Goal: Task Accomplishment & Management: Manage account settings

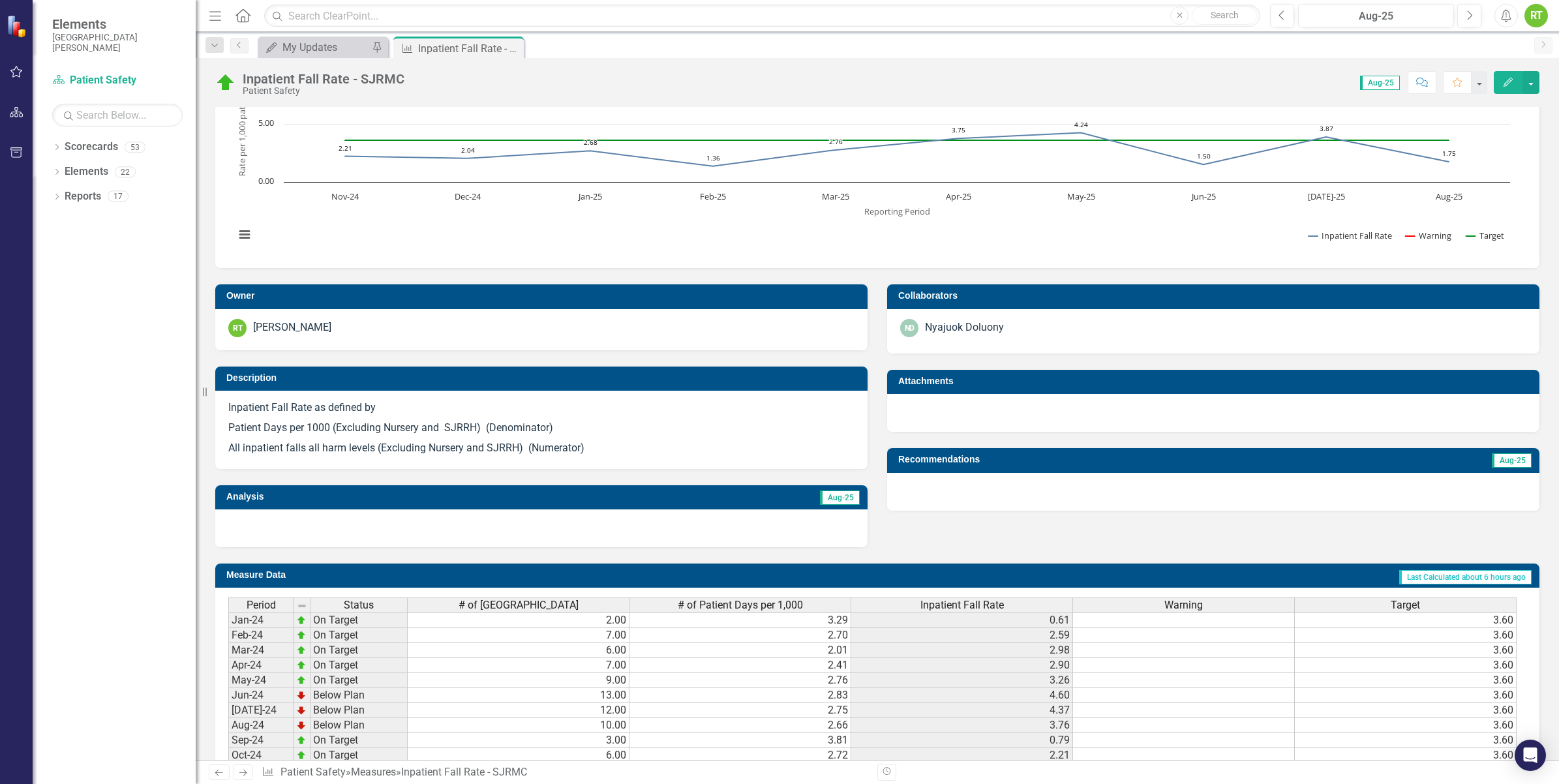
scroll to position [337, 0]
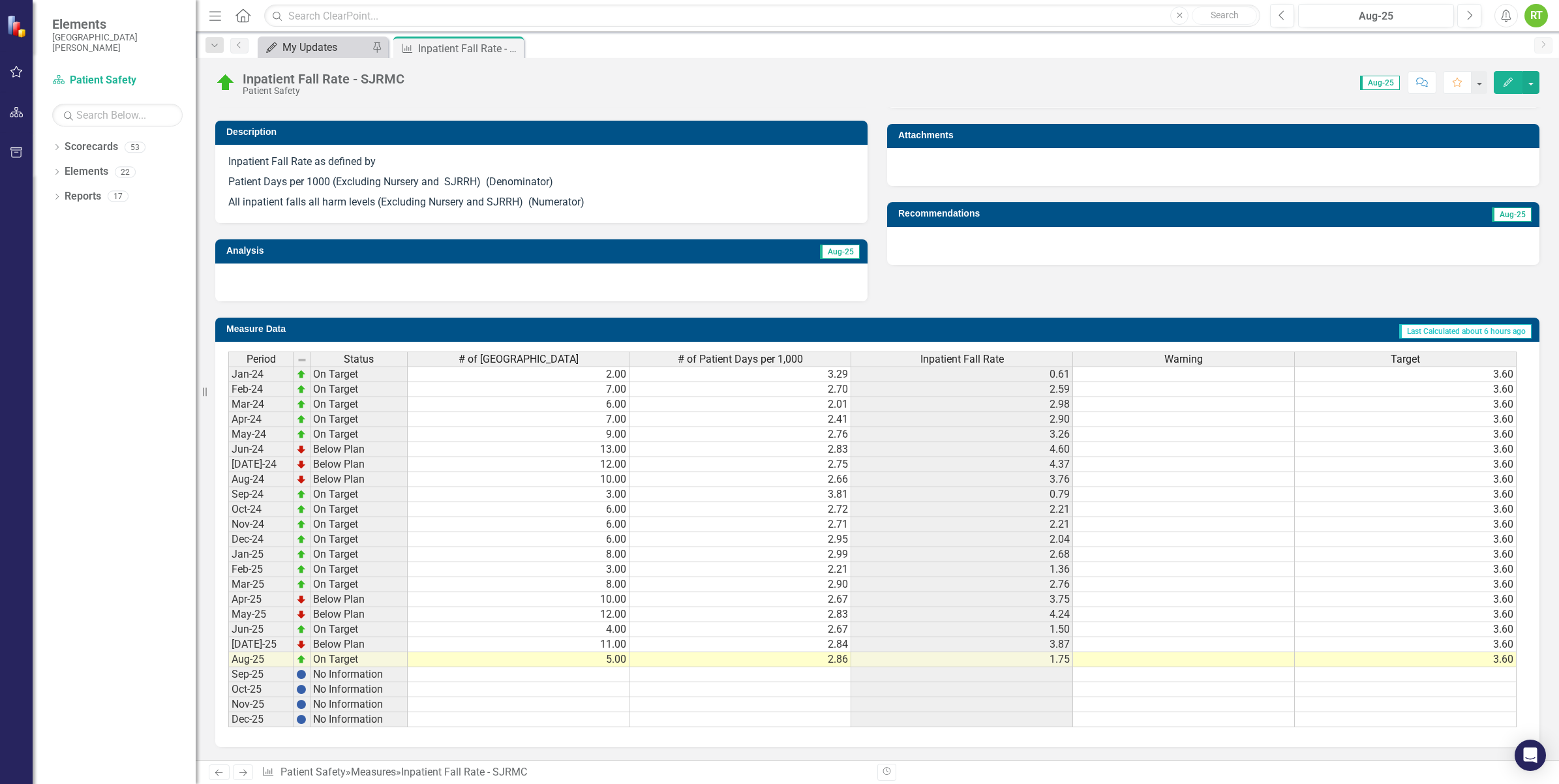
click at [296, 46] on div "My Updates" at bounding box center [325, 47] width 86 height 16
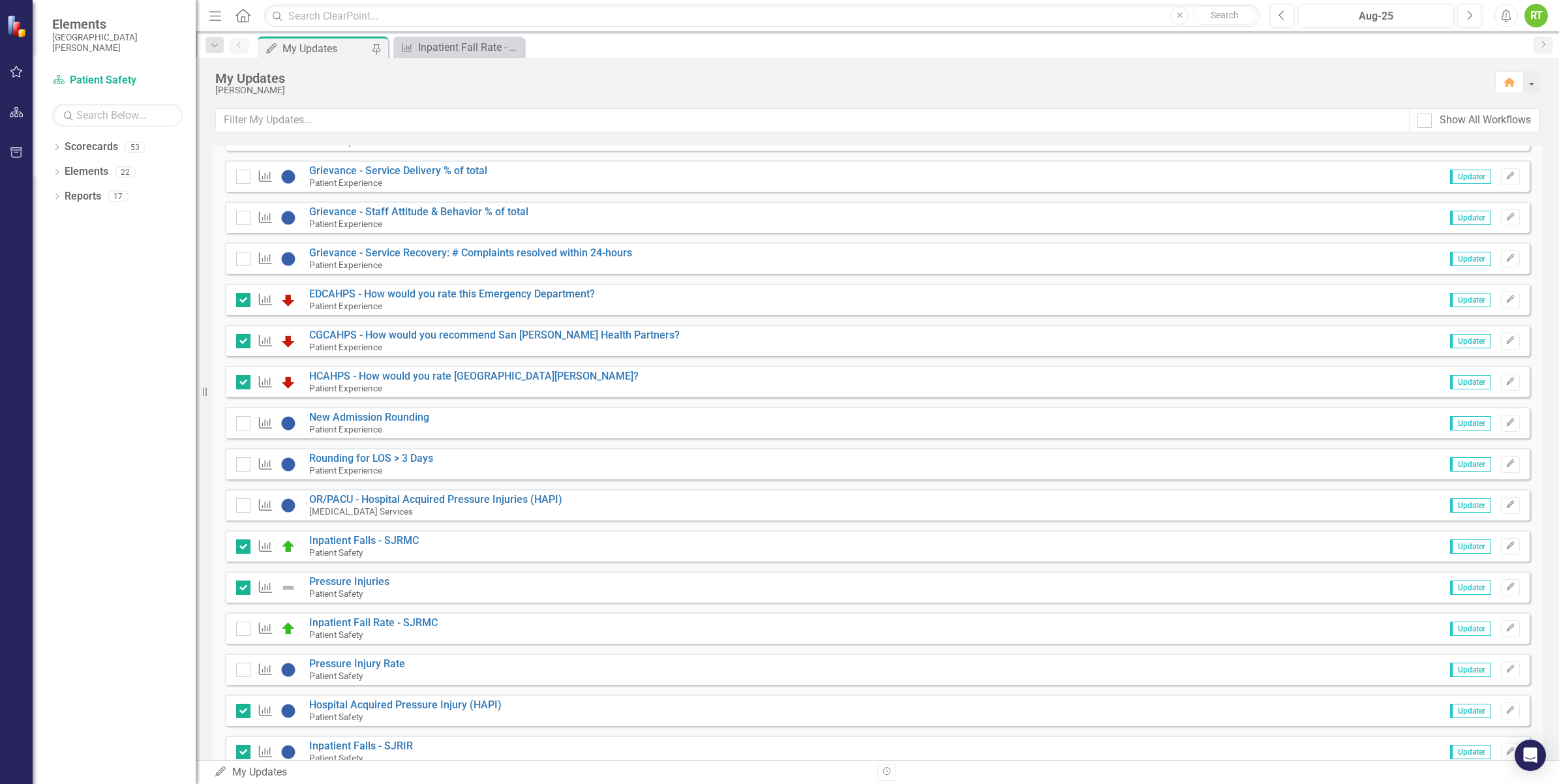
scroll to position [326, 0]
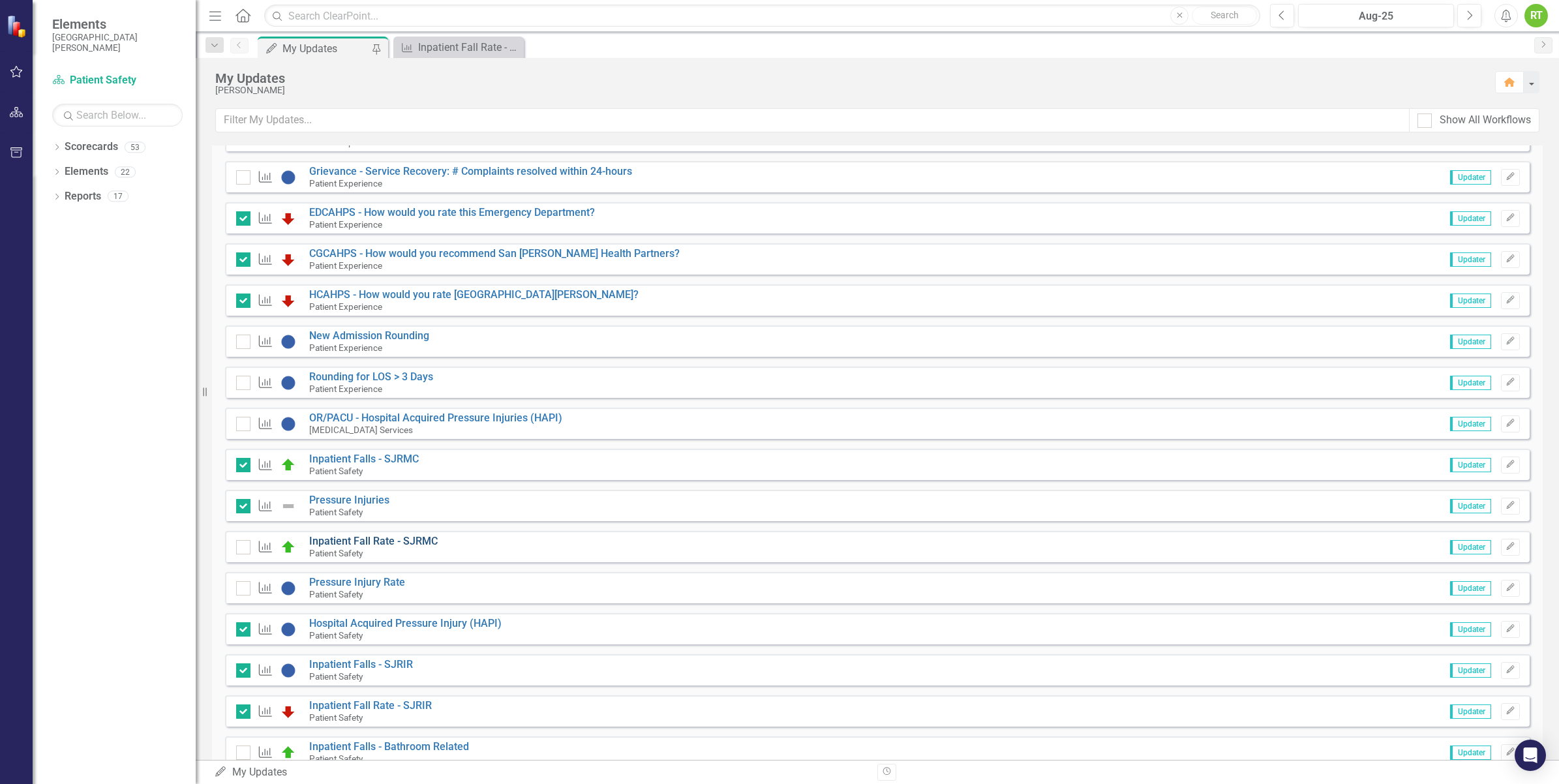
click at [349, 542] on link "Inpatient Fall Rate - SJRMC" at bounding box center [373, 540] width 128 height 12
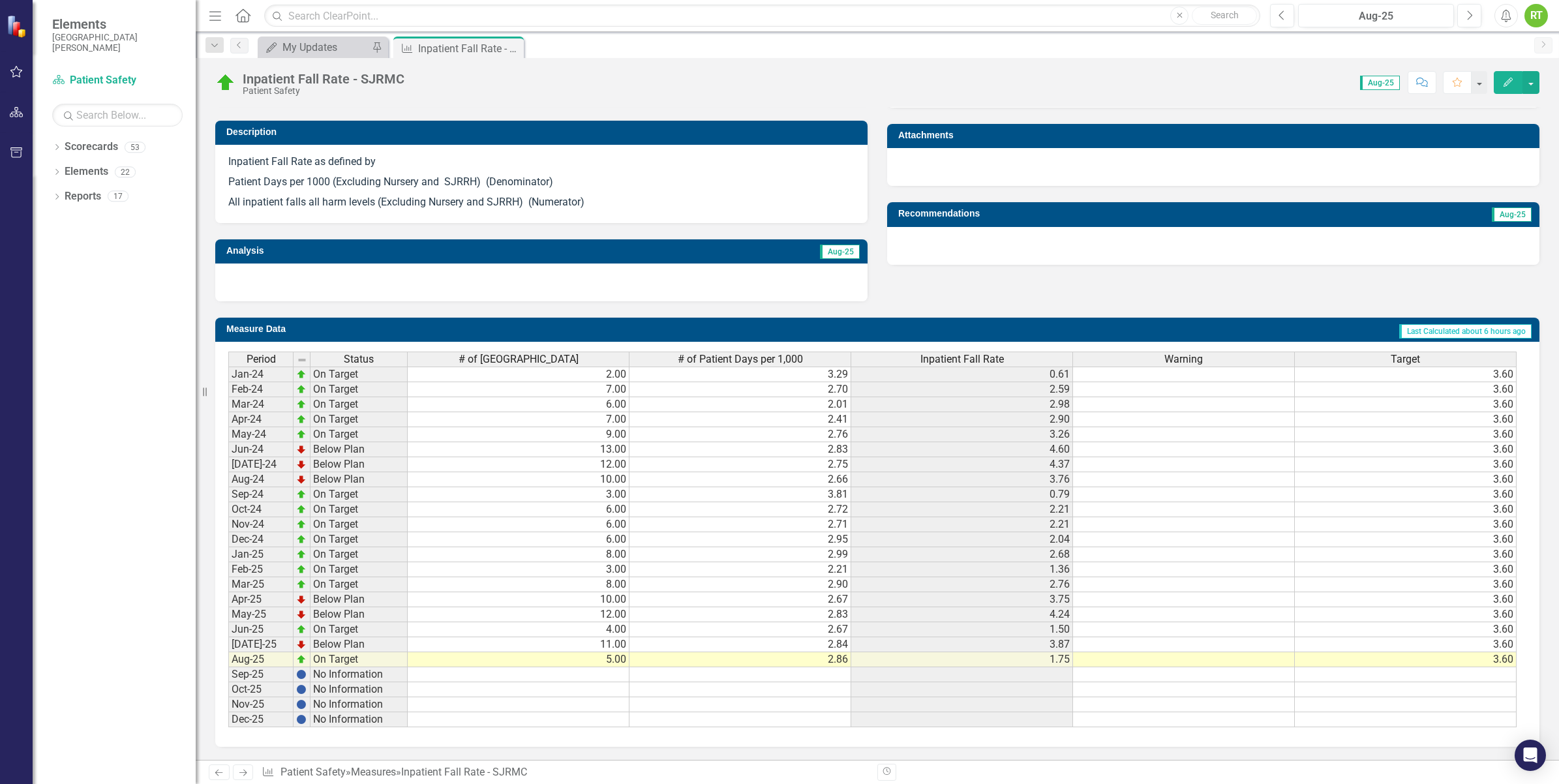
scroll to position [12, 0]
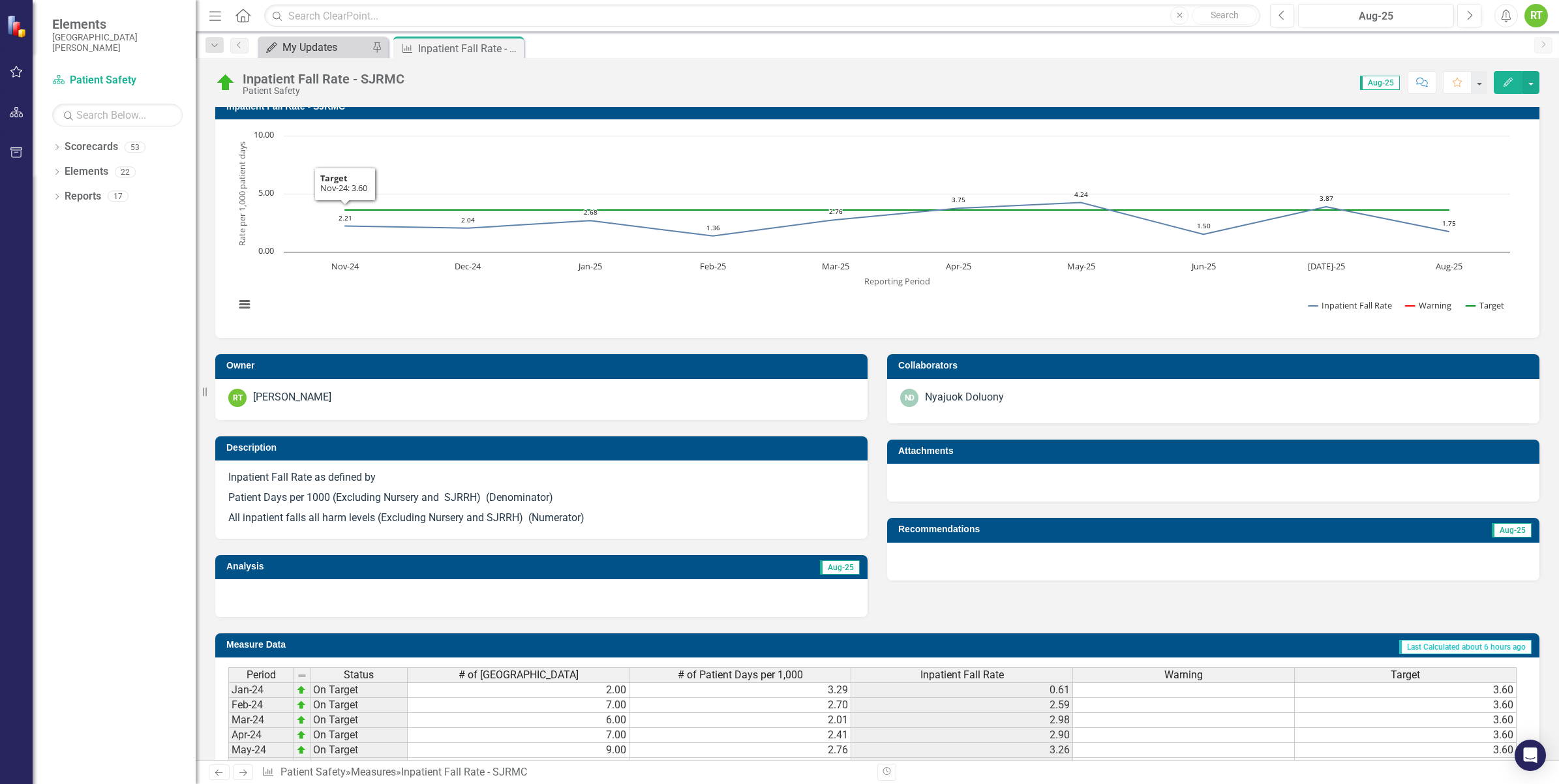
click at [308, 44] on div "My Updates" at bounding box center [325, 47] width 86 height 16
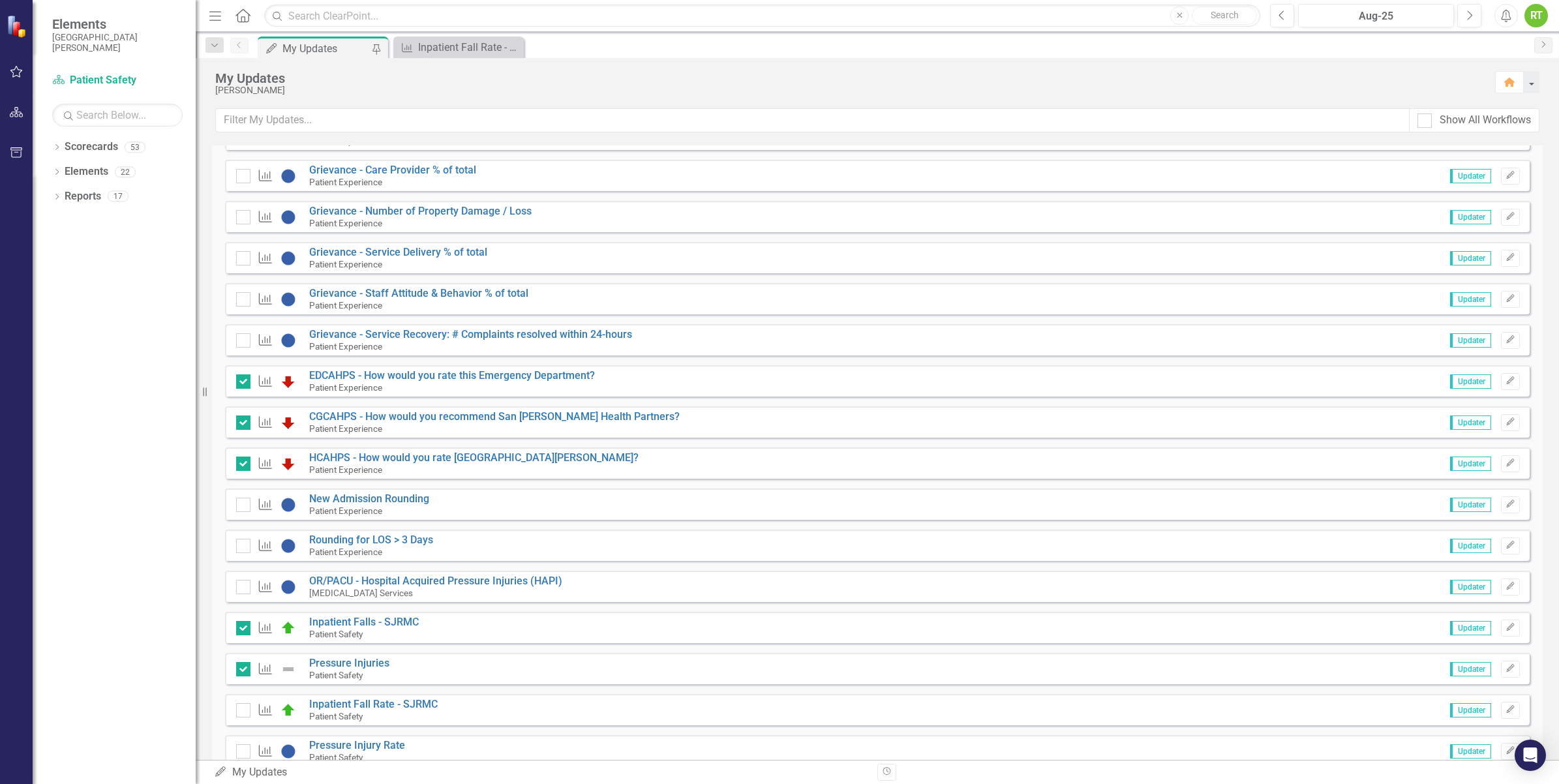
scroll to position [245, 0]
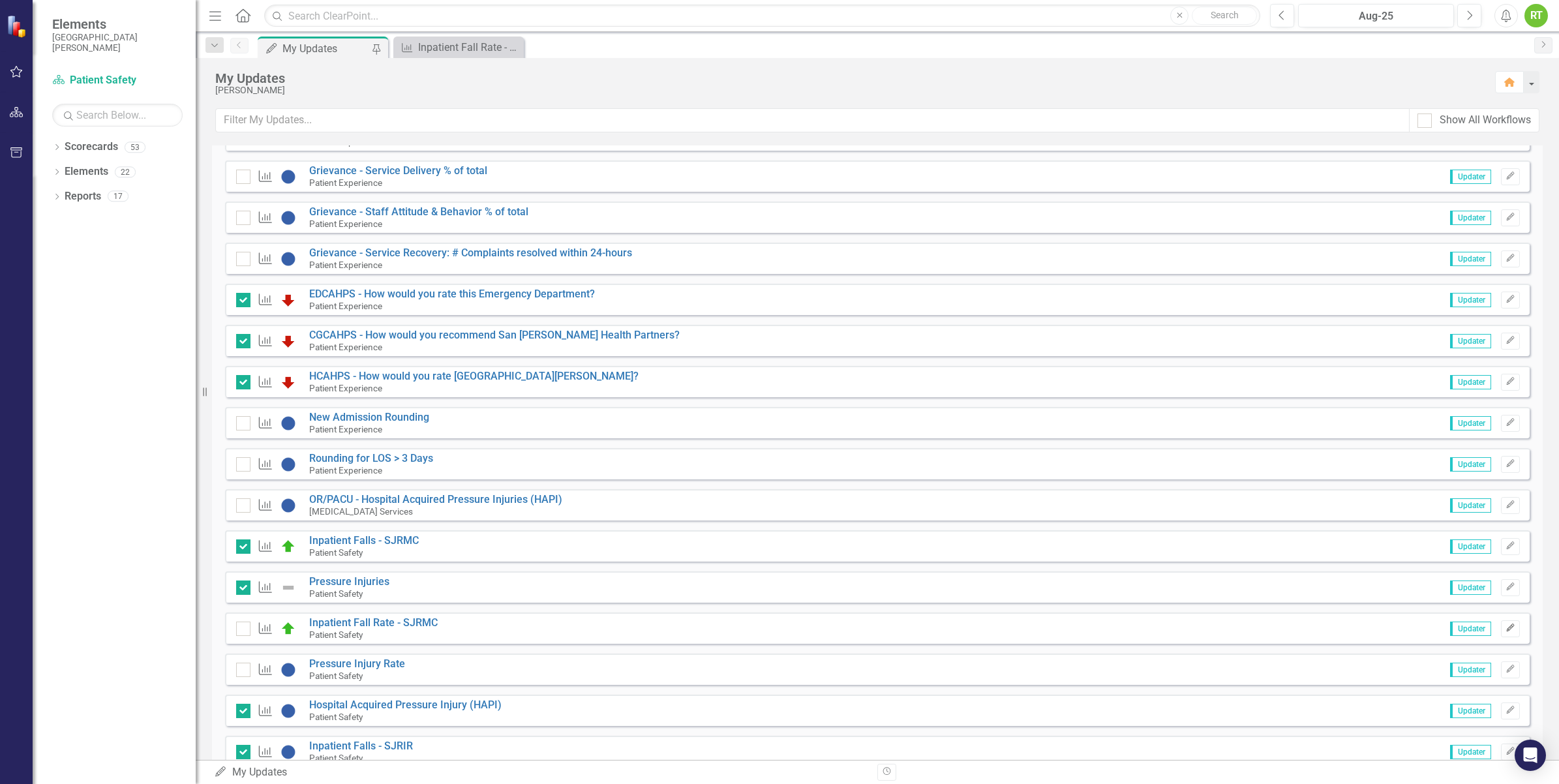
click at [1506, 626] on icon "Edit" at bounding box center [1511, 627] width 10 height 8
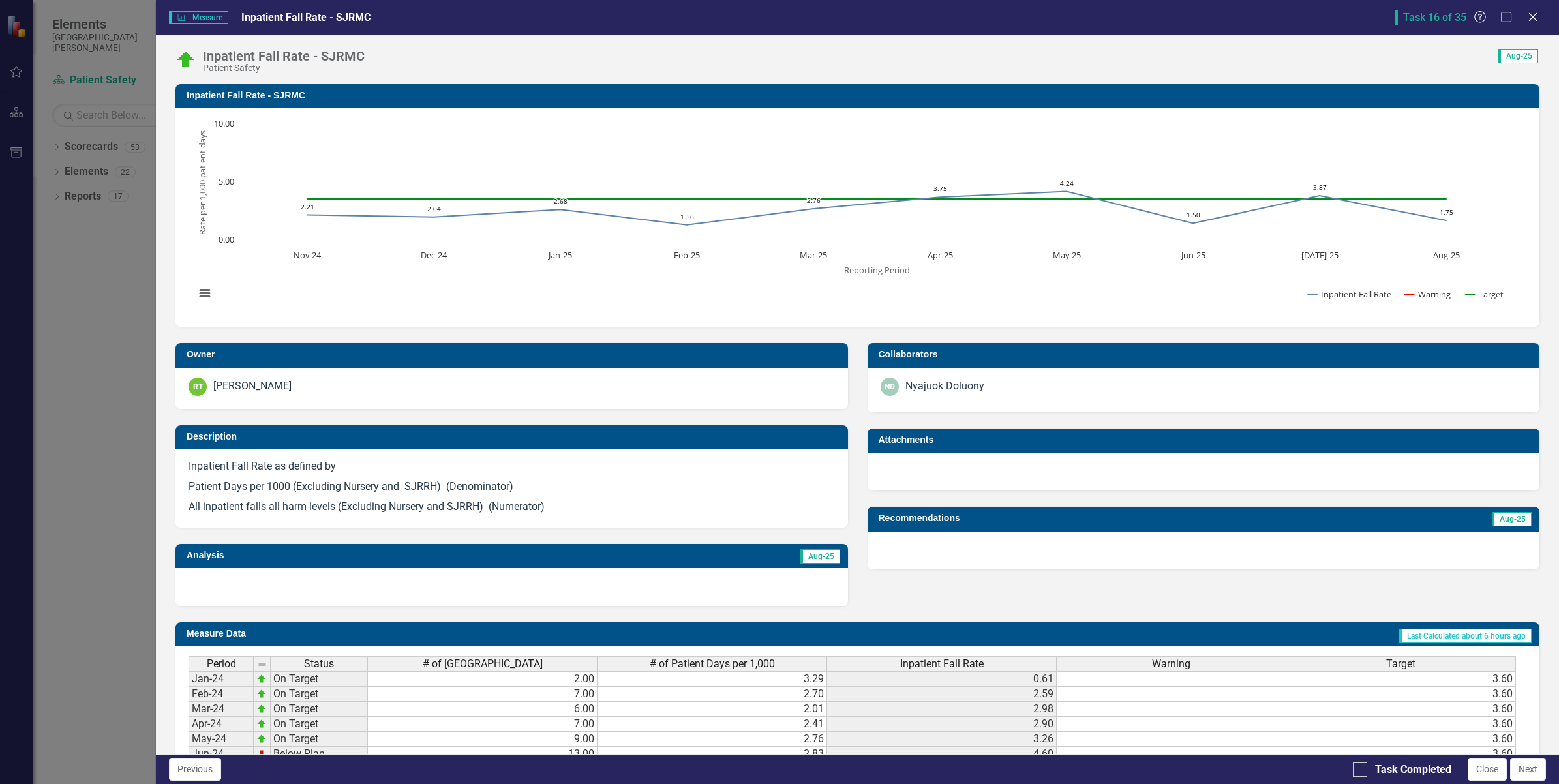
scroll to position [320, 0]
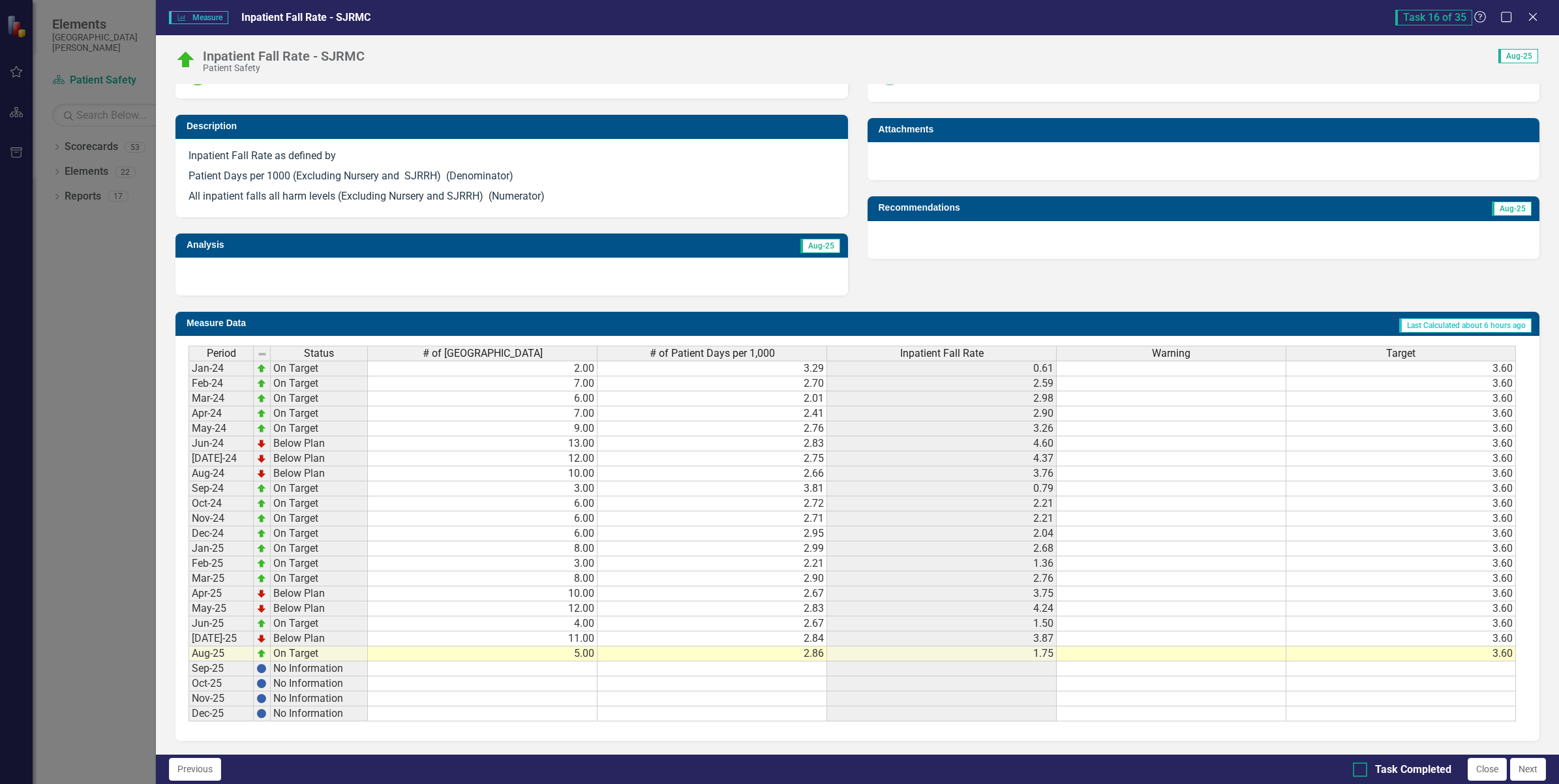
click at [1359, 764] on input "Task Completed" at bounding box center [1358, 766] width 9 height 9
checkbox input "true"
click at [1531, 21] on icon "Close" at bounding box center [1533, 16] width 16 height 12
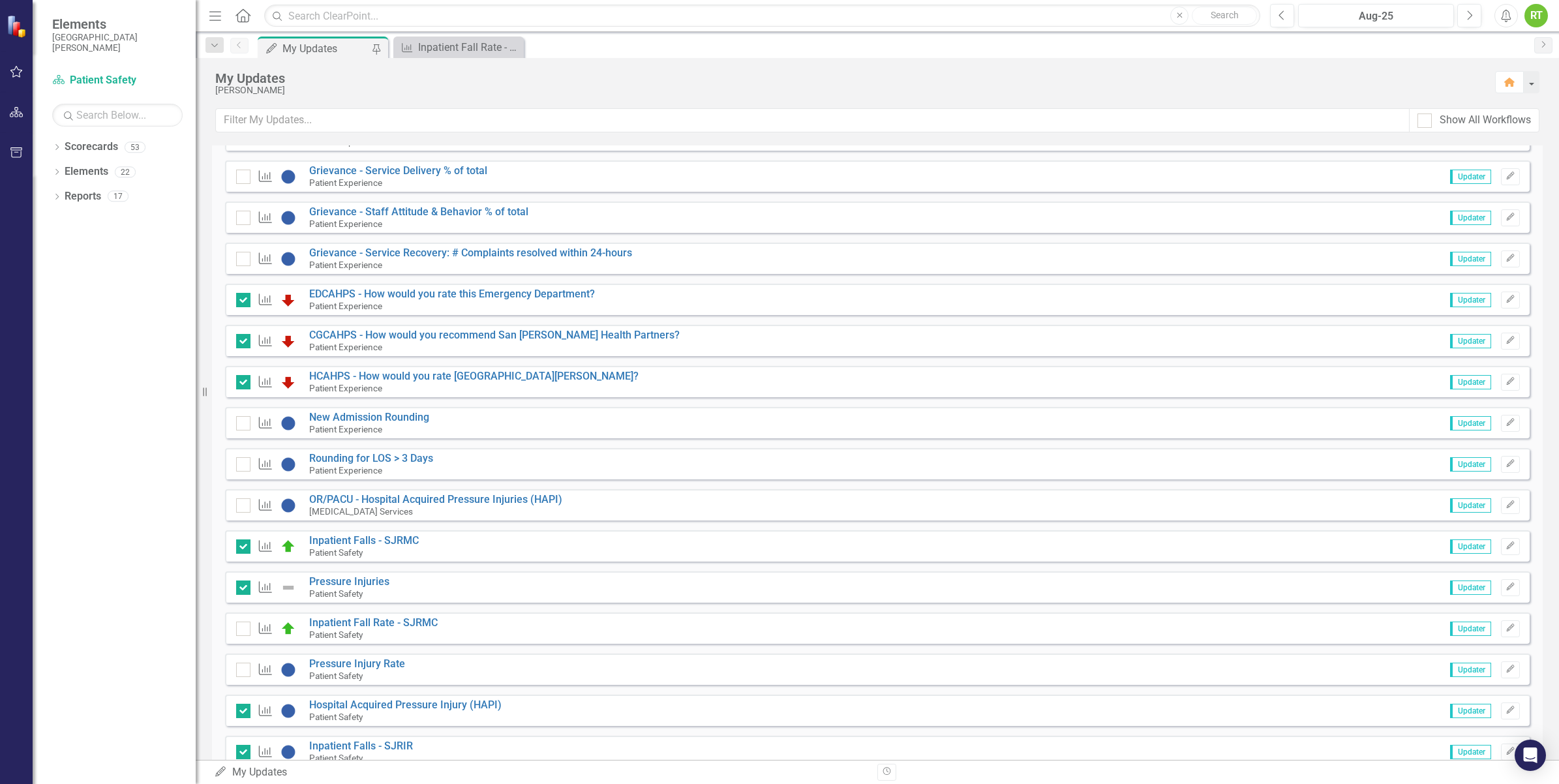
checkbox input "true"
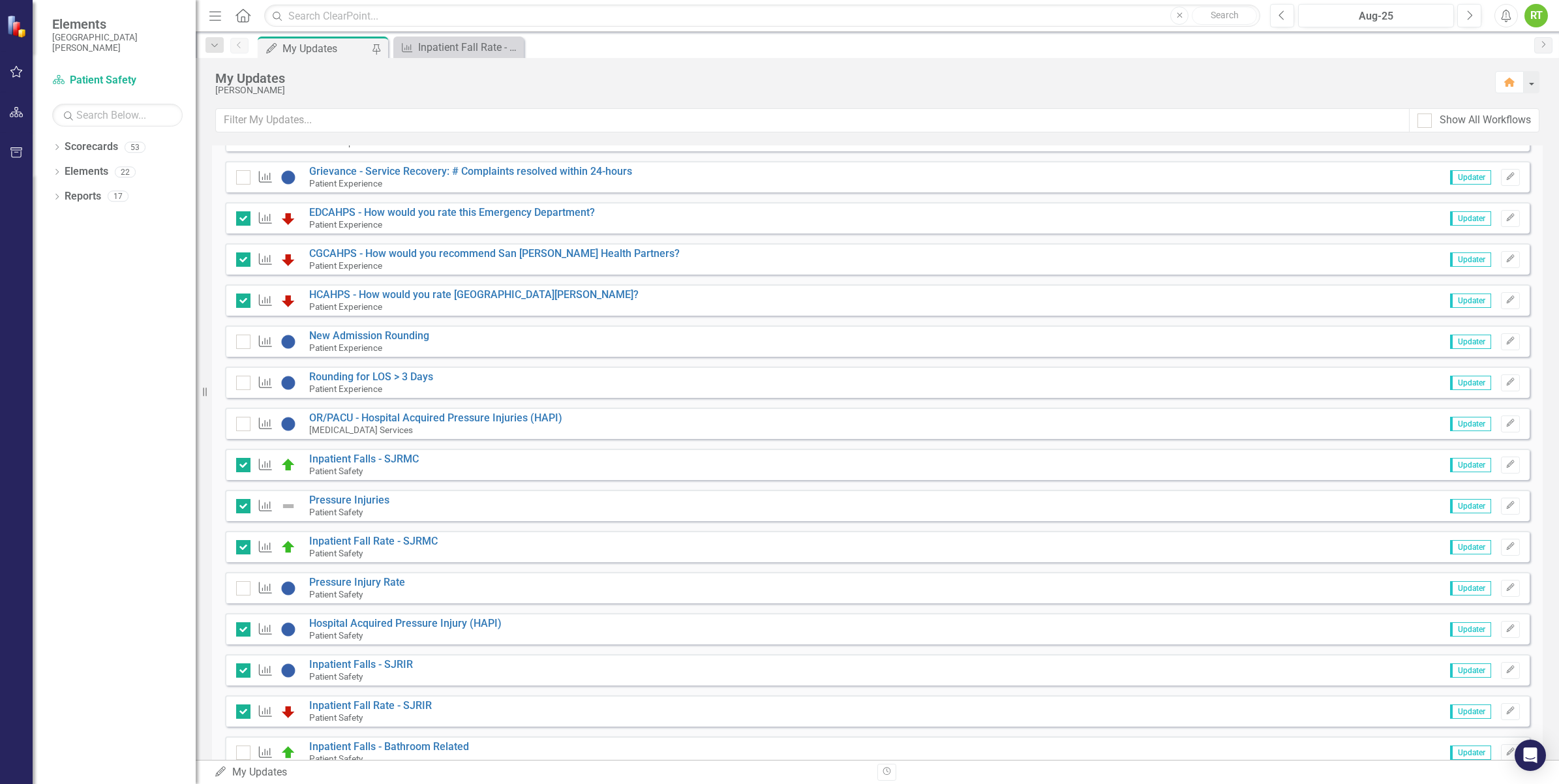
scroll to position [408, 0]
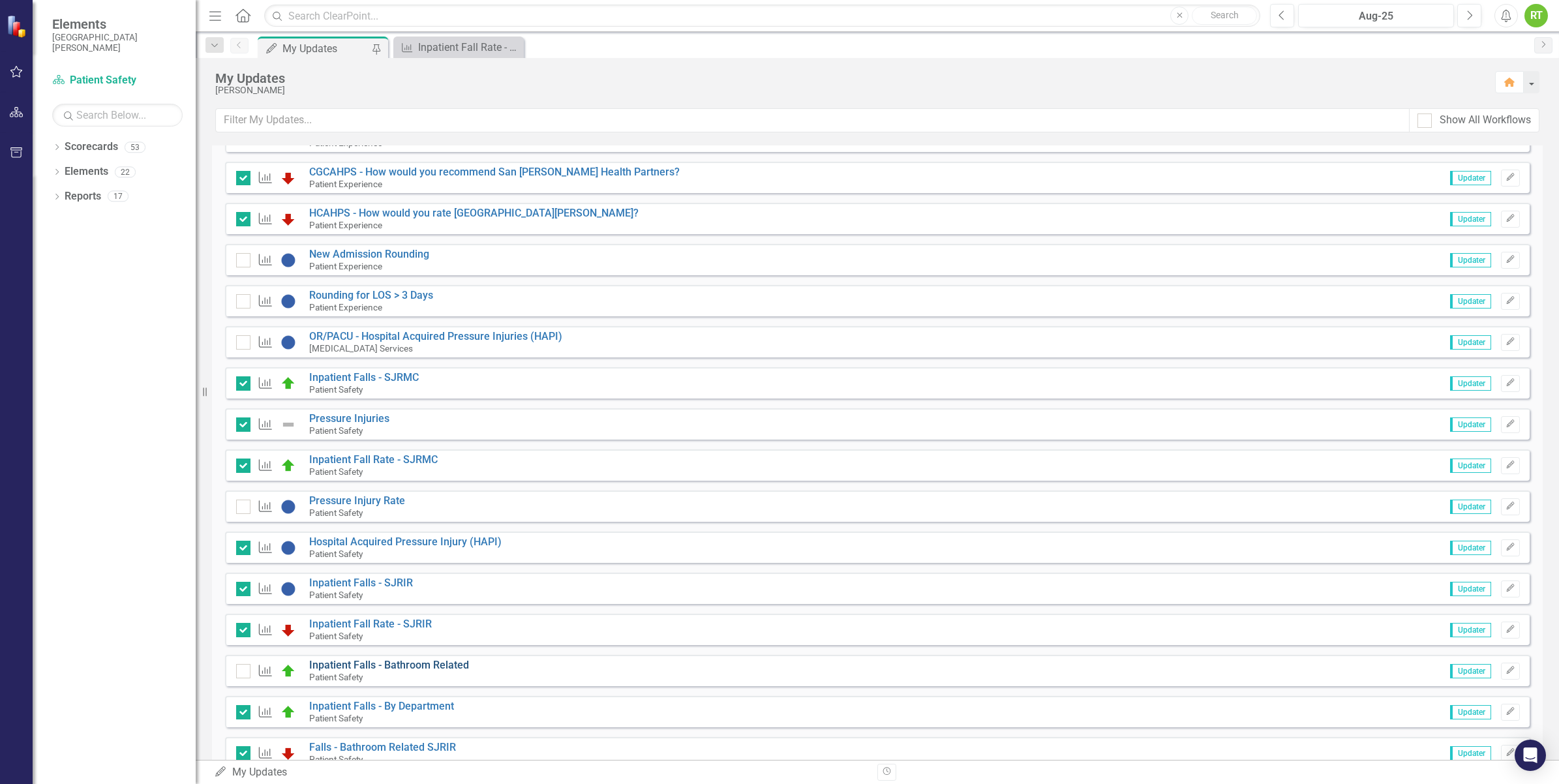
click at [370, 667] on link "Inpatient Falls - Bathroom Related" at bounding box center [389, 664] width 160 height 12
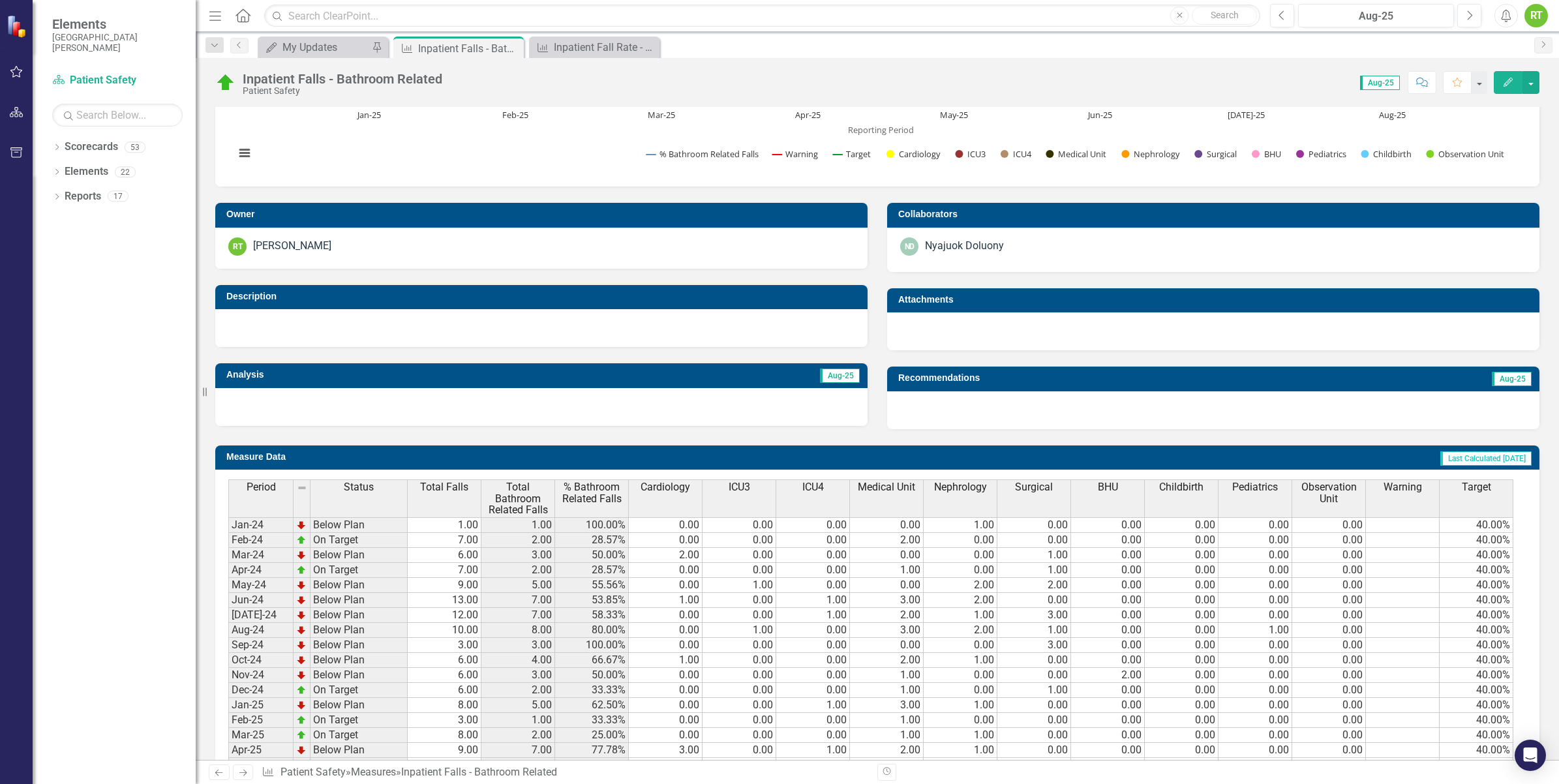
scroll to position [323, 0]
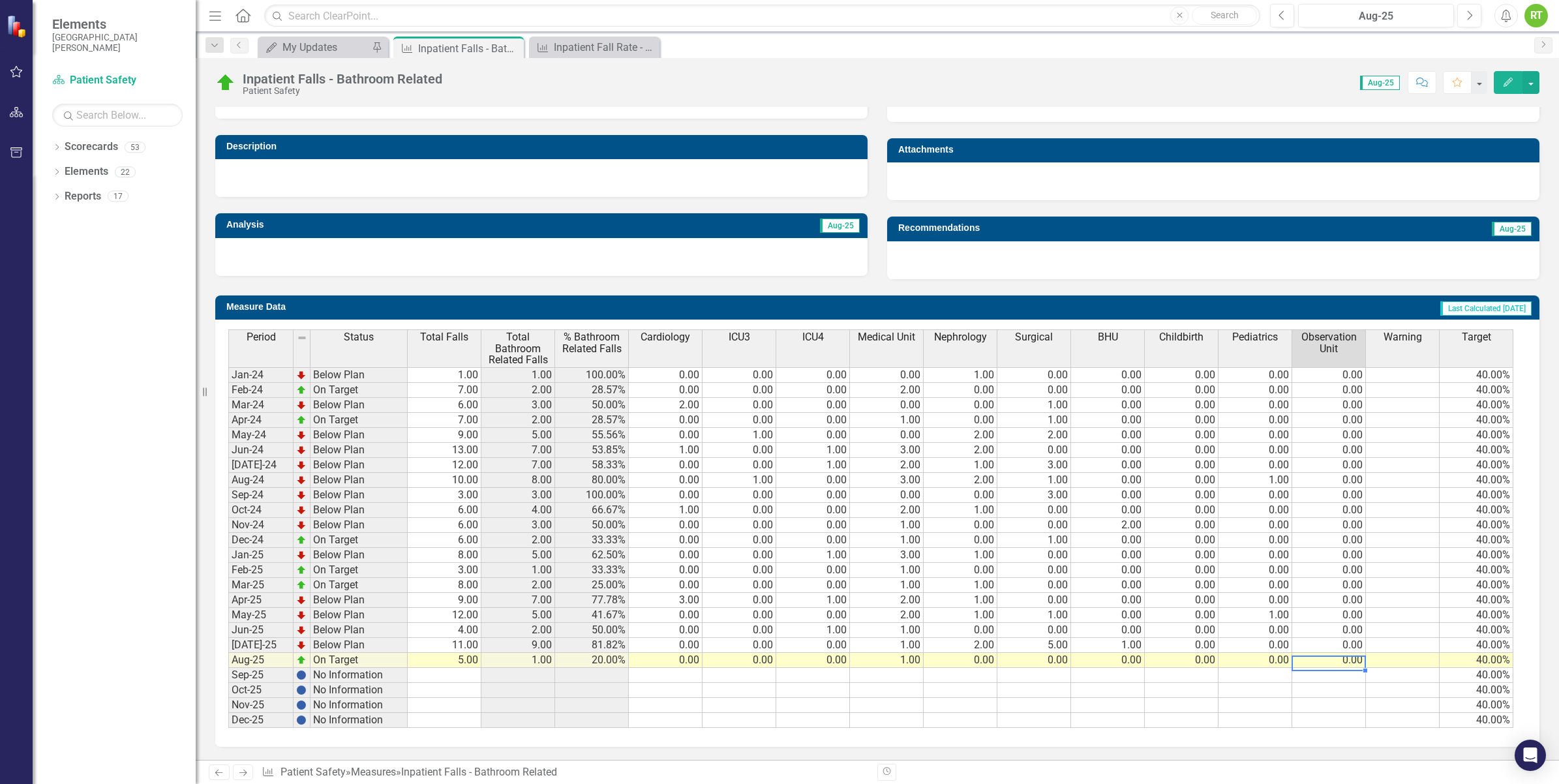
click at [1329, 653] on td "0.00" at bounding box center [1329, 660] width 74 height 15
type textarea "1"
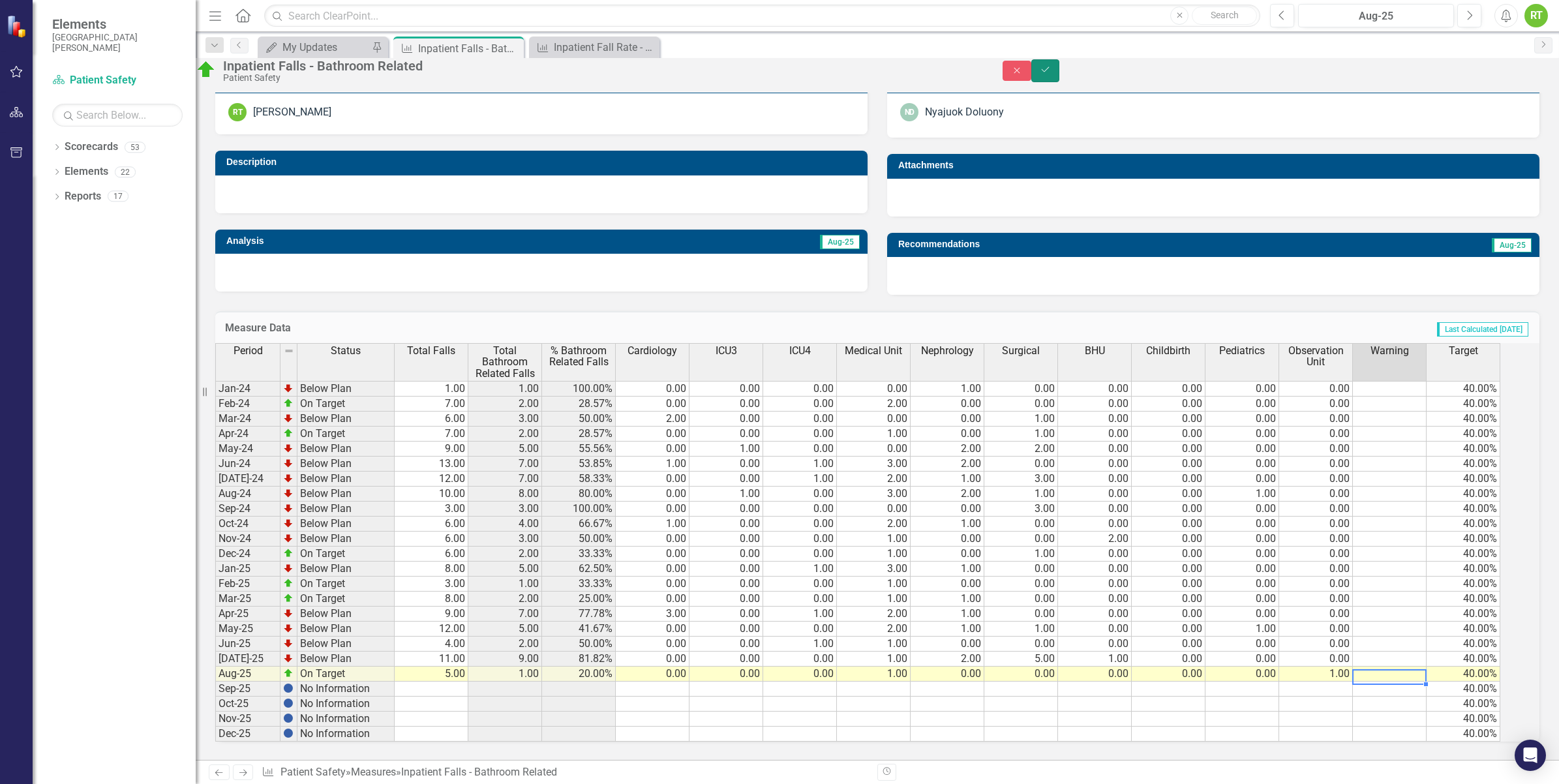
click at [1060, 69] on button "Save" at bounding box center [1045, 71] width 28 height 23
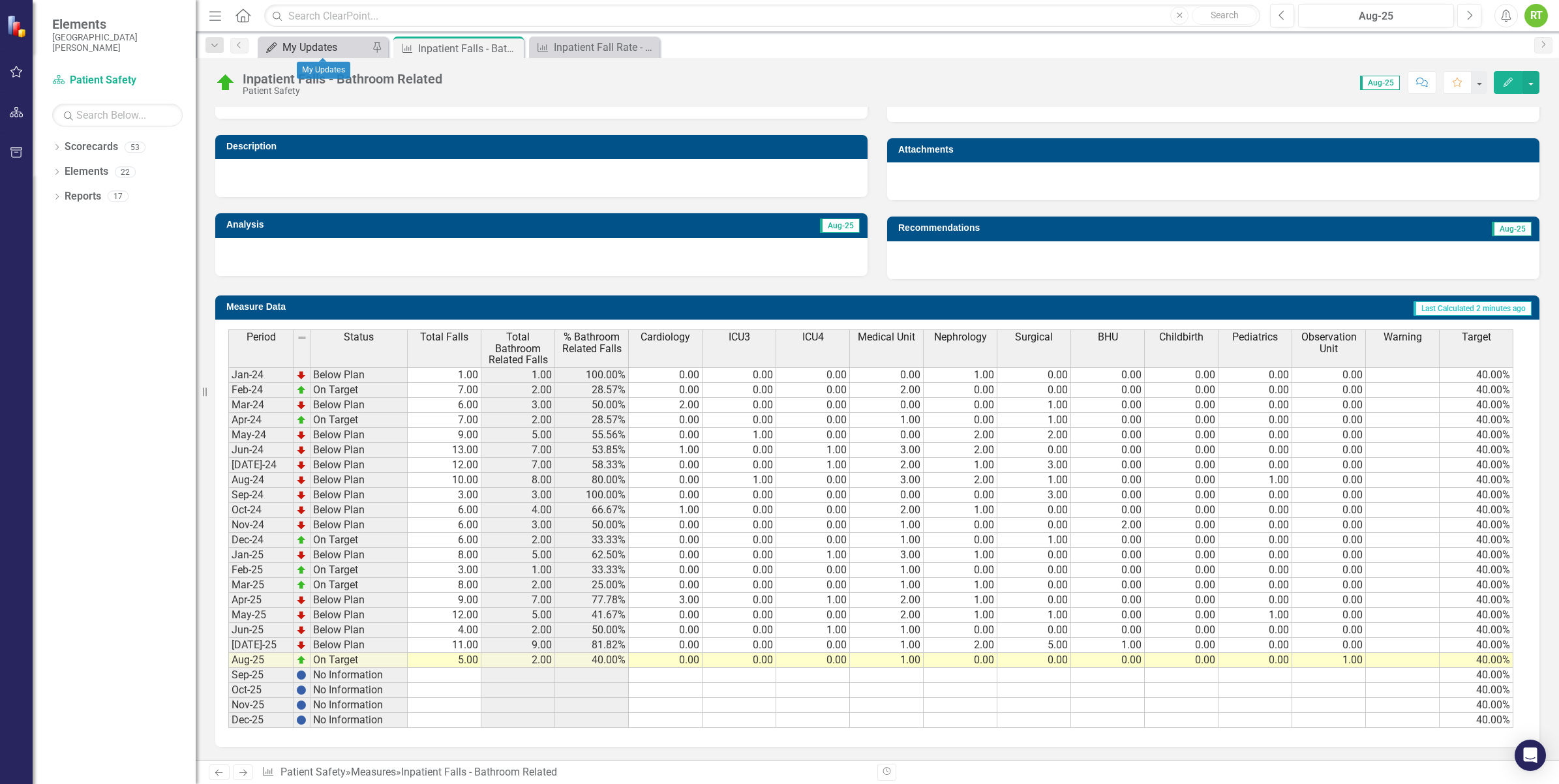
click at [304, 46] on div "My Updates" at bounding box center [325, 47] width 86 height 16
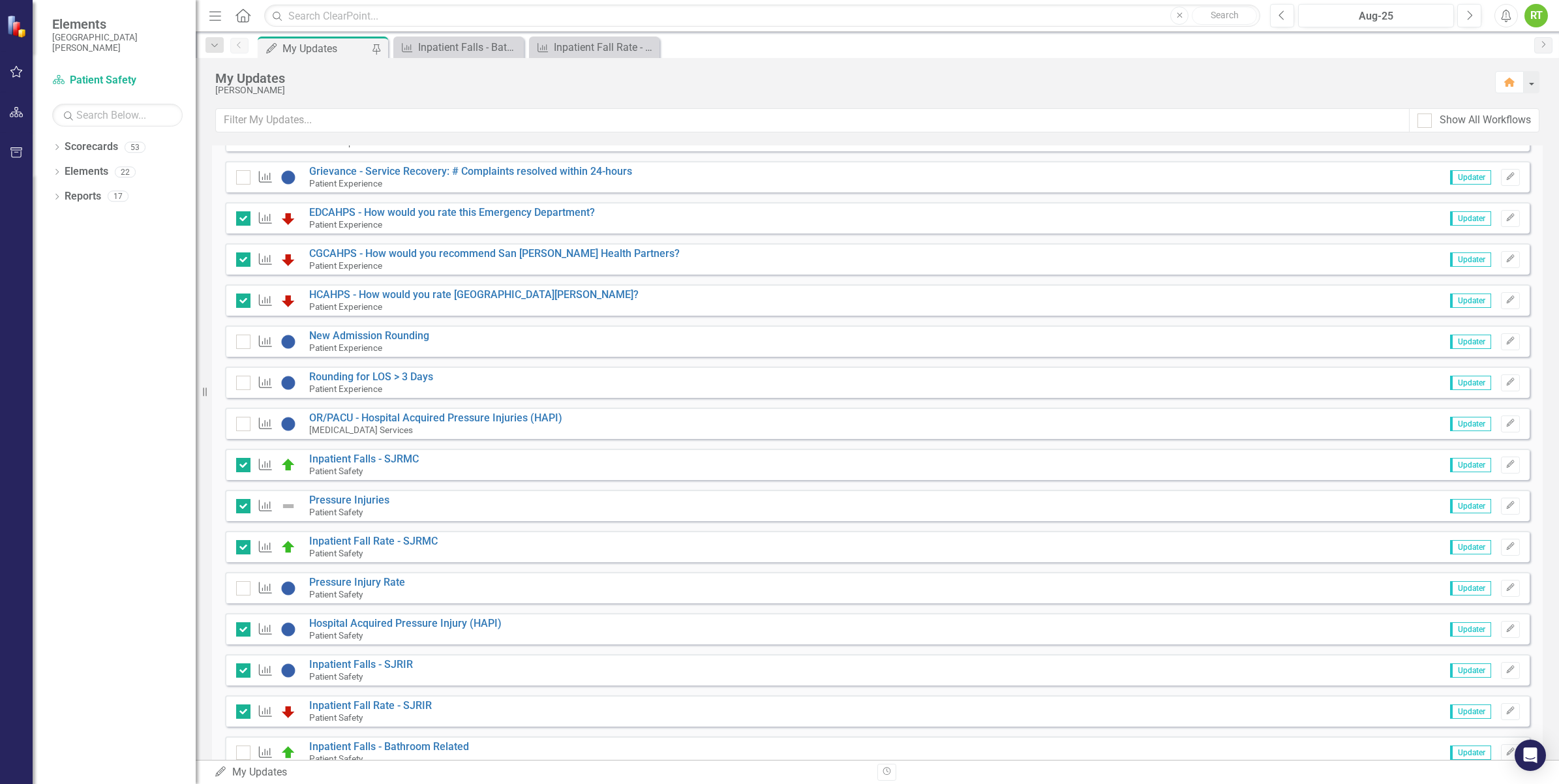
scroll to position [408, 0]
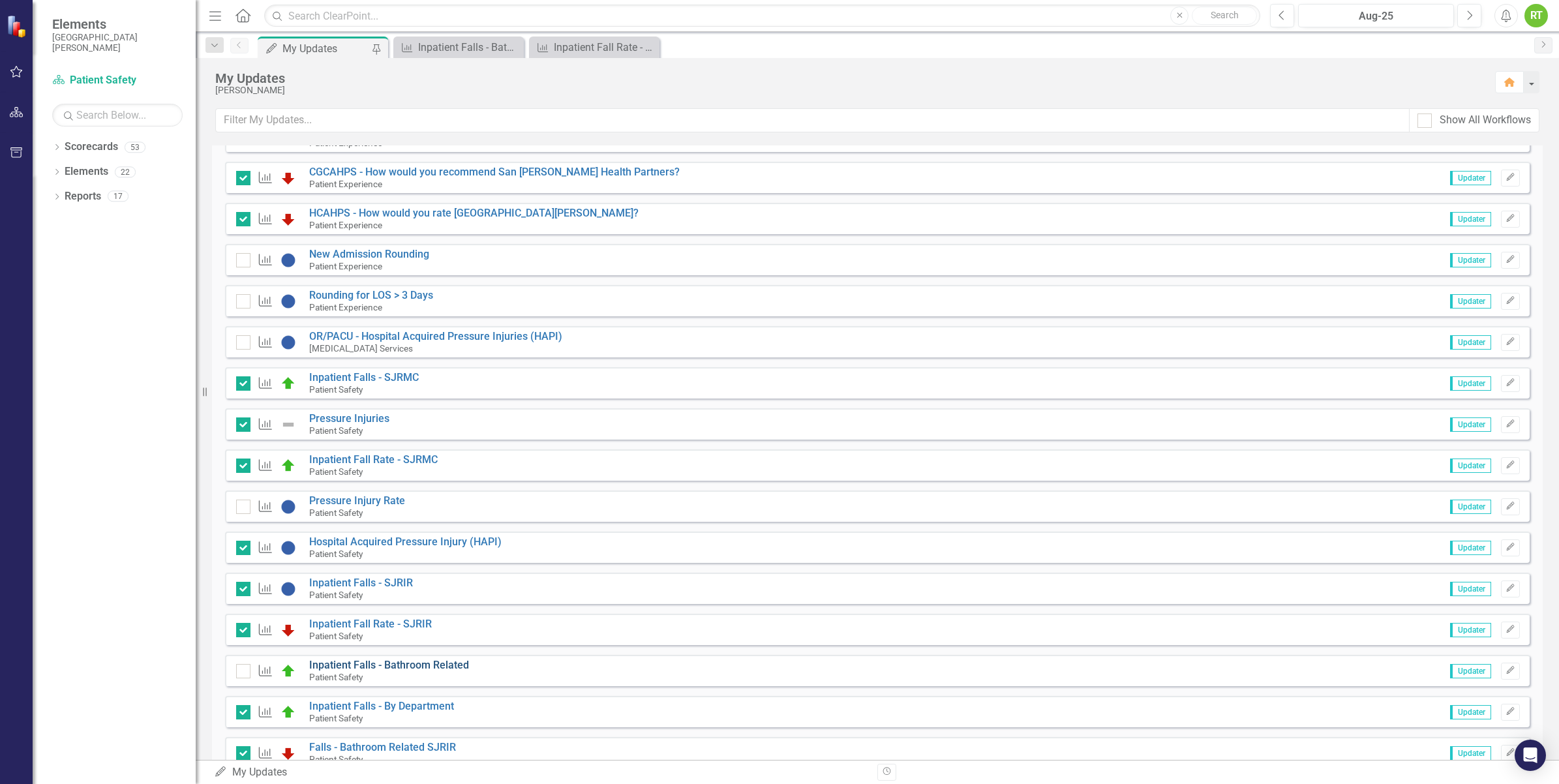
click at [398, 669] on link "Inpatient Falls - Bathroom Related" at bounding box center [389, 664] width 160 height 12
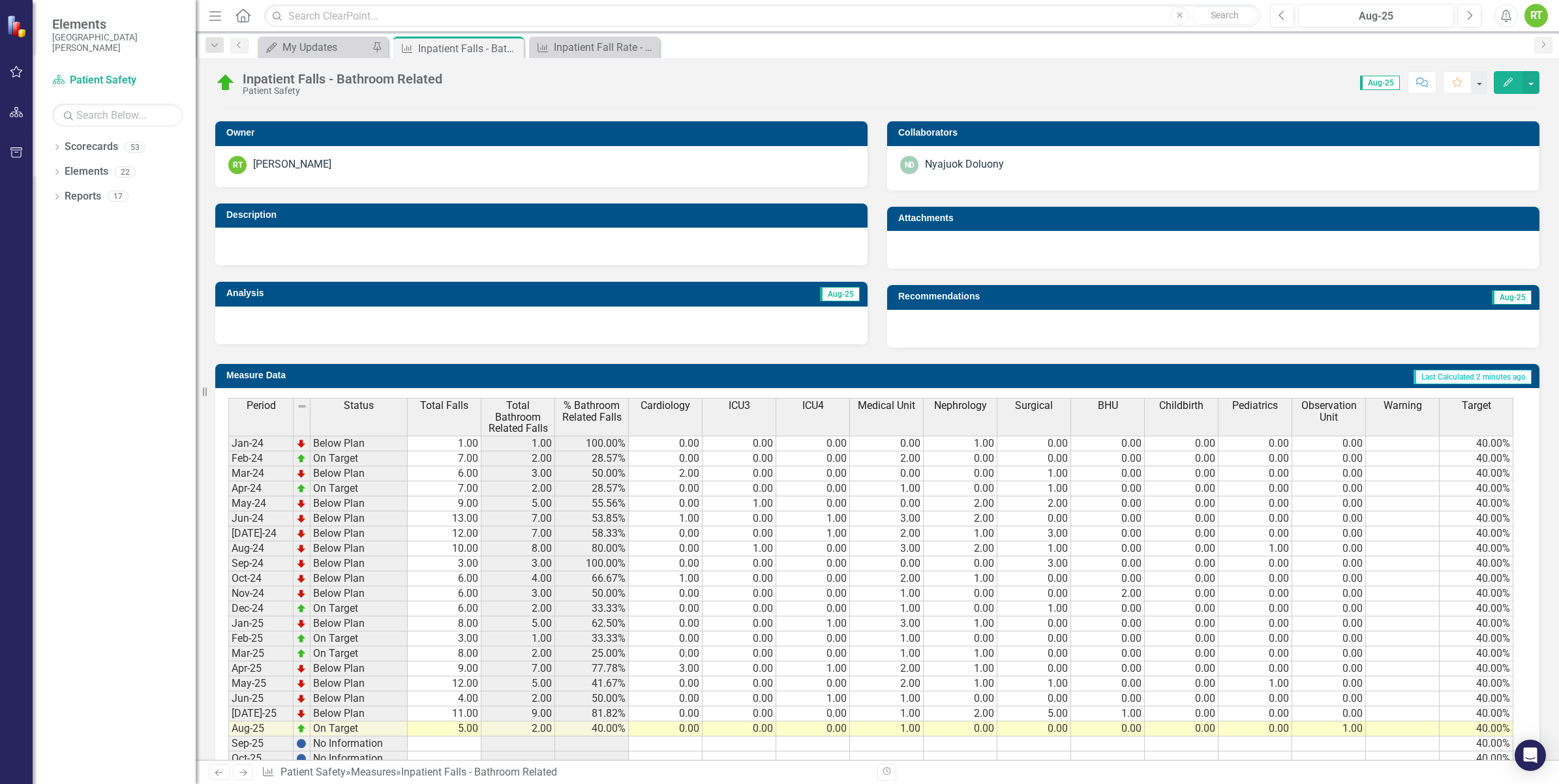
scroll to position [323, 0]
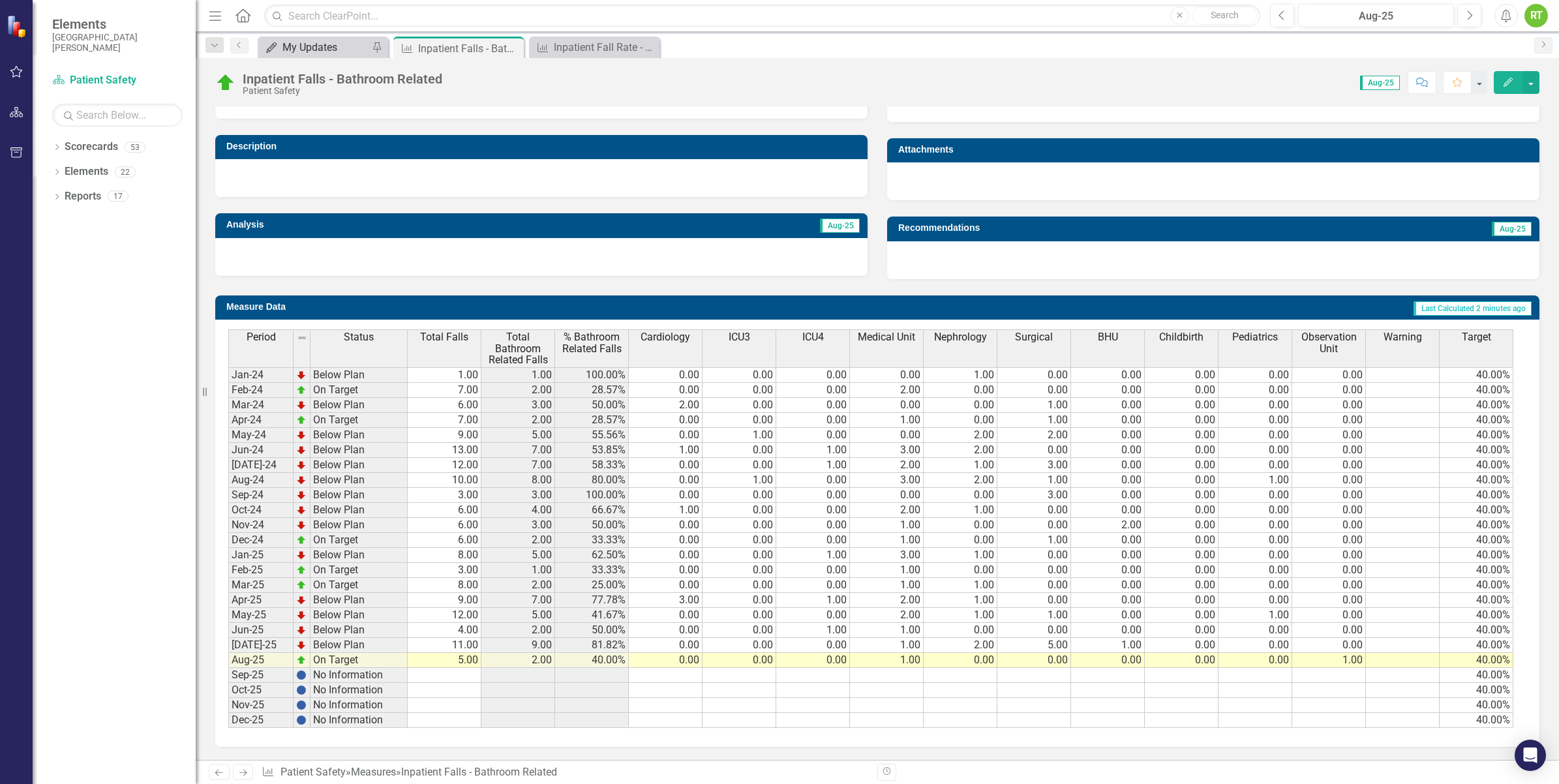
click at [335, 47] on div "My Updates" at bounding box center [325, 47] width 86 height 16
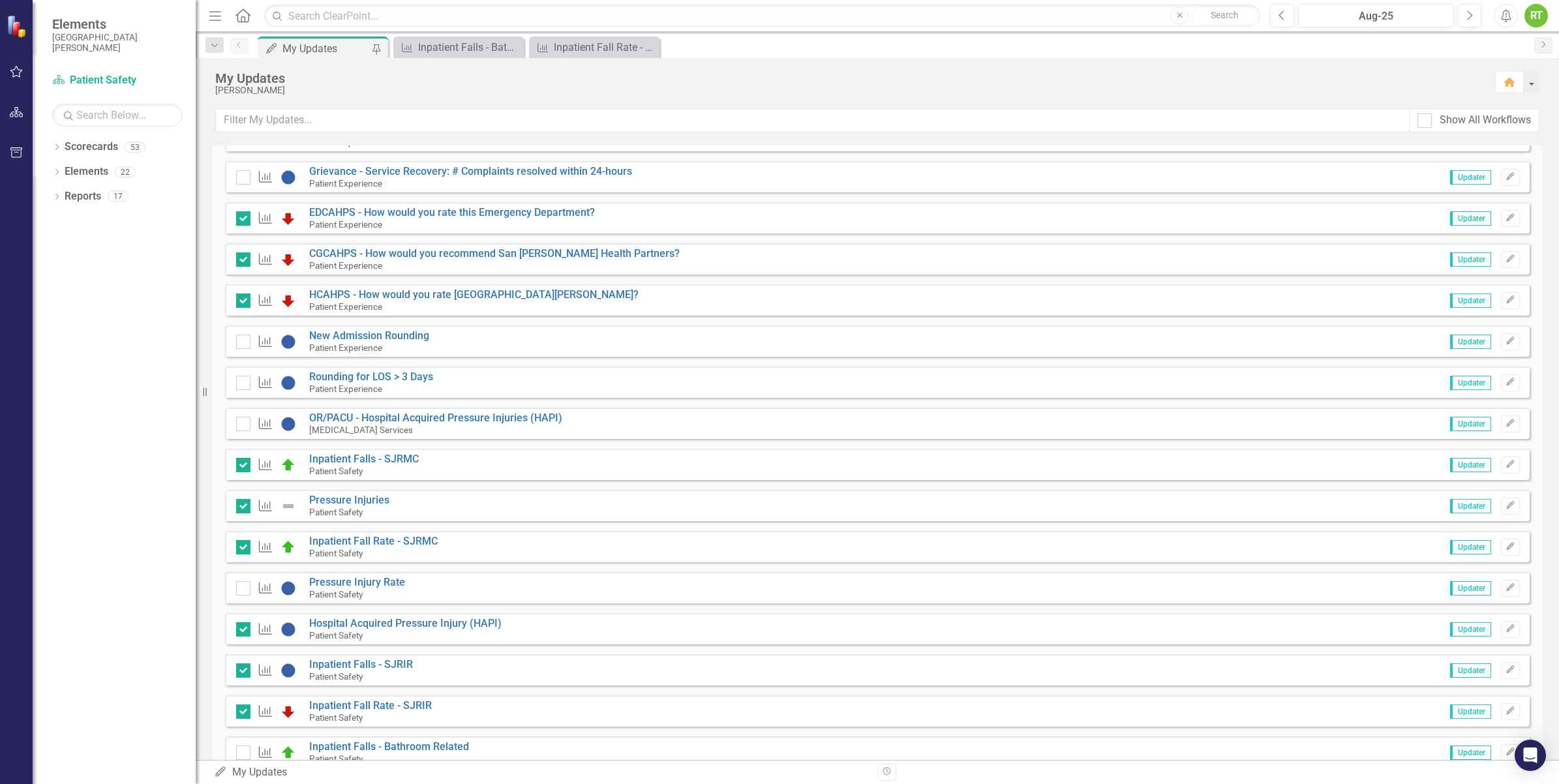
scroll to position [489, 0]
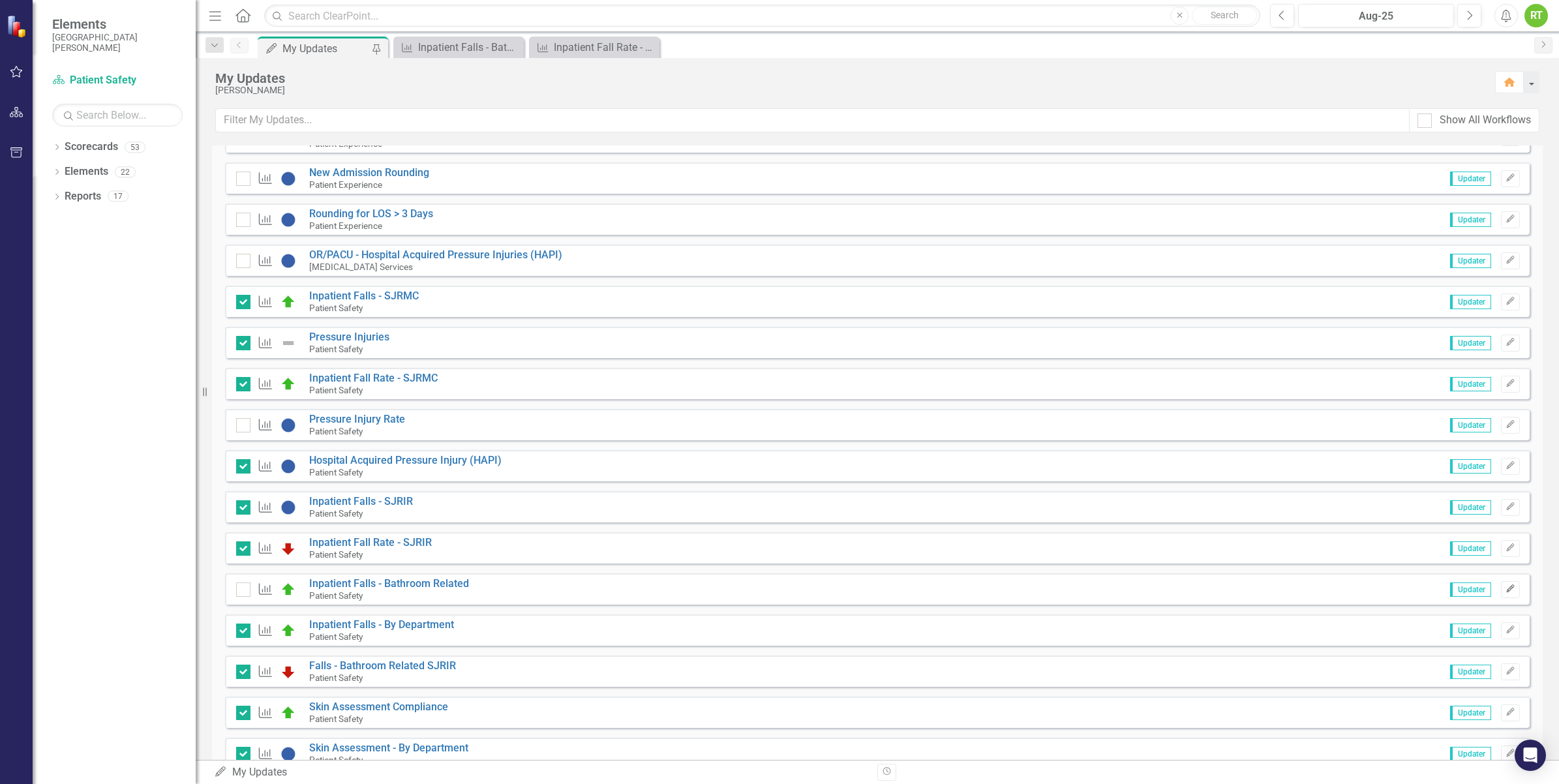
click at [1506, 588] on icon "Edit" at bounding box center [1511, 588] width 10 height 8
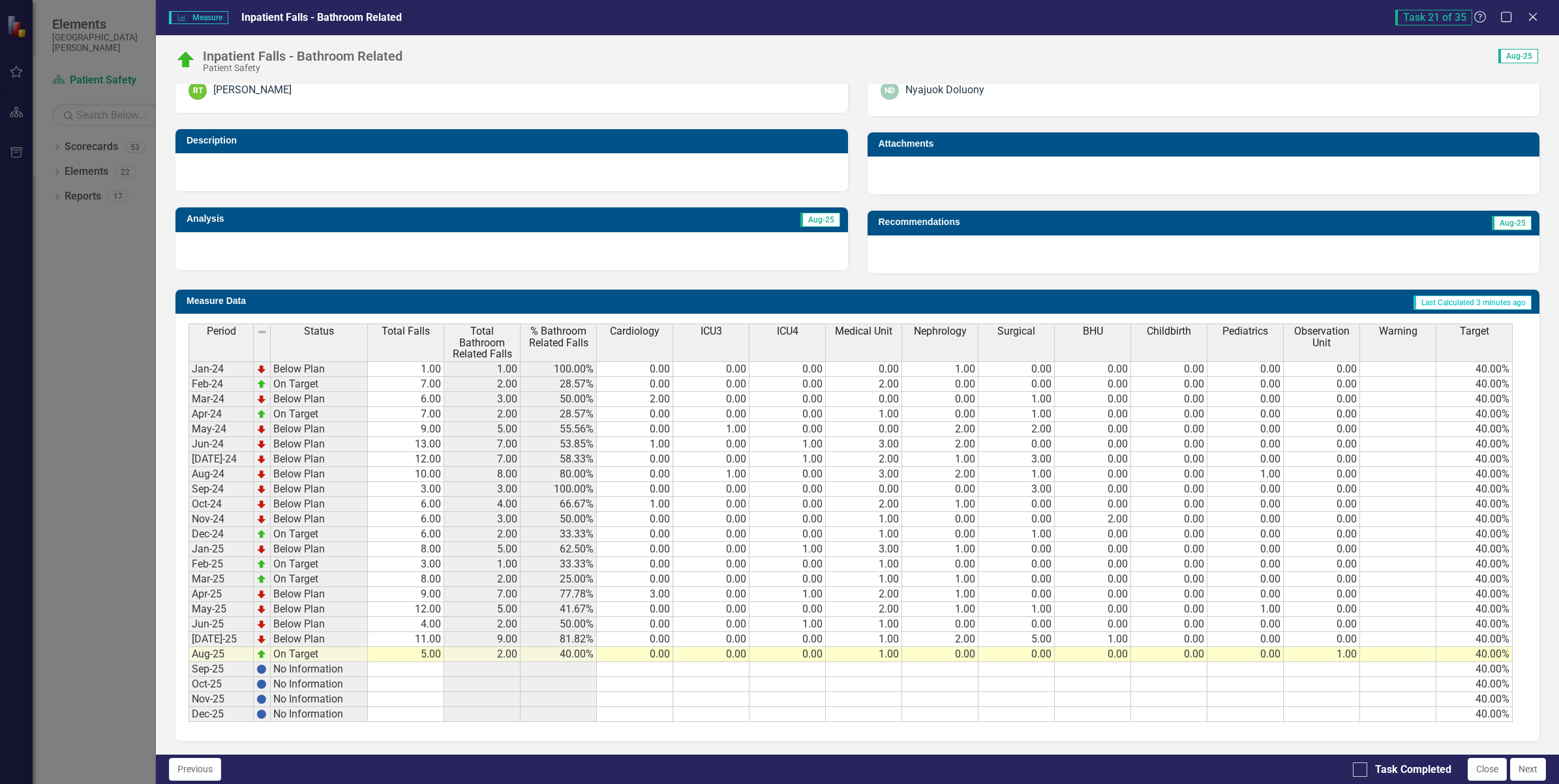
scroll to position [4, 0]
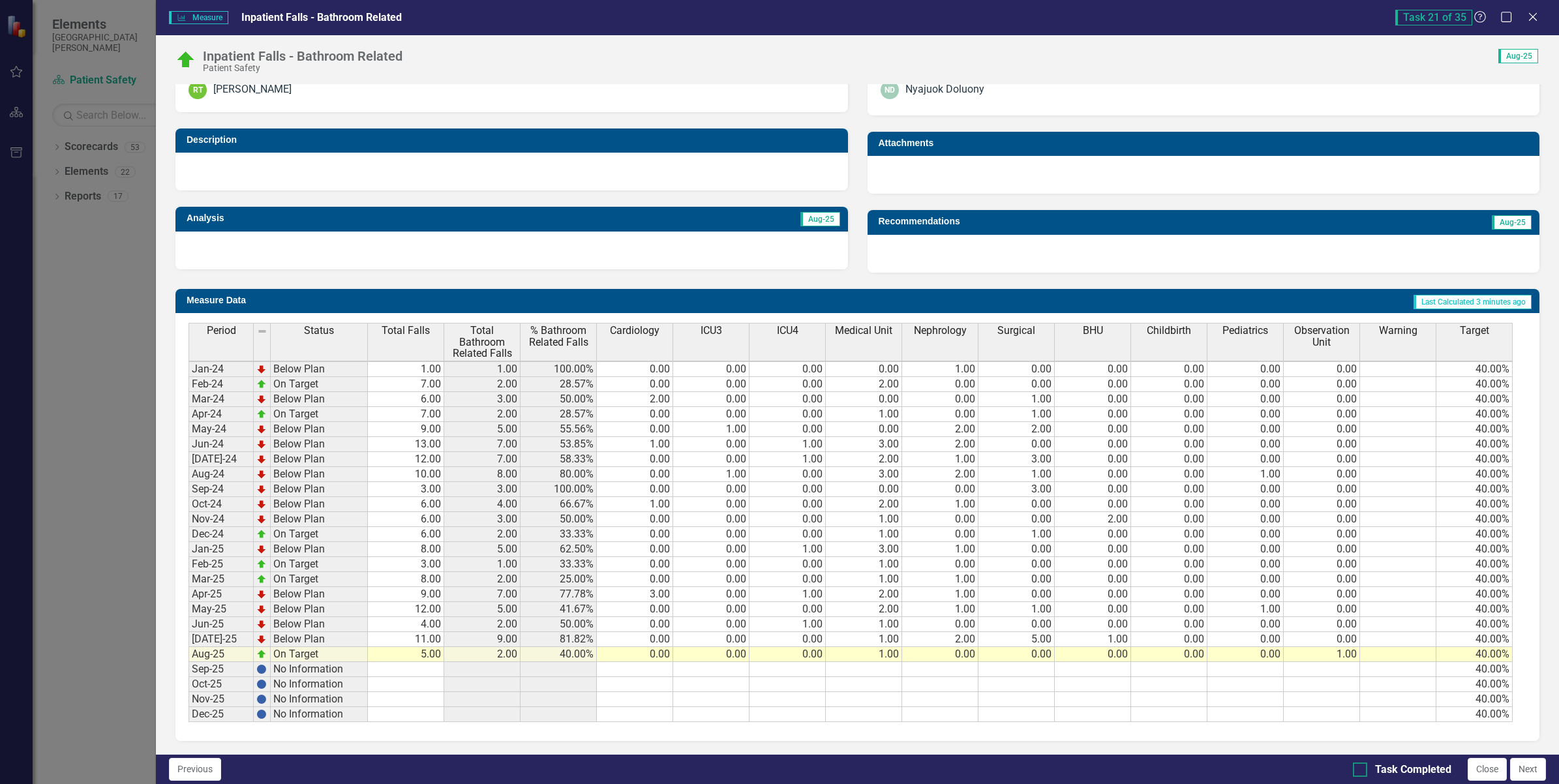
click at [1354, 768] on input "Task Completed" at bounding box center [1358, 766] width 9 height 9
checkbox input "true"
click at [1518, 763] on button "Next" at bounding box center [1528, 769] width 36 height 23
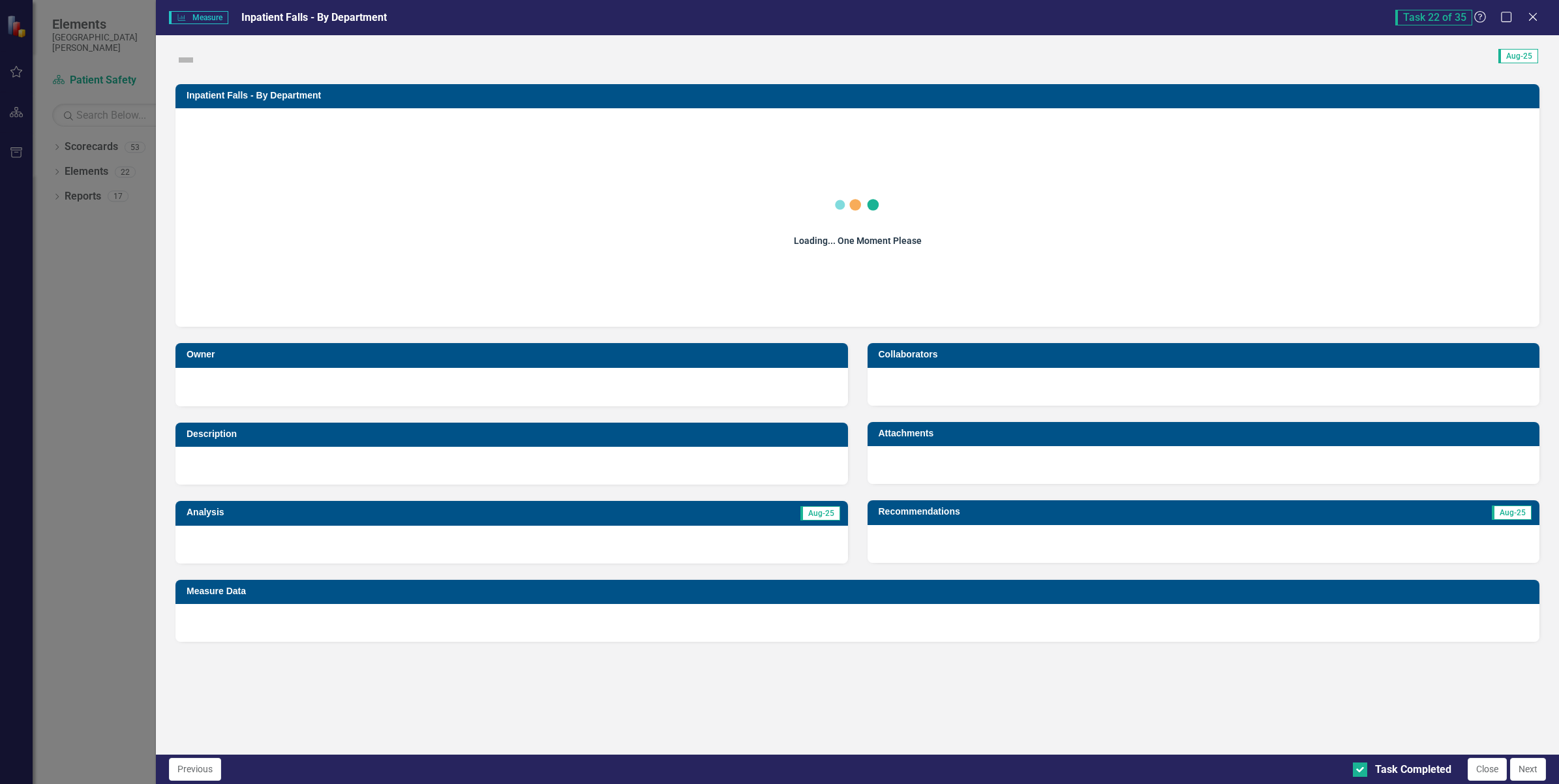
checkbox input "true"
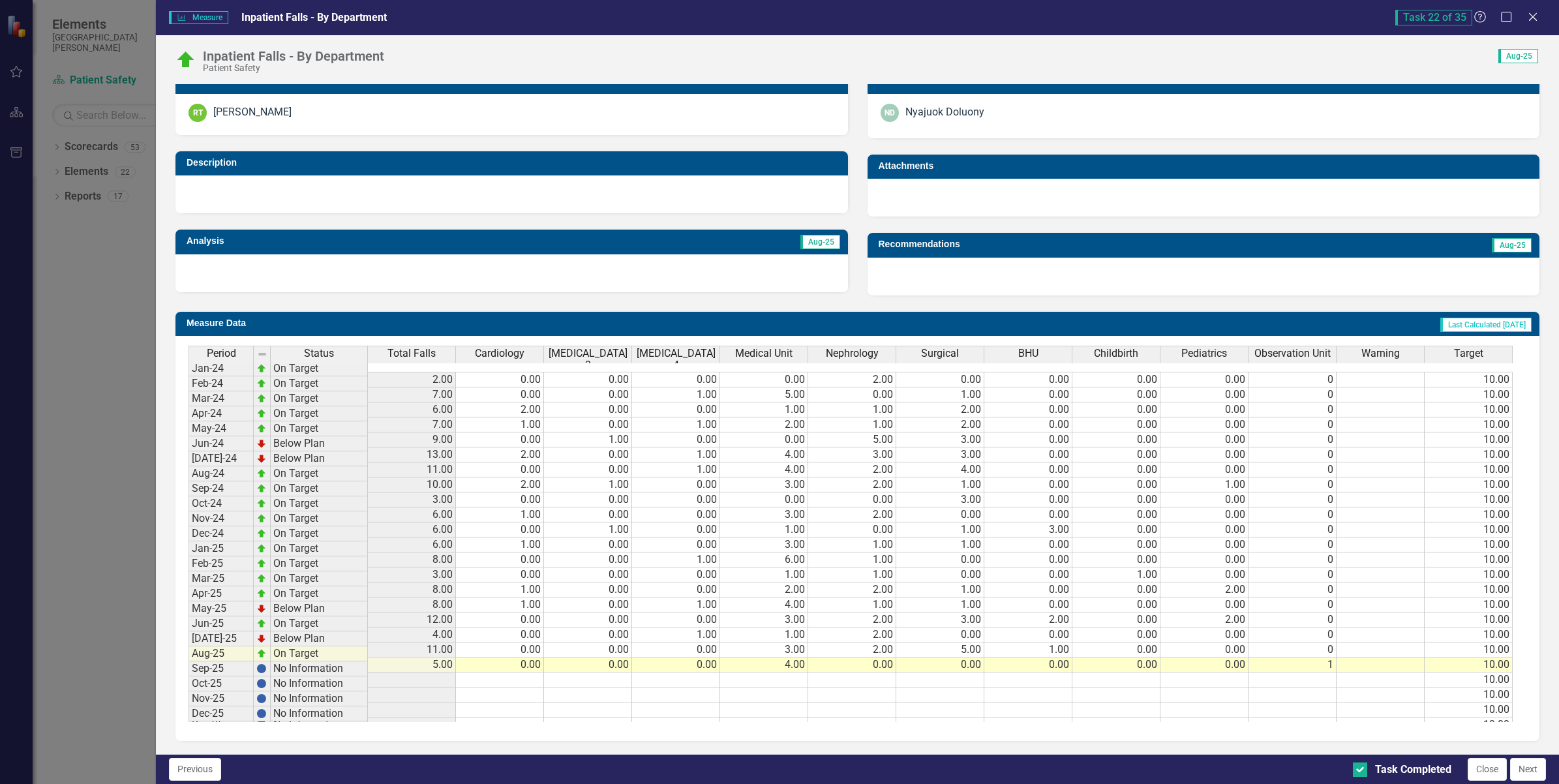
scroll to position [0, 0]
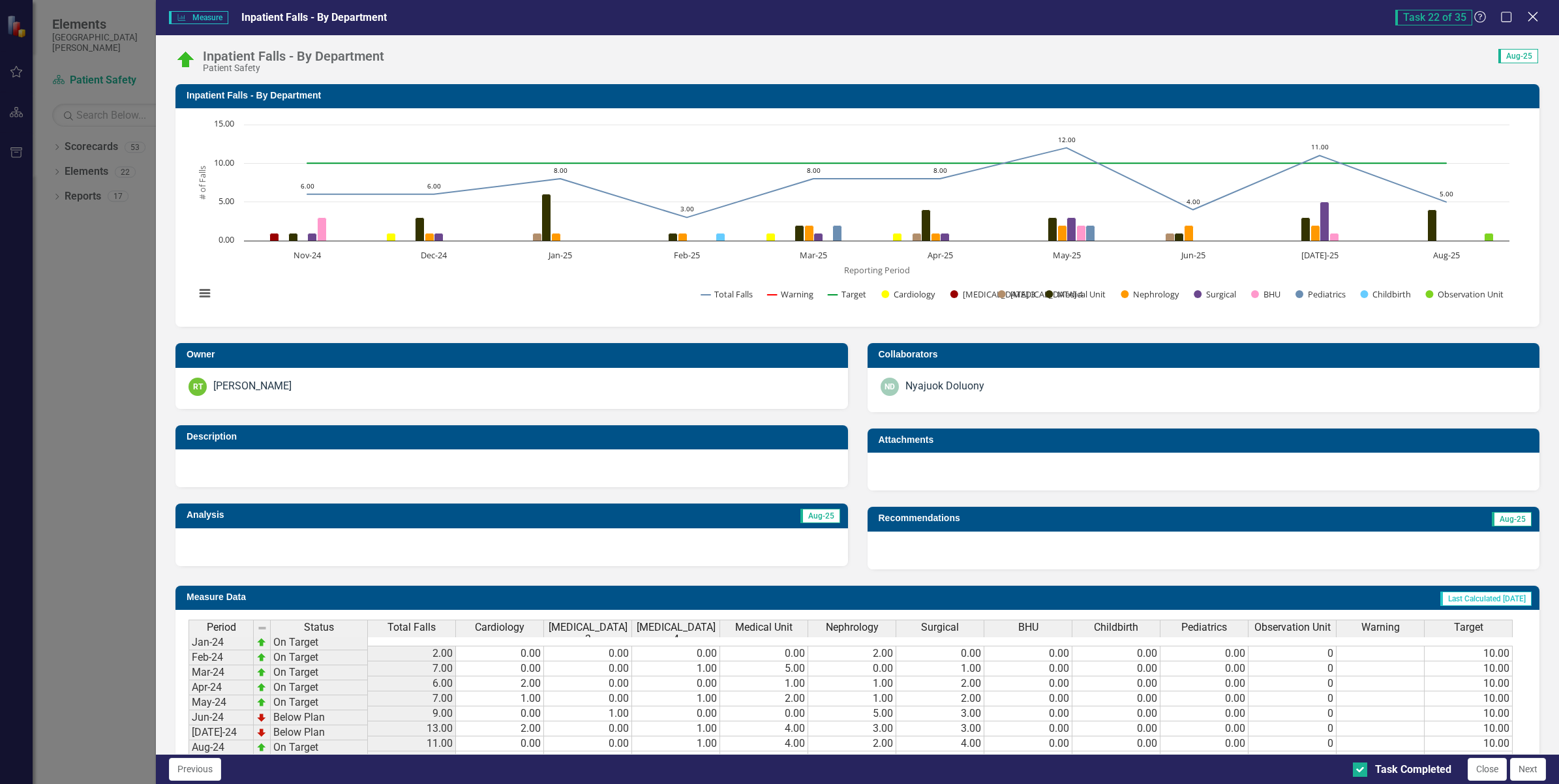
click at [1533, 16] on icon at bounding box center [1533, 17] width 10 height 10
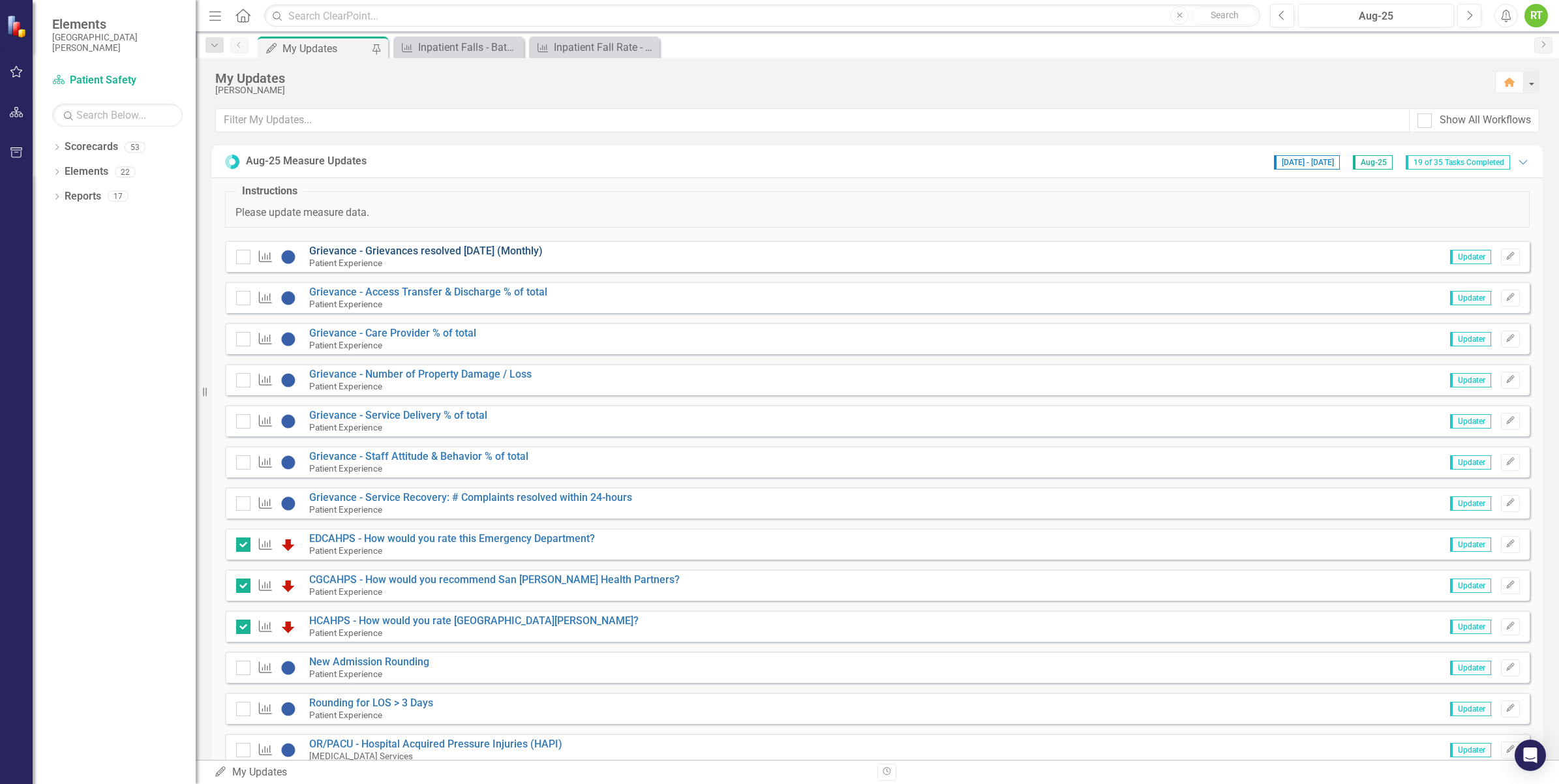
click at [465, 248] on link "Grievance - Grievances resolved [DATE] (Monthly)" at bounding box center [426, 250] width 233 height 12
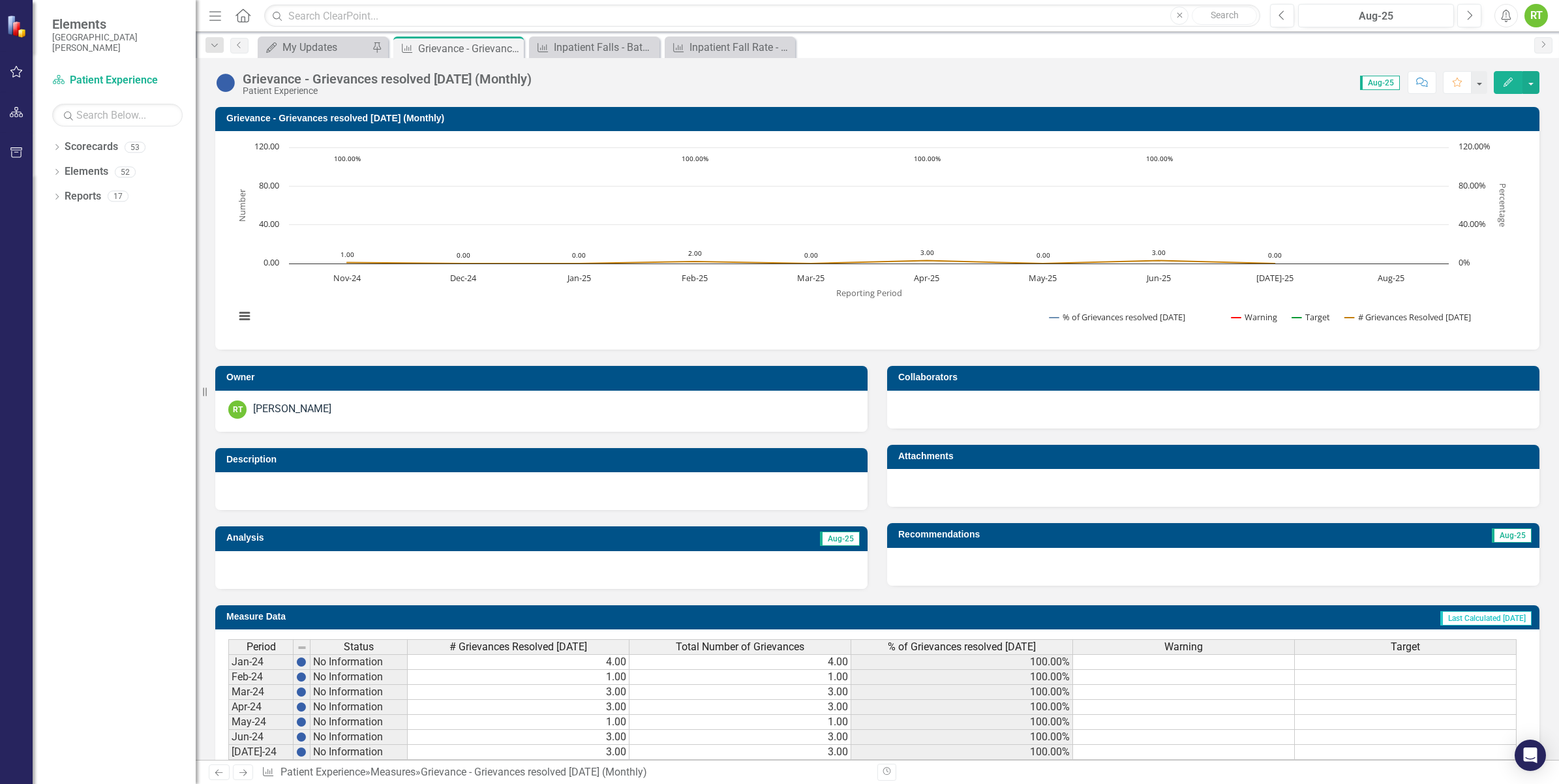
scroll to position [297, 0]
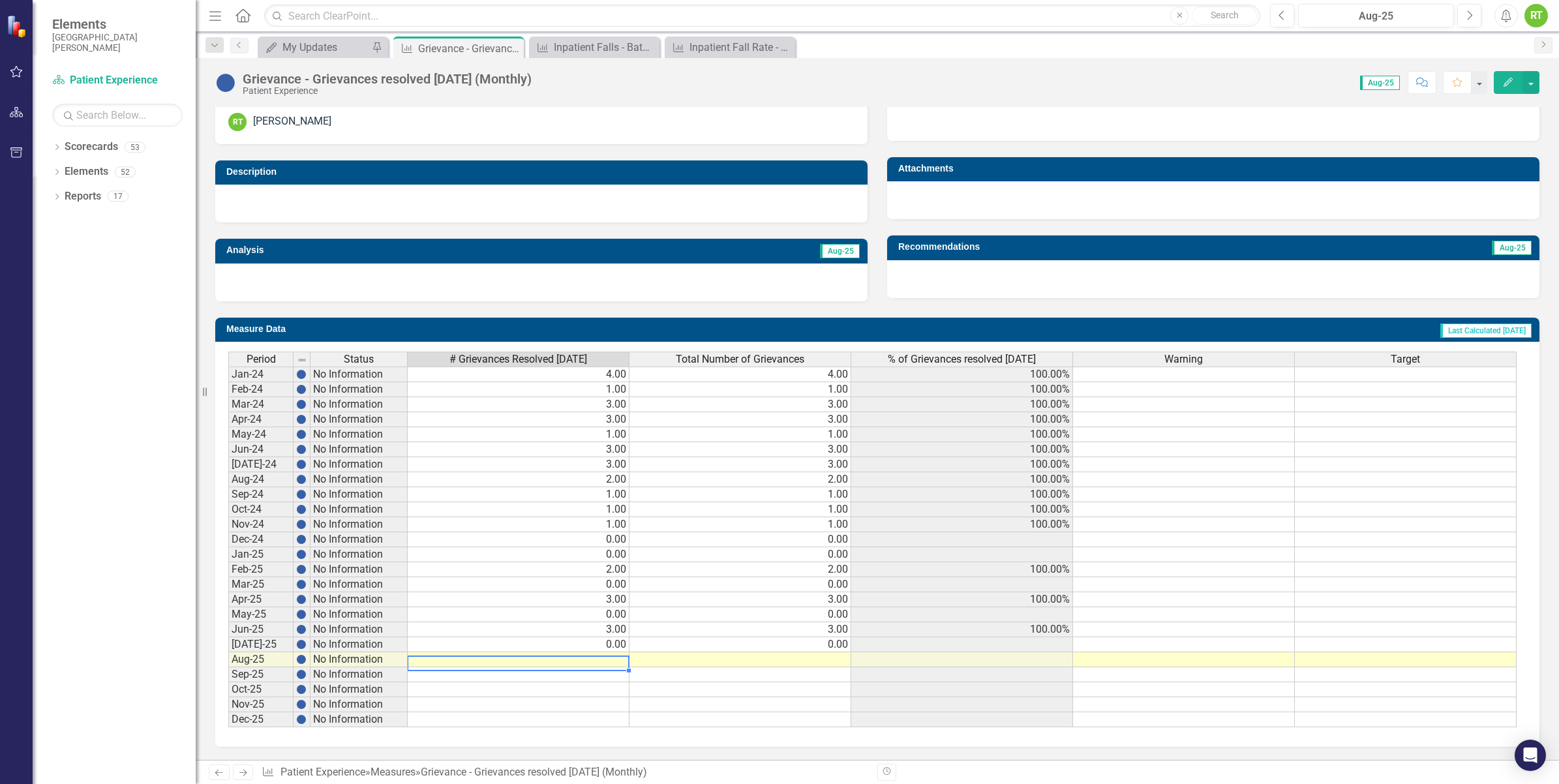
click at [578, 656] on td at bounding box center [518, 659] width 222 height 15
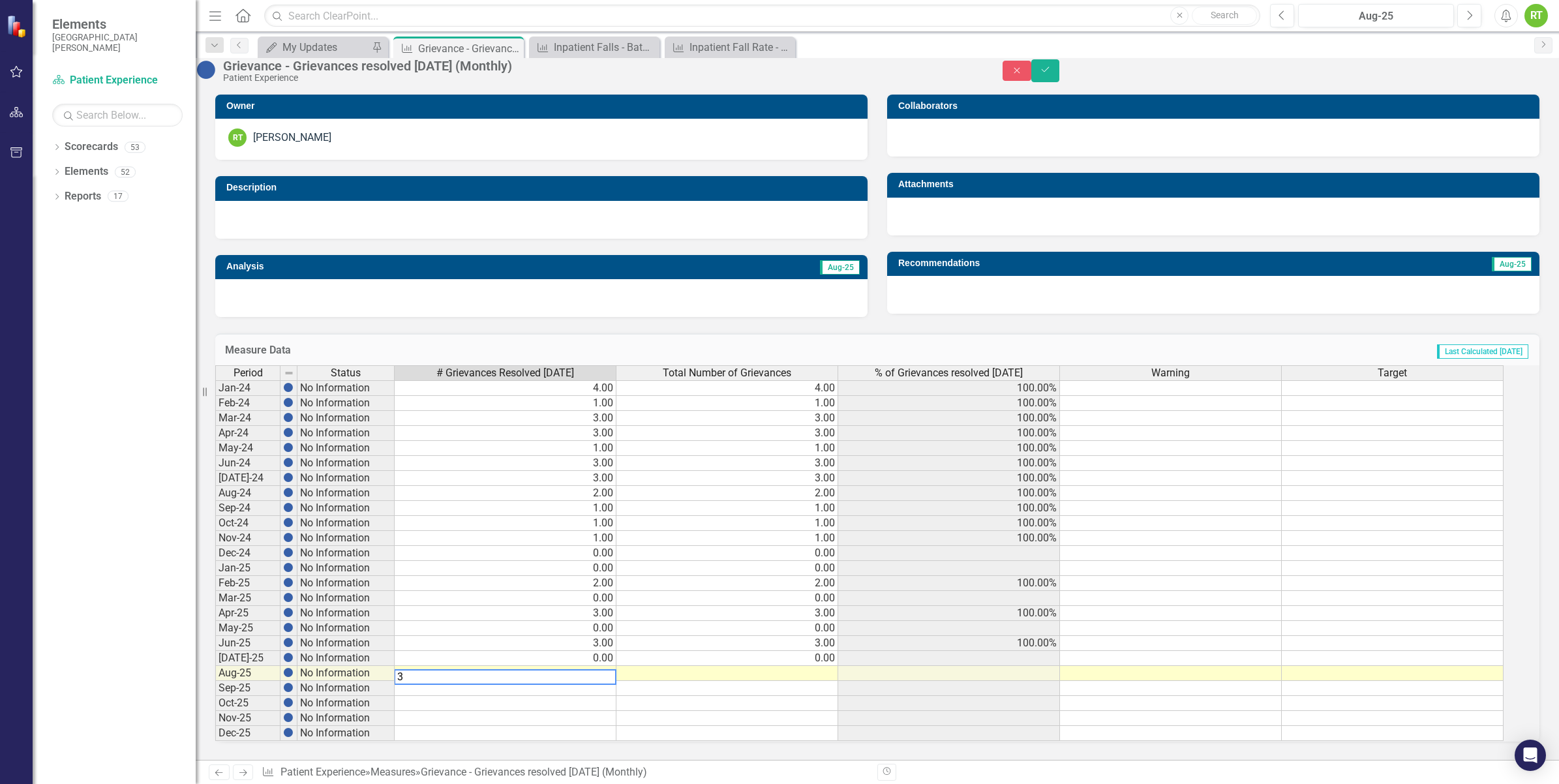
click at [827, 666] on td at bounding box center [727, 673] width 222 height 15
type textarea "3"
click at [1052, 74] on icon "Save" at bounding box center [1045, 69] width 12 height 9
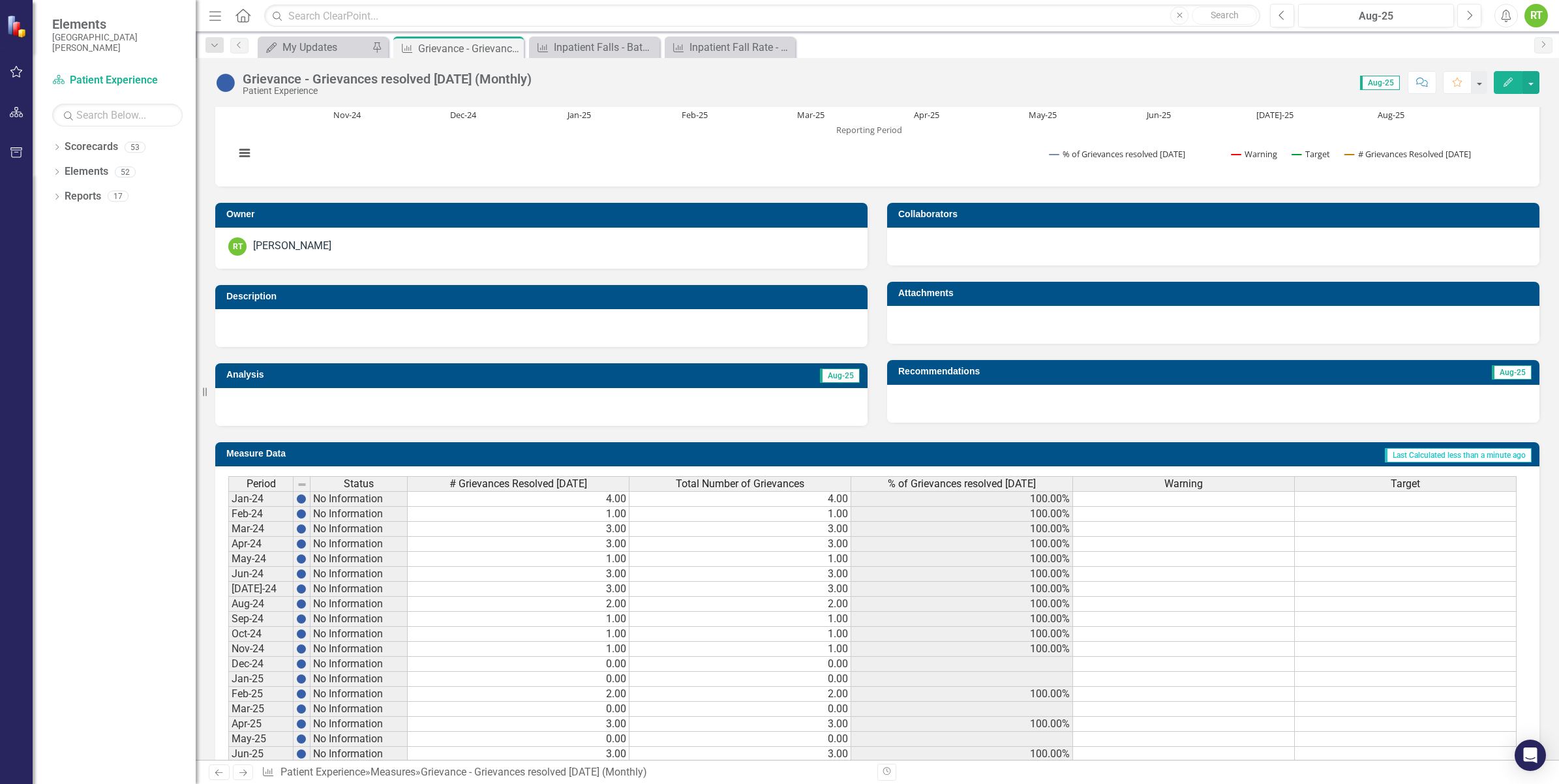
scroll to position [245, 0]
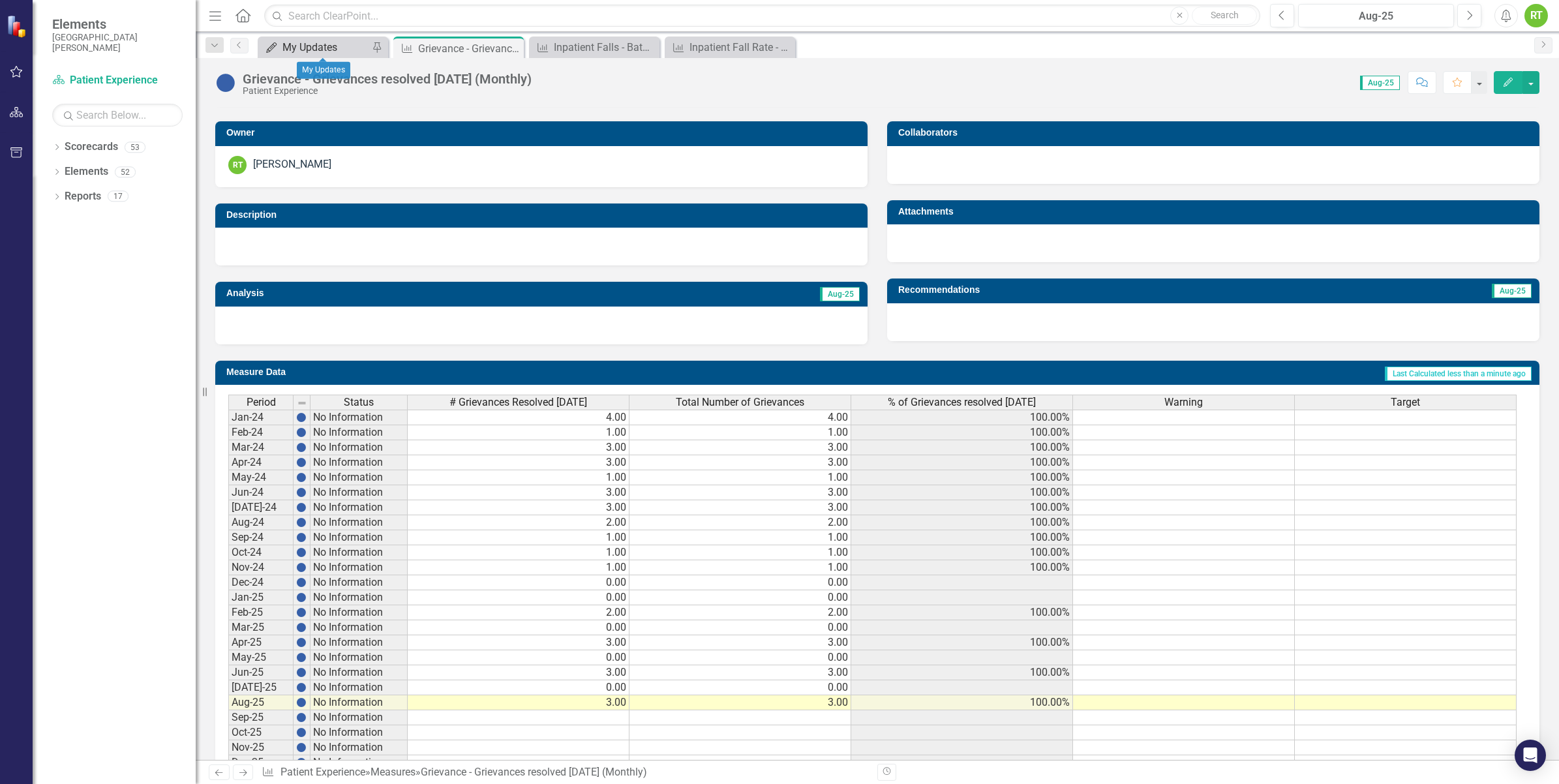
click at [309, 46] on div "My Updates" at bounding box center [325, 47] width 86 height 16
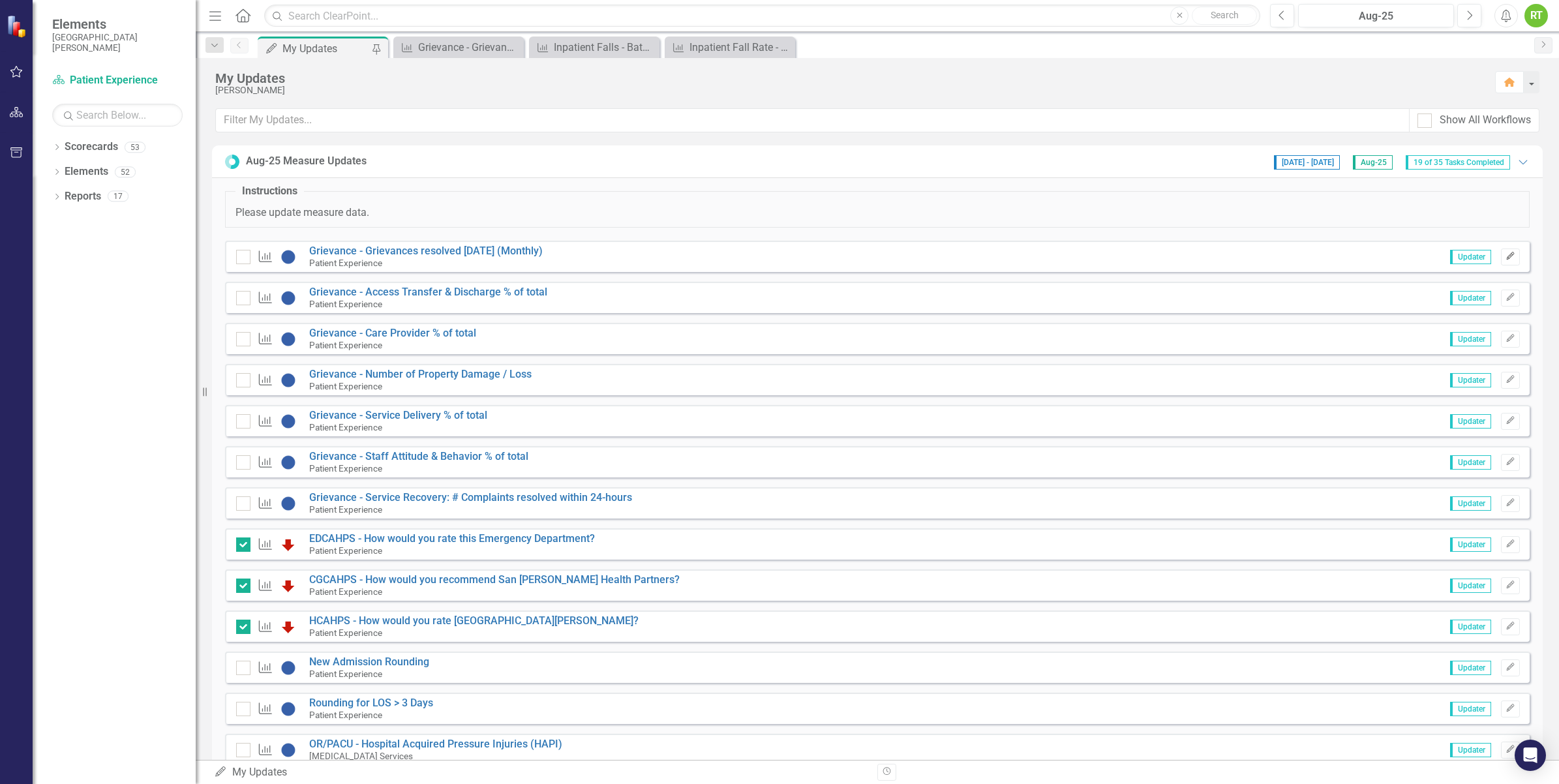
click at [1507, 259] on button "Edit" at bounding box center [1511, 257] width 19 height 17
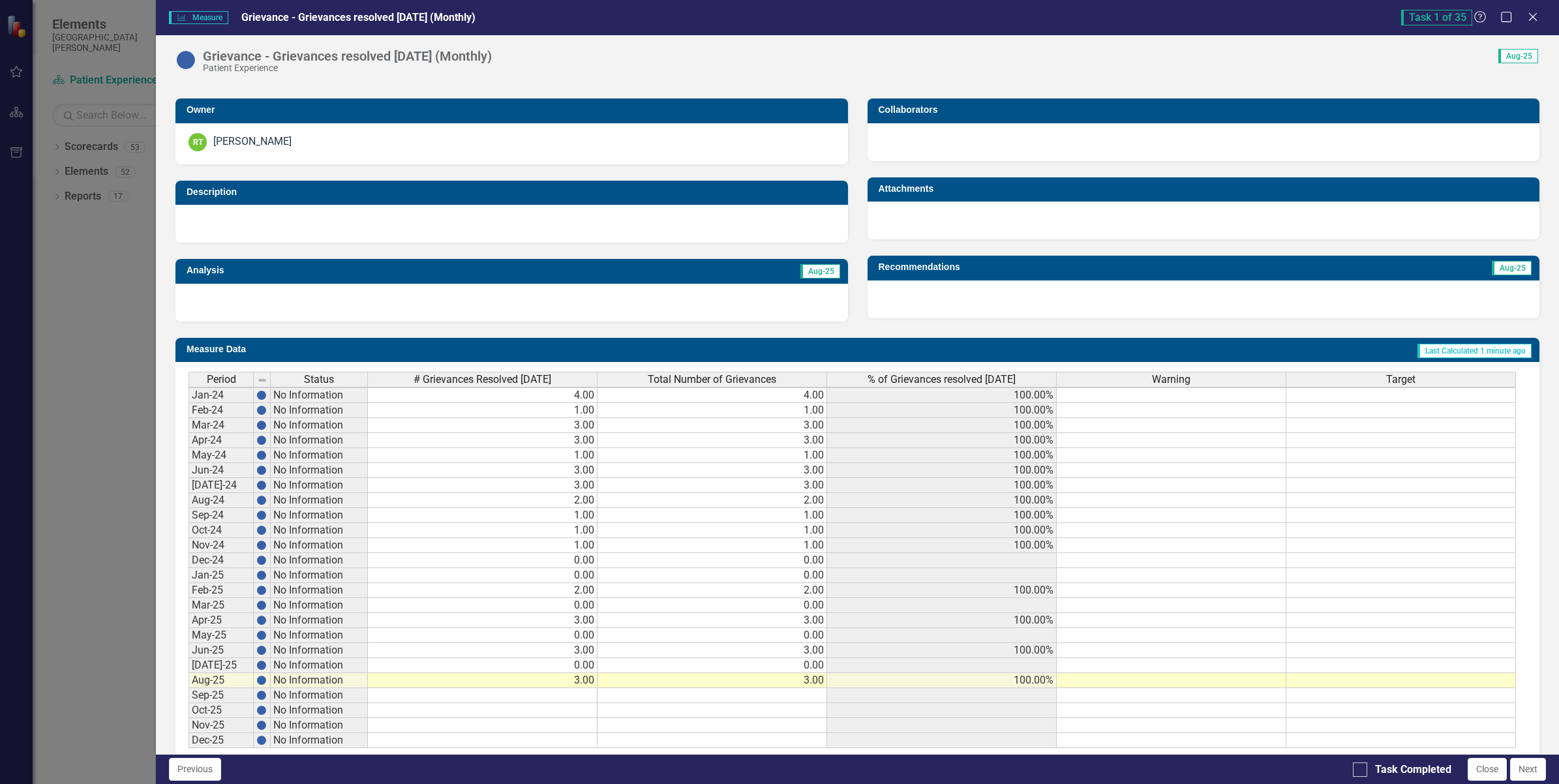
scroll to position [281, 0]
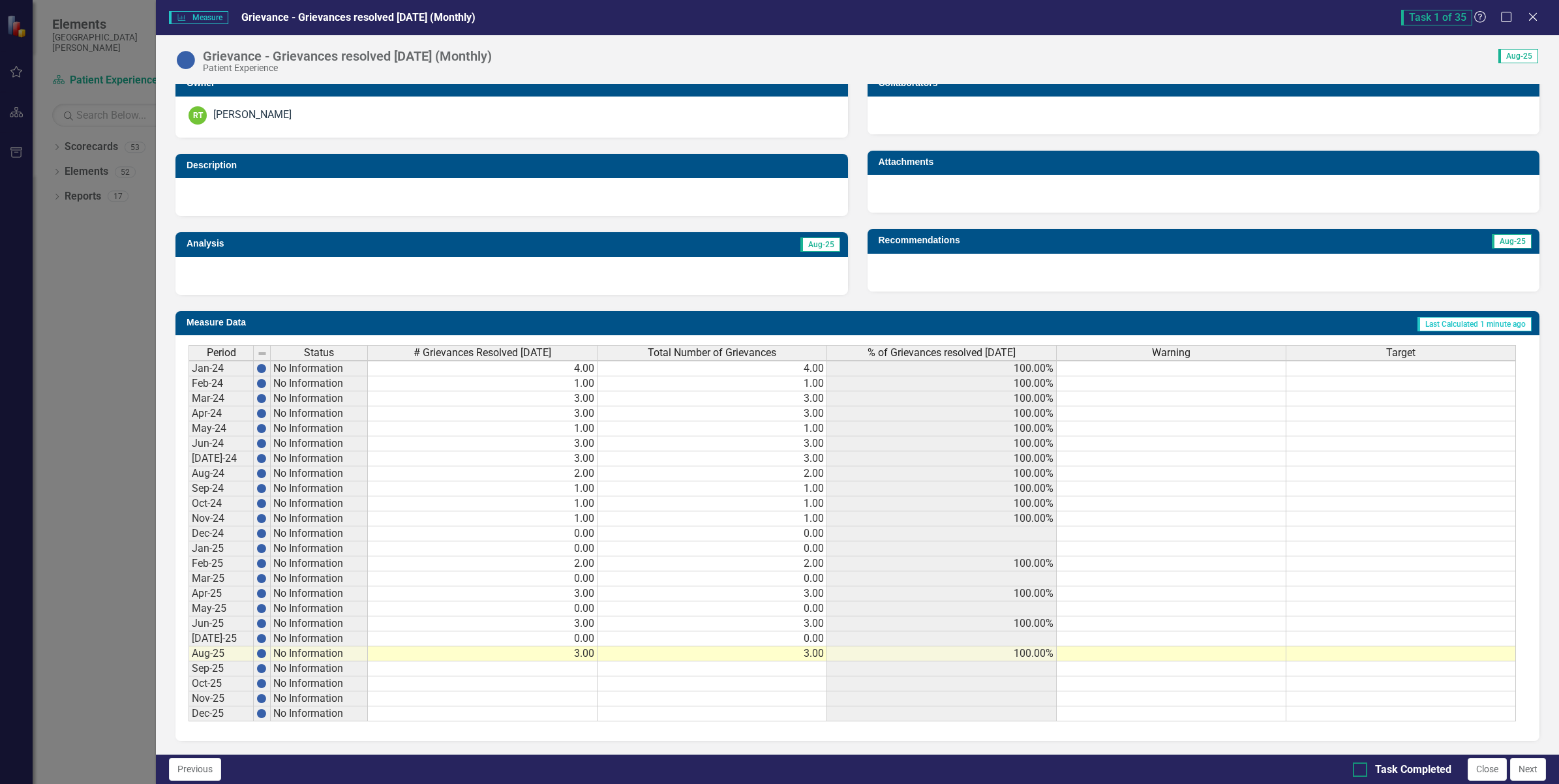
click at [1357, 768] on input "Task Completed" at bounding box center [1358, 766] width 9 height 9
checkbox input "true"
click at [1531, 769] on button "Next" at bounding box center [1528, 769] width 36 height 23
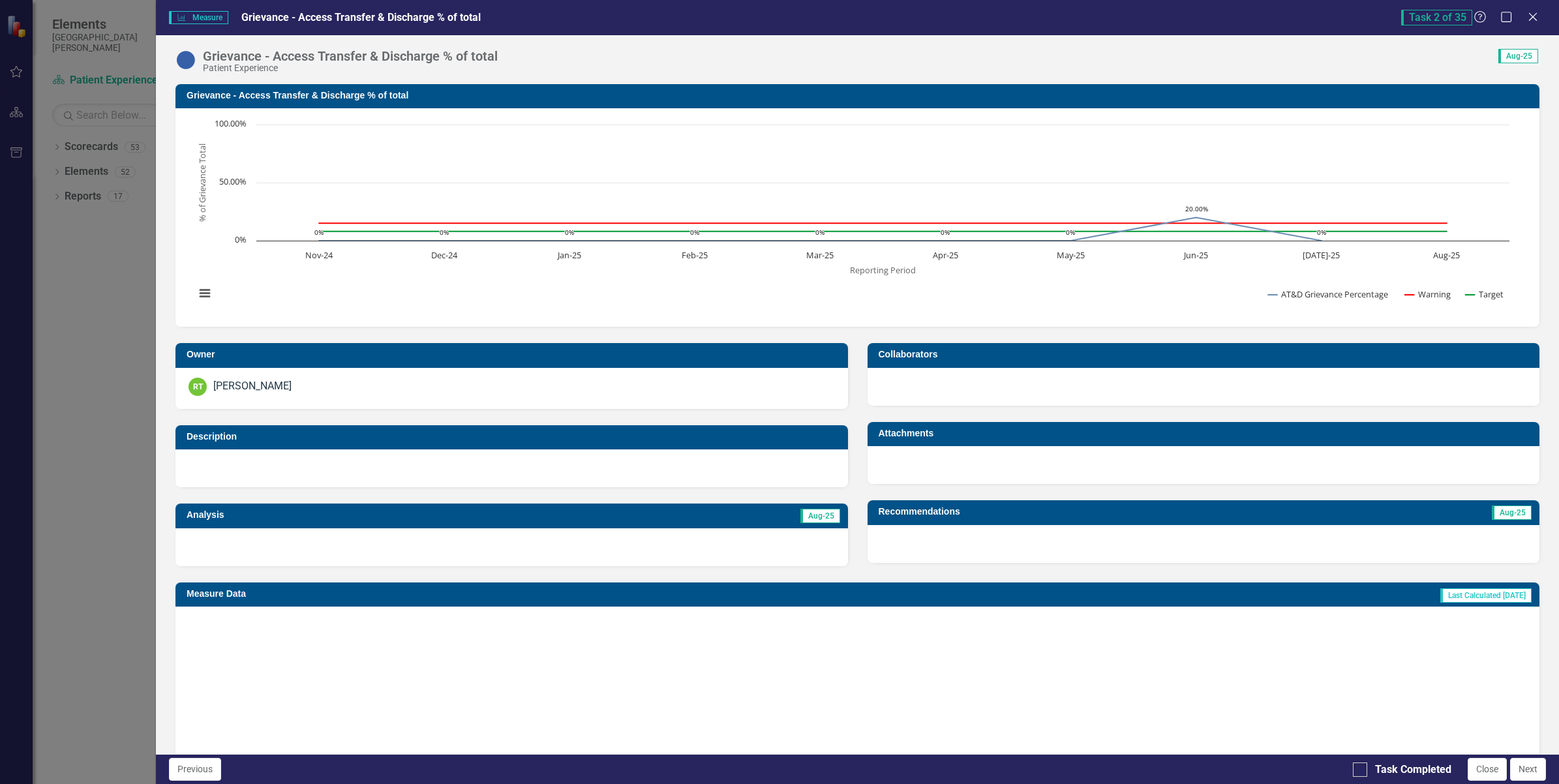
checkbox input "true"
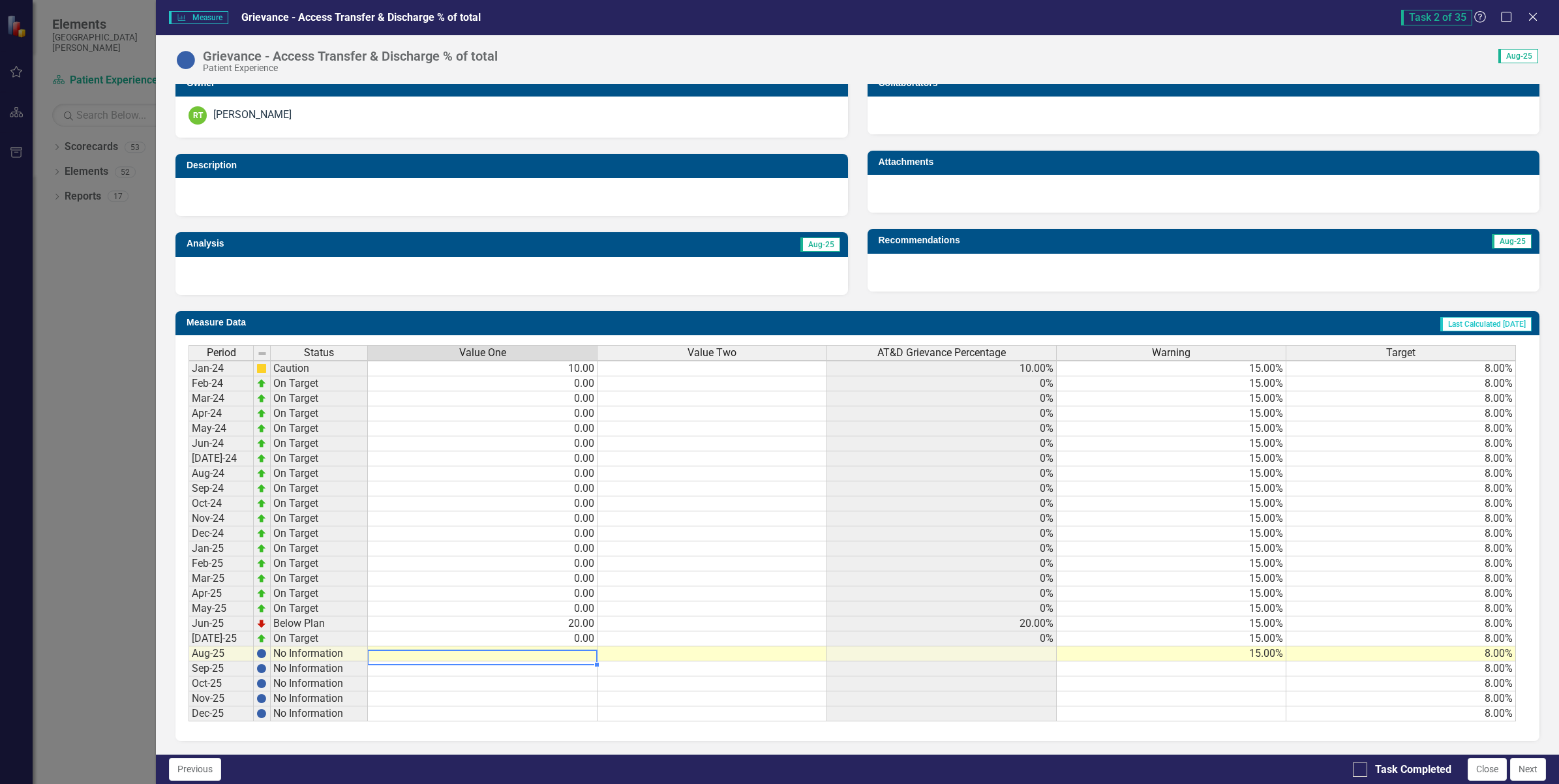
click at [576, 649] on td at bounding box center [483, 654] width 230 height 15
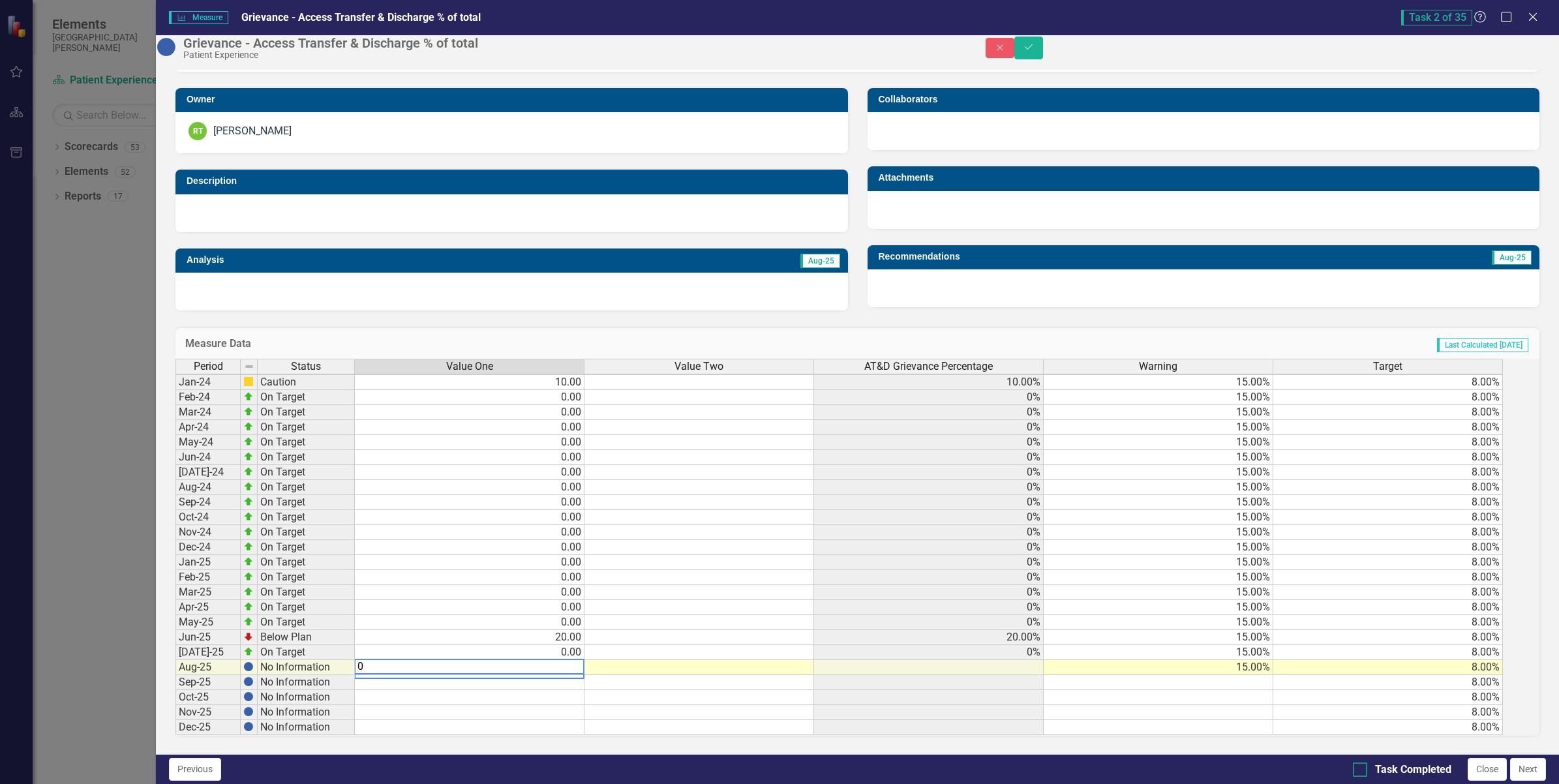
type textarea "0"
click at [1359, 770] on input "Task Completed" at bounding box center [1358, 766] width 9 height 9
checkbox input "true"
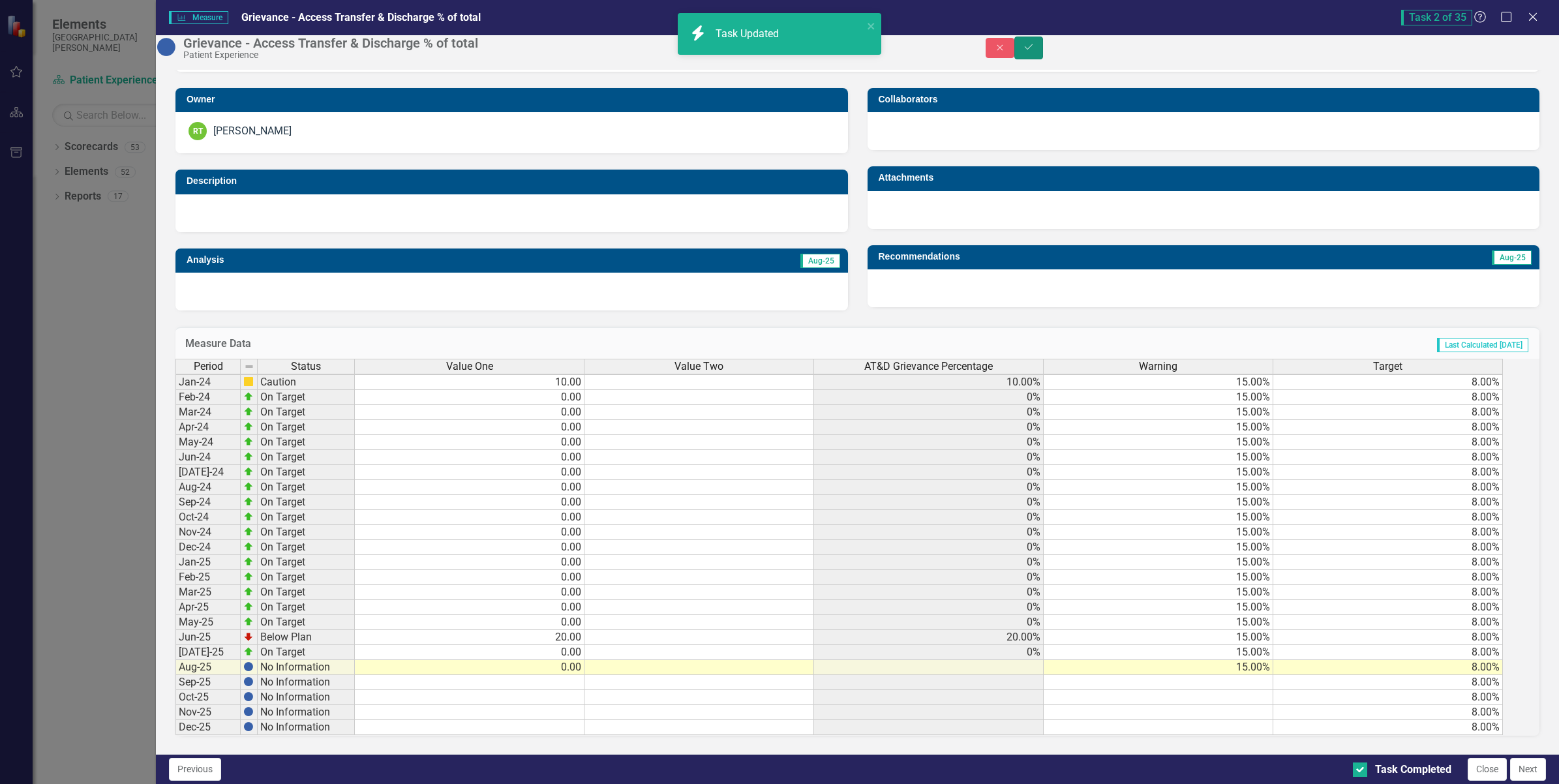
click at [1035, 51] on icon "Save" at bounding box center [1028, 47] width 12 height 9
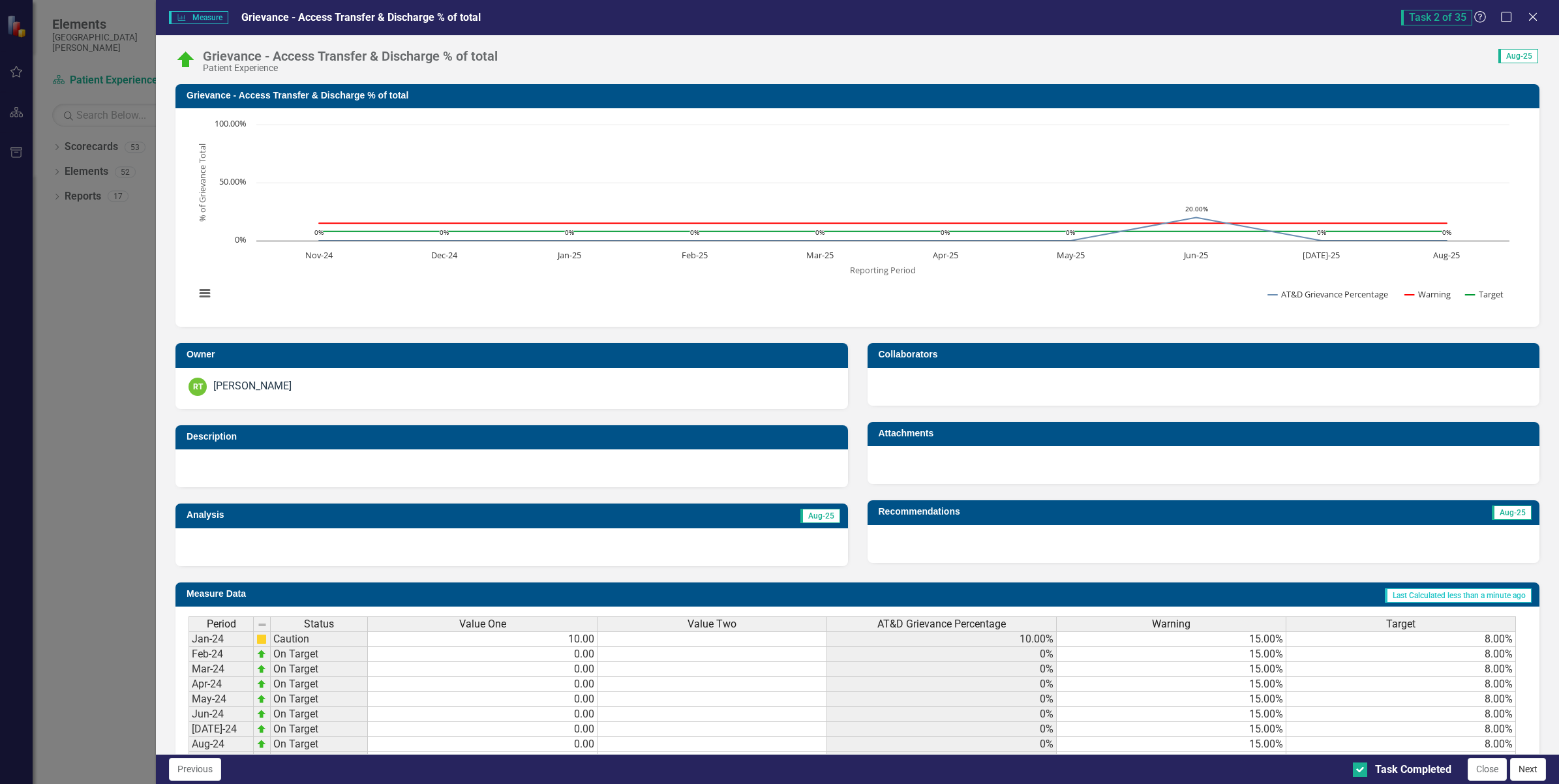
click at [1521, 767] on button "Next" at bounding box center [1528, 769] width 36 height 23
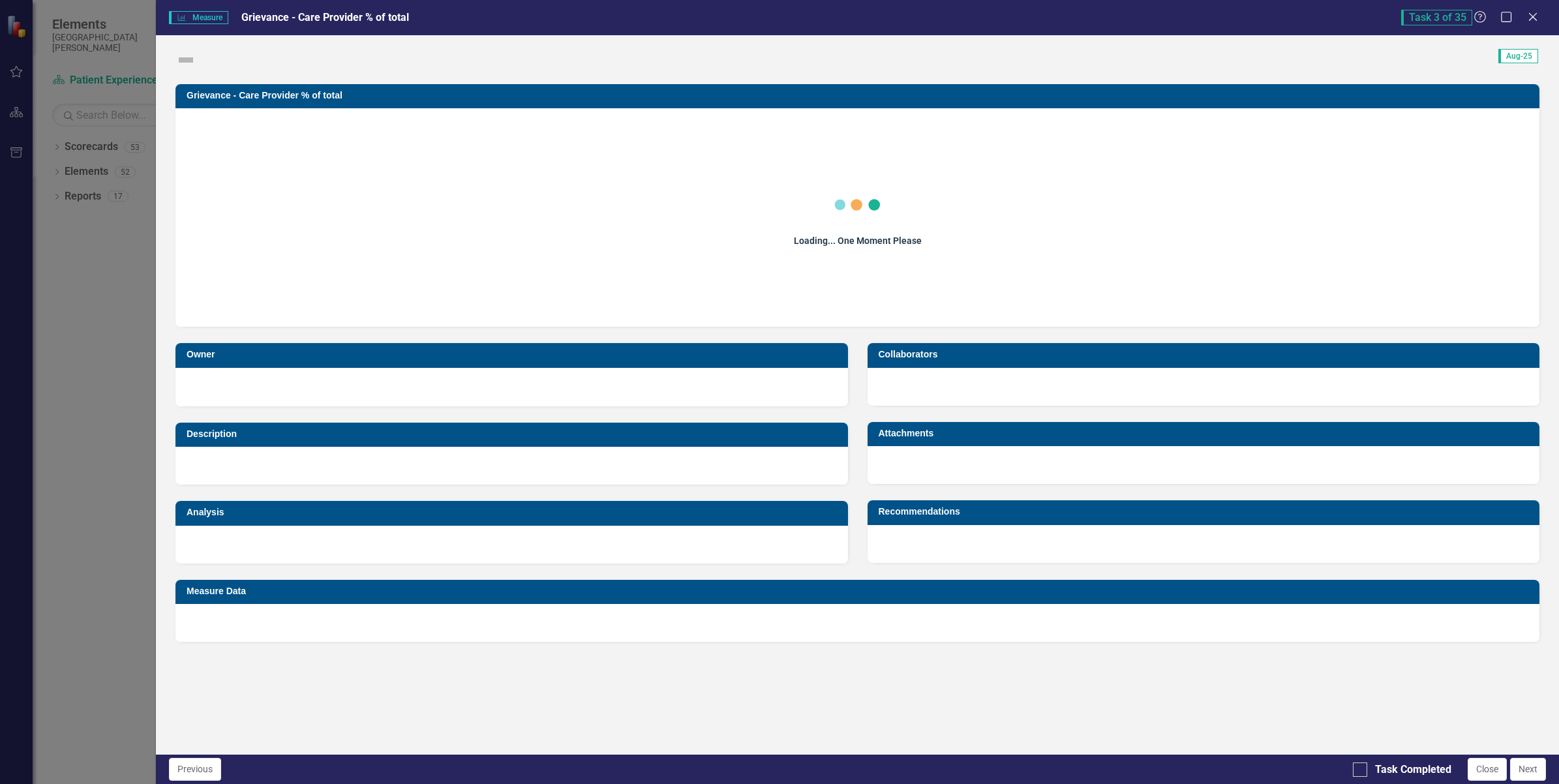
checkbox input "true"
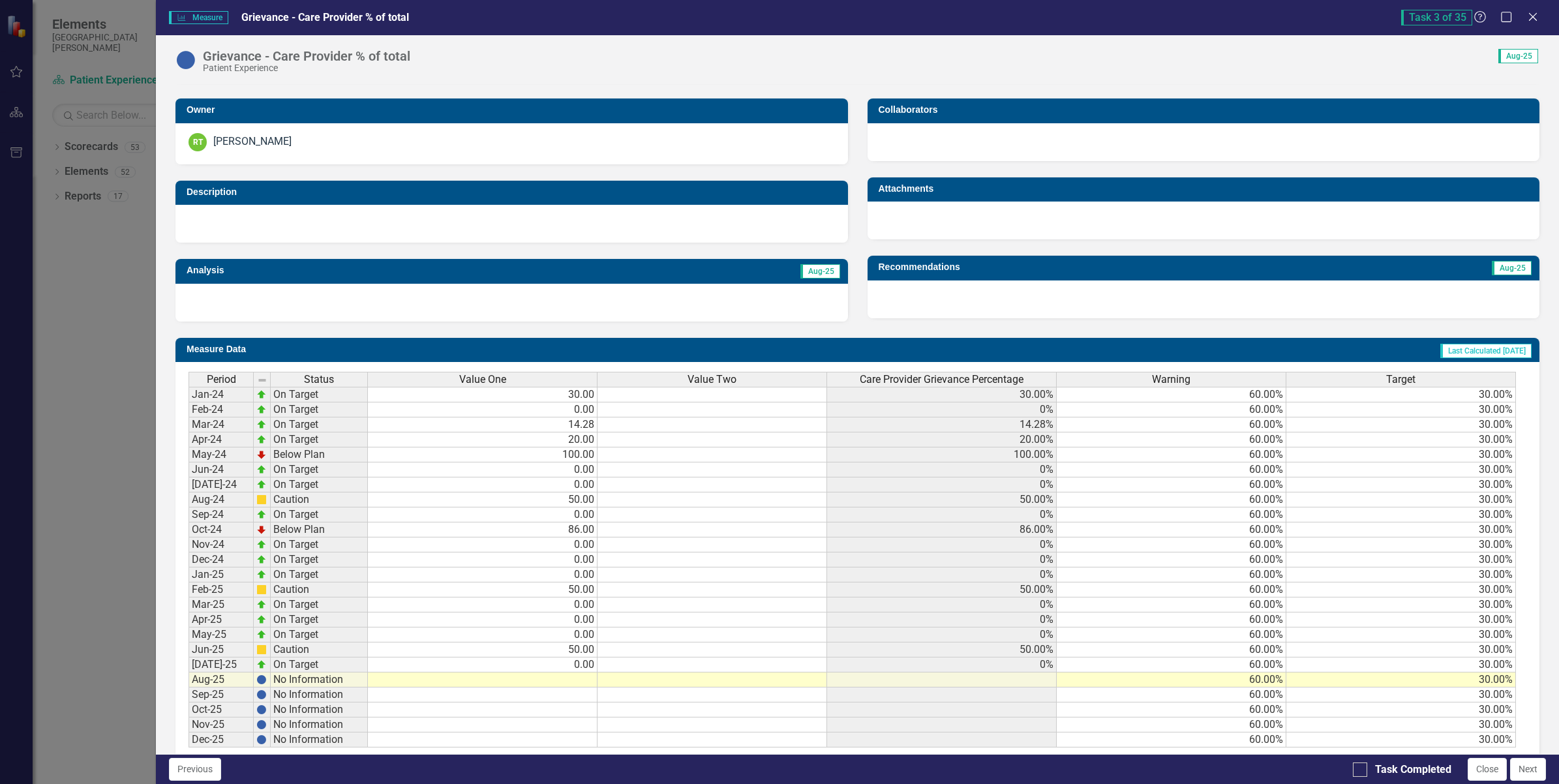
scroll to position [4, 0]
click at [589, 685] on td at bounding box center [483, 680] width 230 height 15
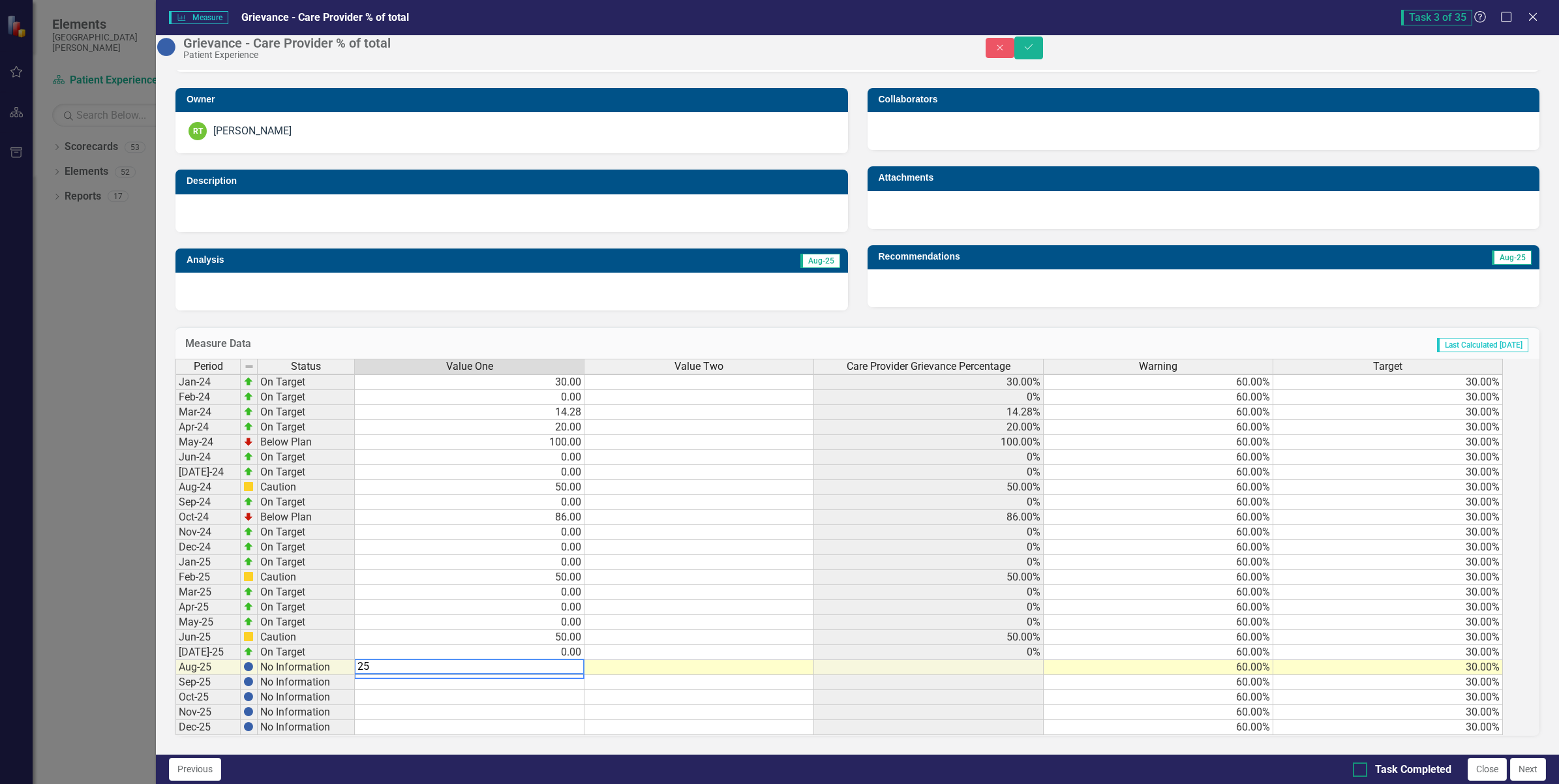
type textarea "25"
click at [1355, 766] on input "Task Completed" at bounding box center [1358, 766] width 9 height 9
checkbox input "true"
click at [1528, 764] on button "Next" at bounding box center [1528, 769] width 36 height 23
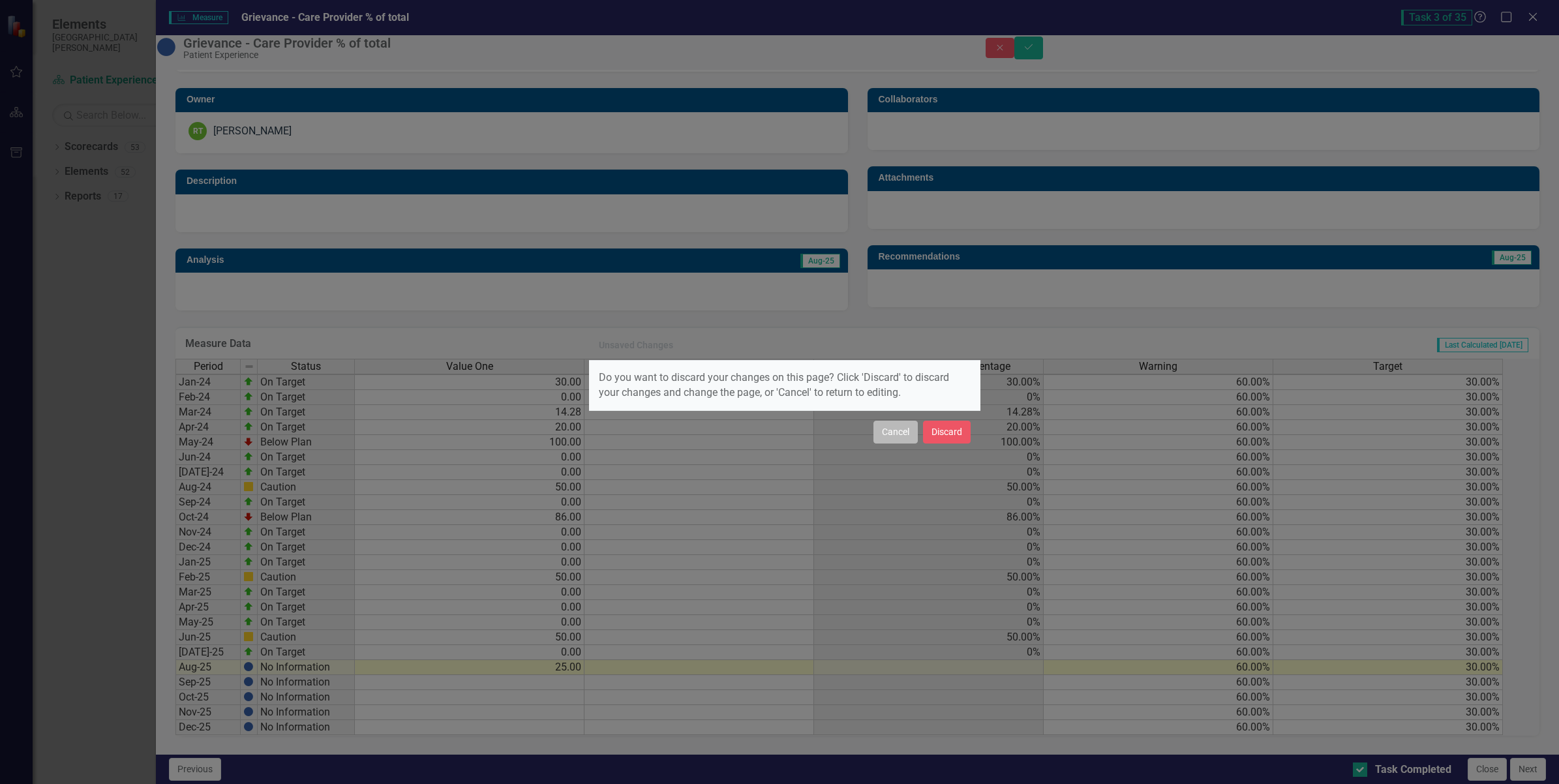
click at [891, 437] on button "Cancel" at bounding box center [896, 432] width 45 height 23
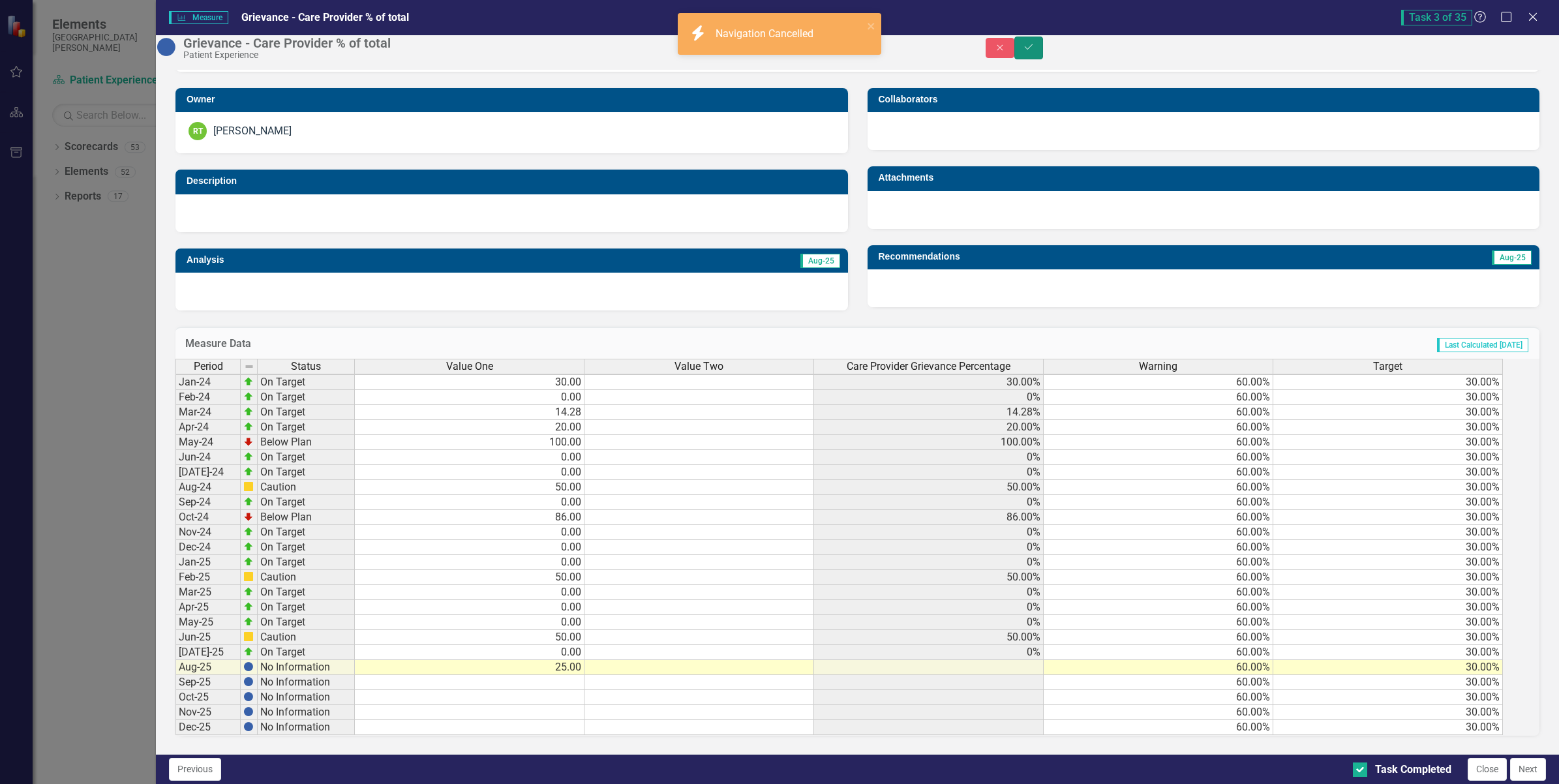
click at [1043, 49] on button "Save" at bounding box center [1028, 48] width 28 height 23
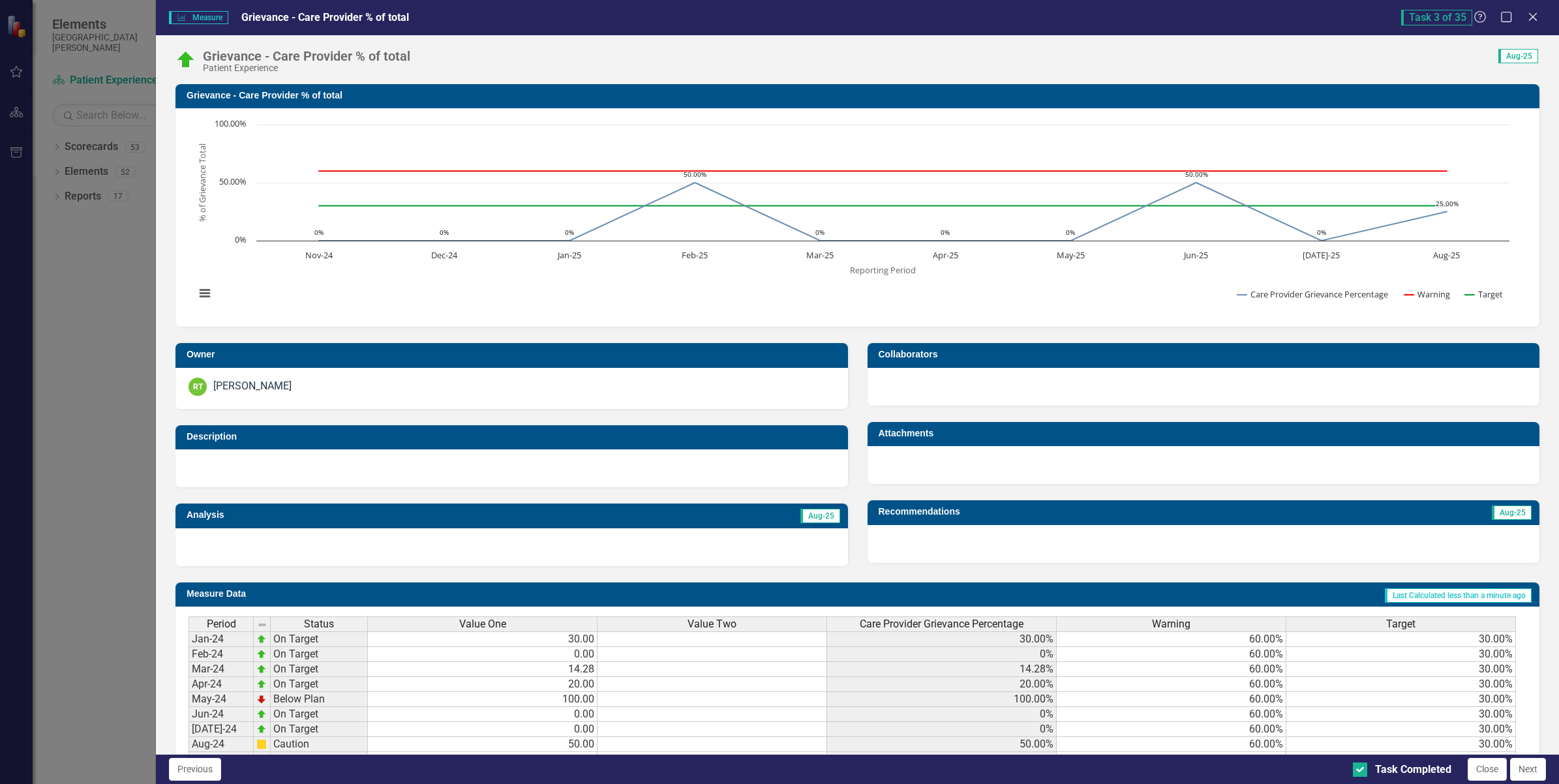
scroll to position [279, 0]
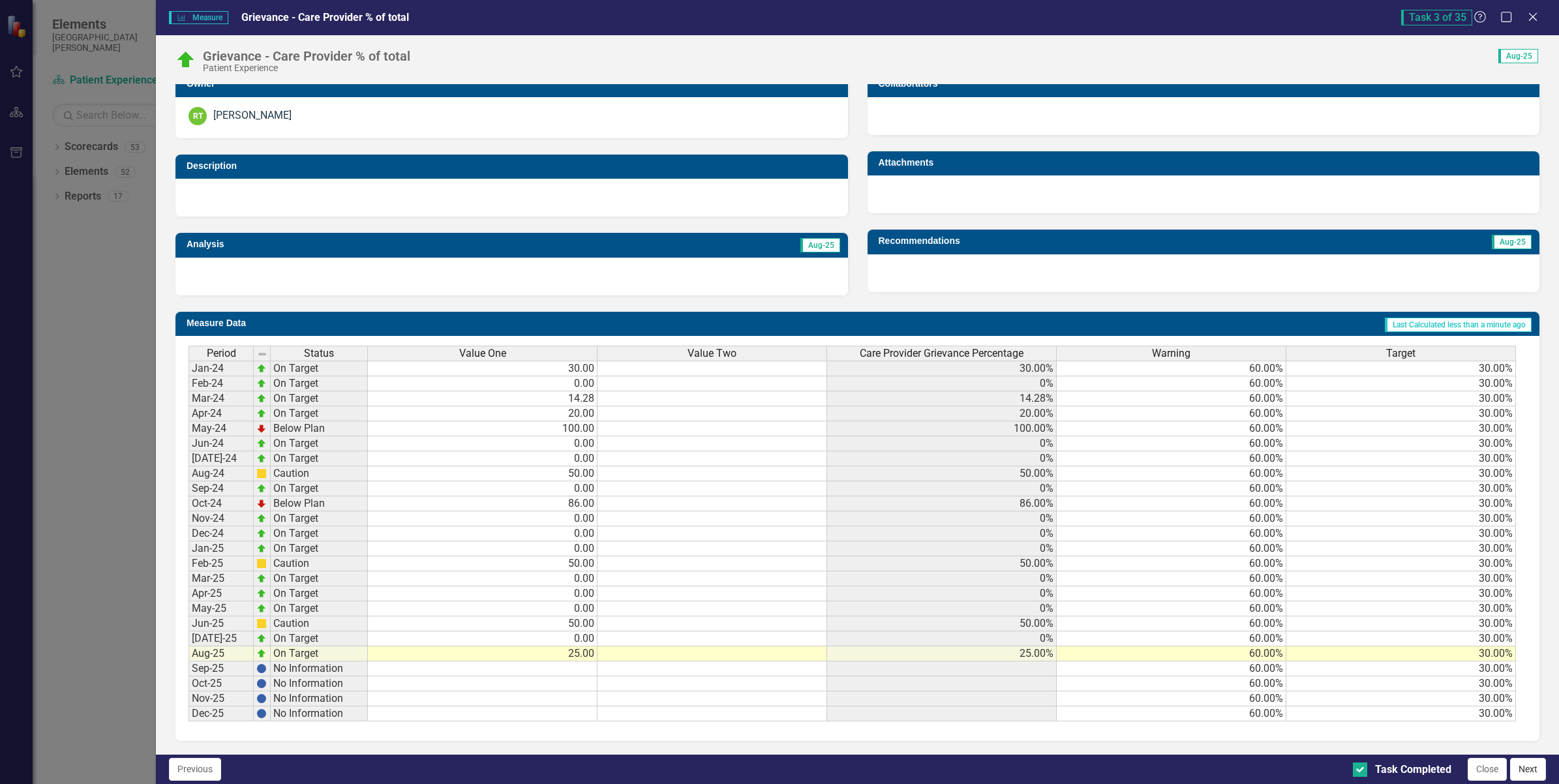
click at [1531, 770] on button "Next" at bounding box center [1528, 769] width 36 height 23
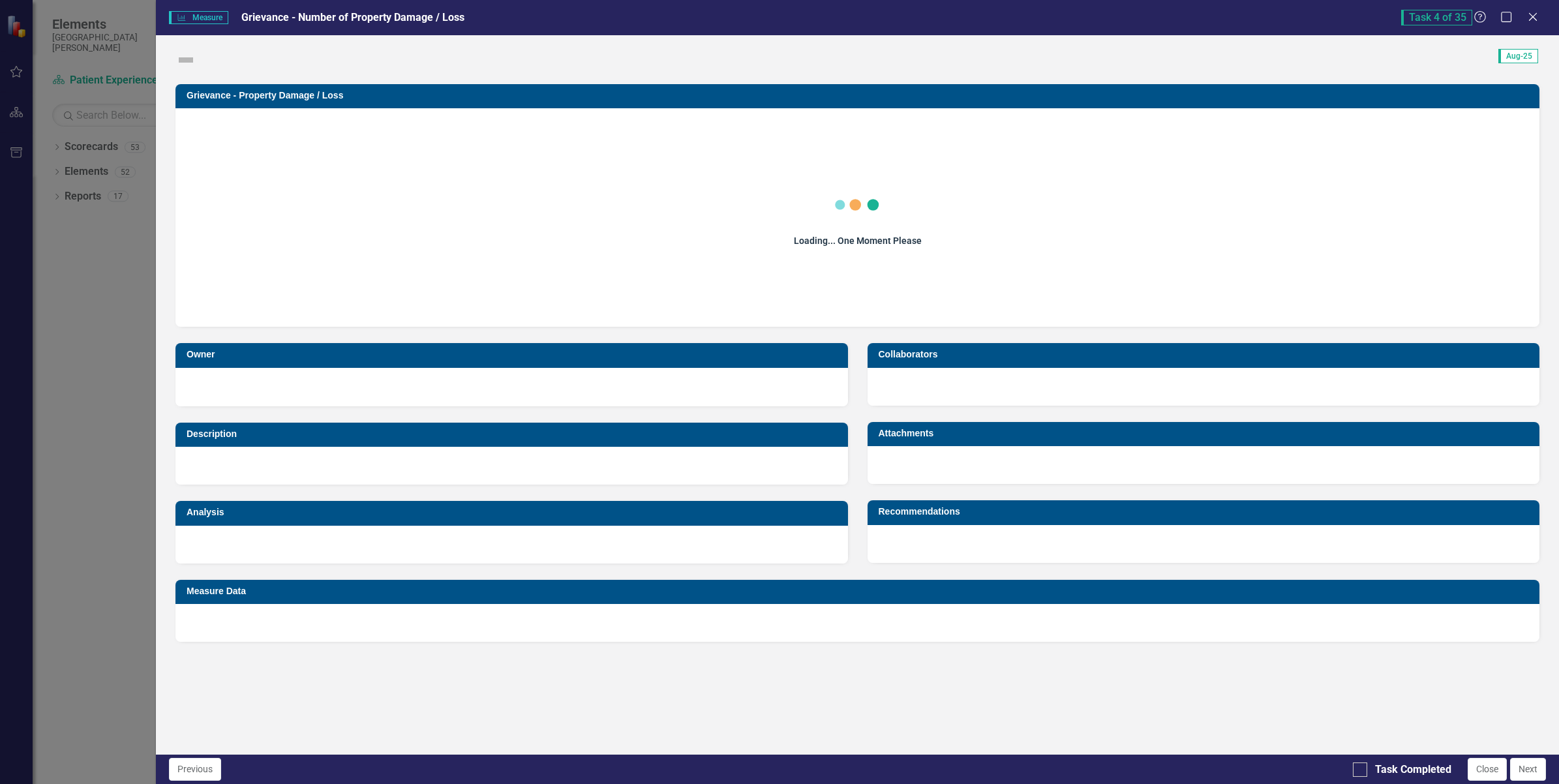
checkbox input "true"
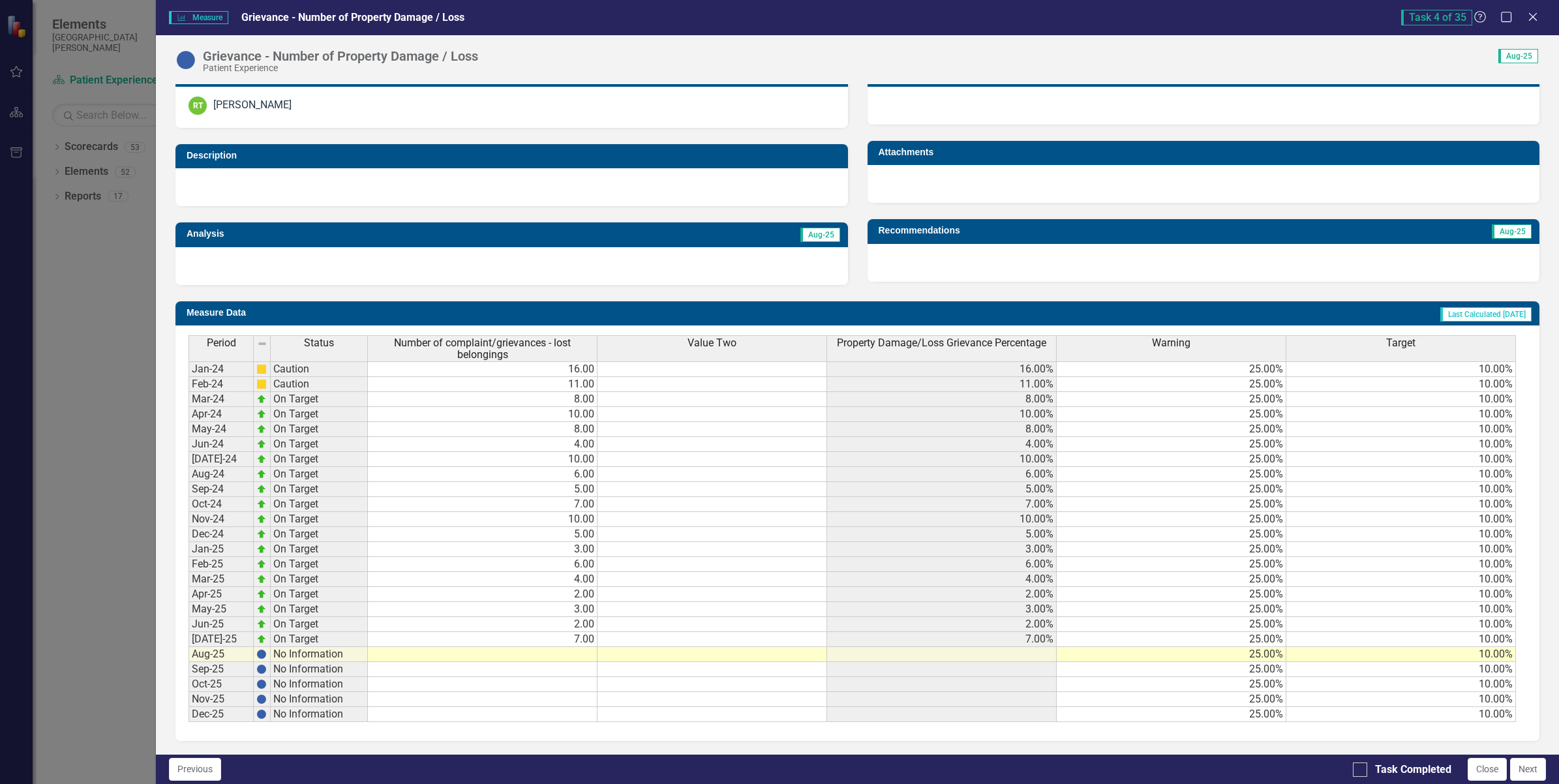
scroll to position [290, 0]
click at [1541, 769] on button "Next" at bounding box center [1528, 769] width 36 height 23
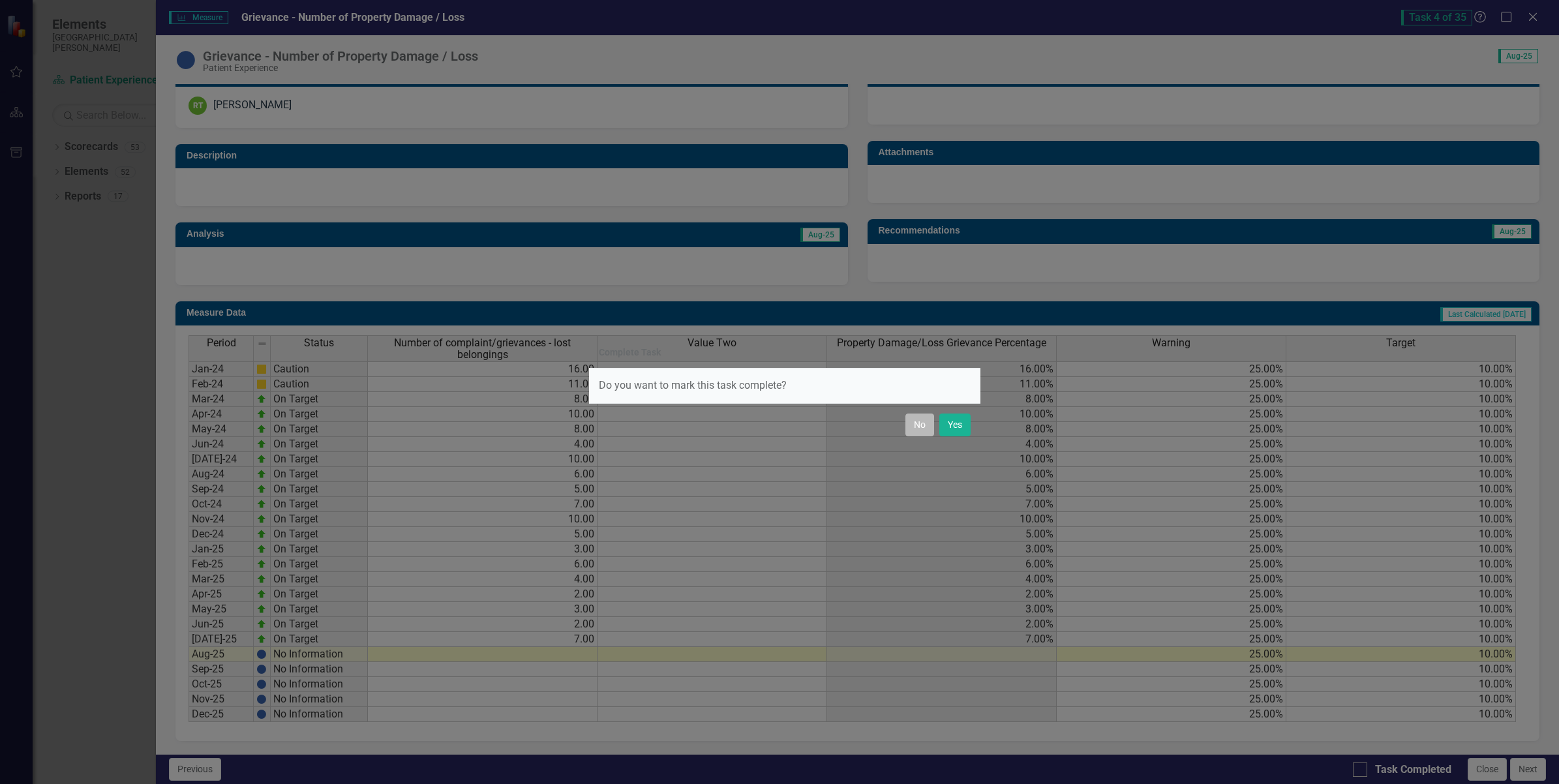
click at [915, 428] on button "No" at bounding box center [920, 425] width 28 height 23
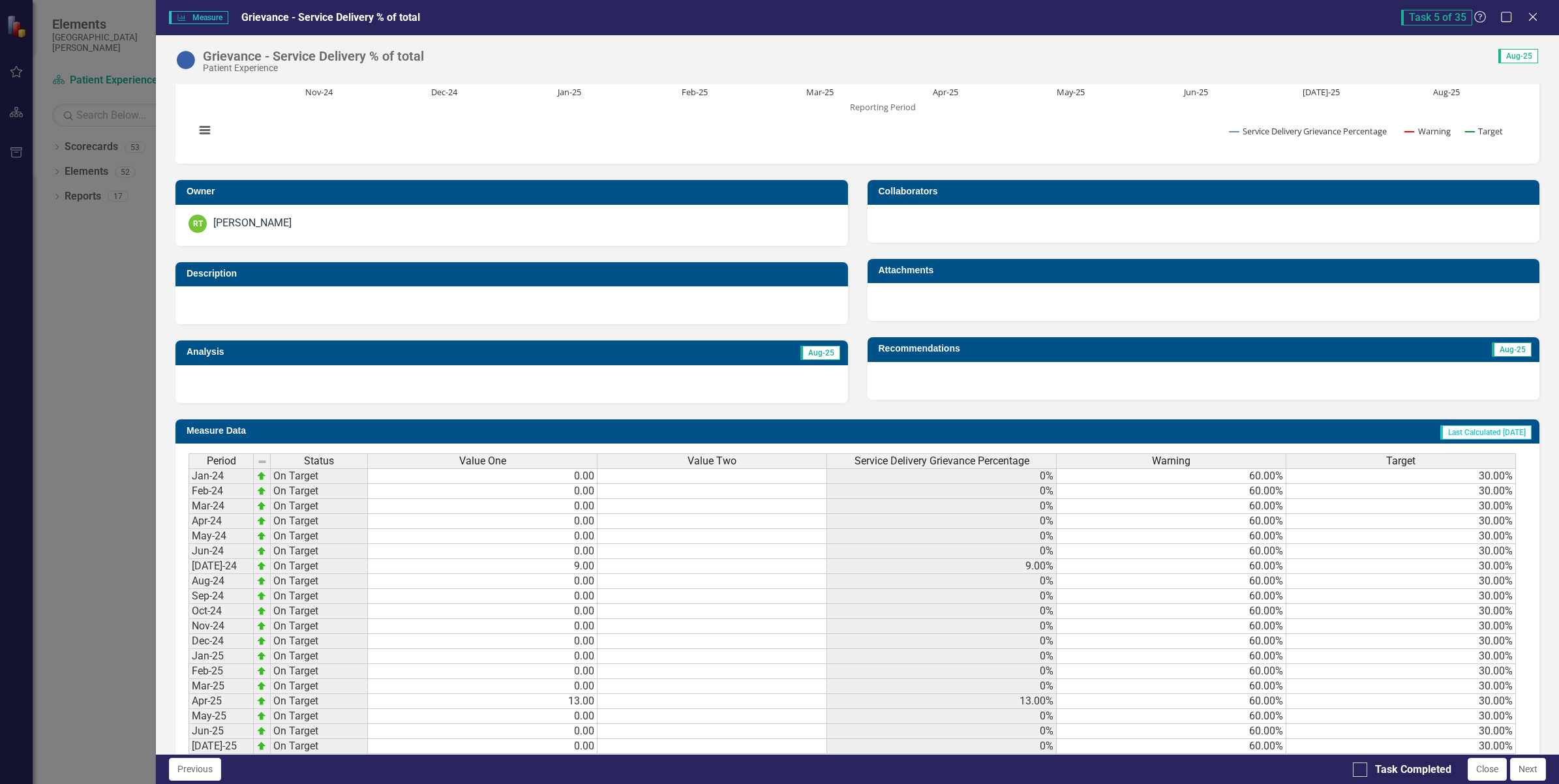
scroll to position [279, 0]
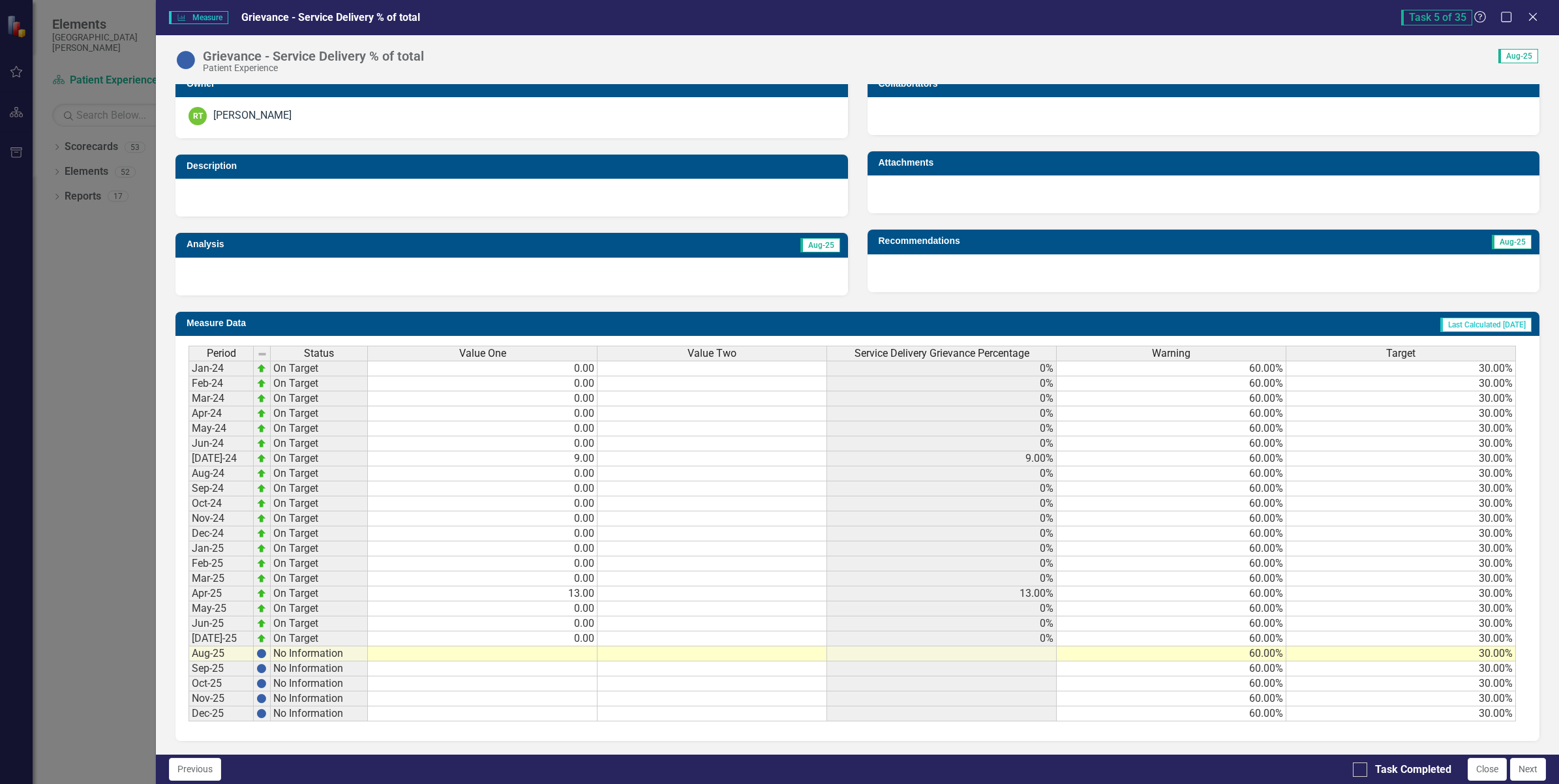
click at [584, 646] on td at bounding box center [483, 654] width 230 height 15
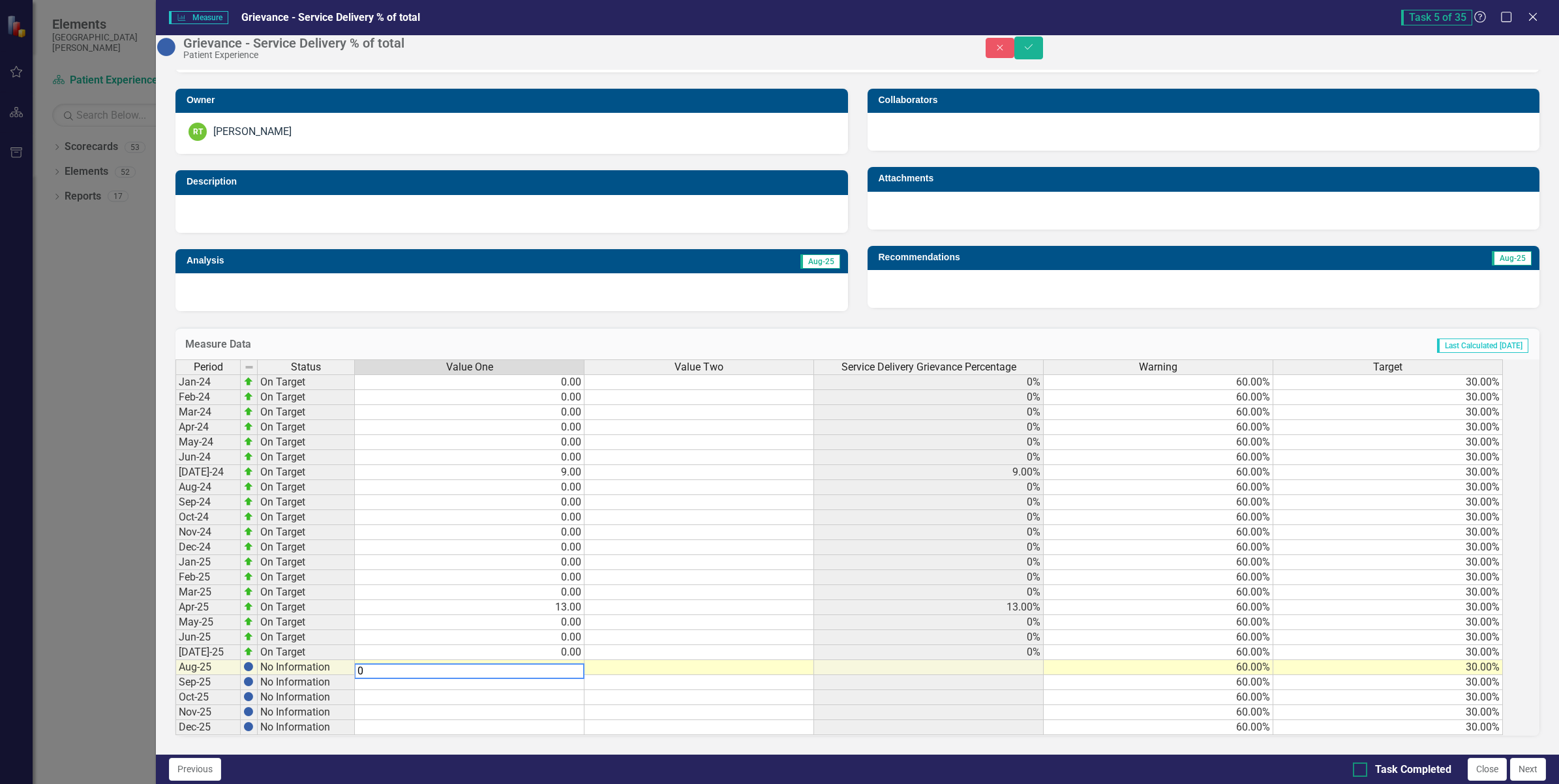
type textarea "0"
click at [1355, 771] on div at bounding box center [1360, 769] width 14 height 14
click at [1355, 771] on input "Task Completed" at bounding box center [1358, 766] width 9 height 9
checkbox input "true"
click at [1035, 52] on icon "Save" at bounding box center [1028, 47] width 12 height 9
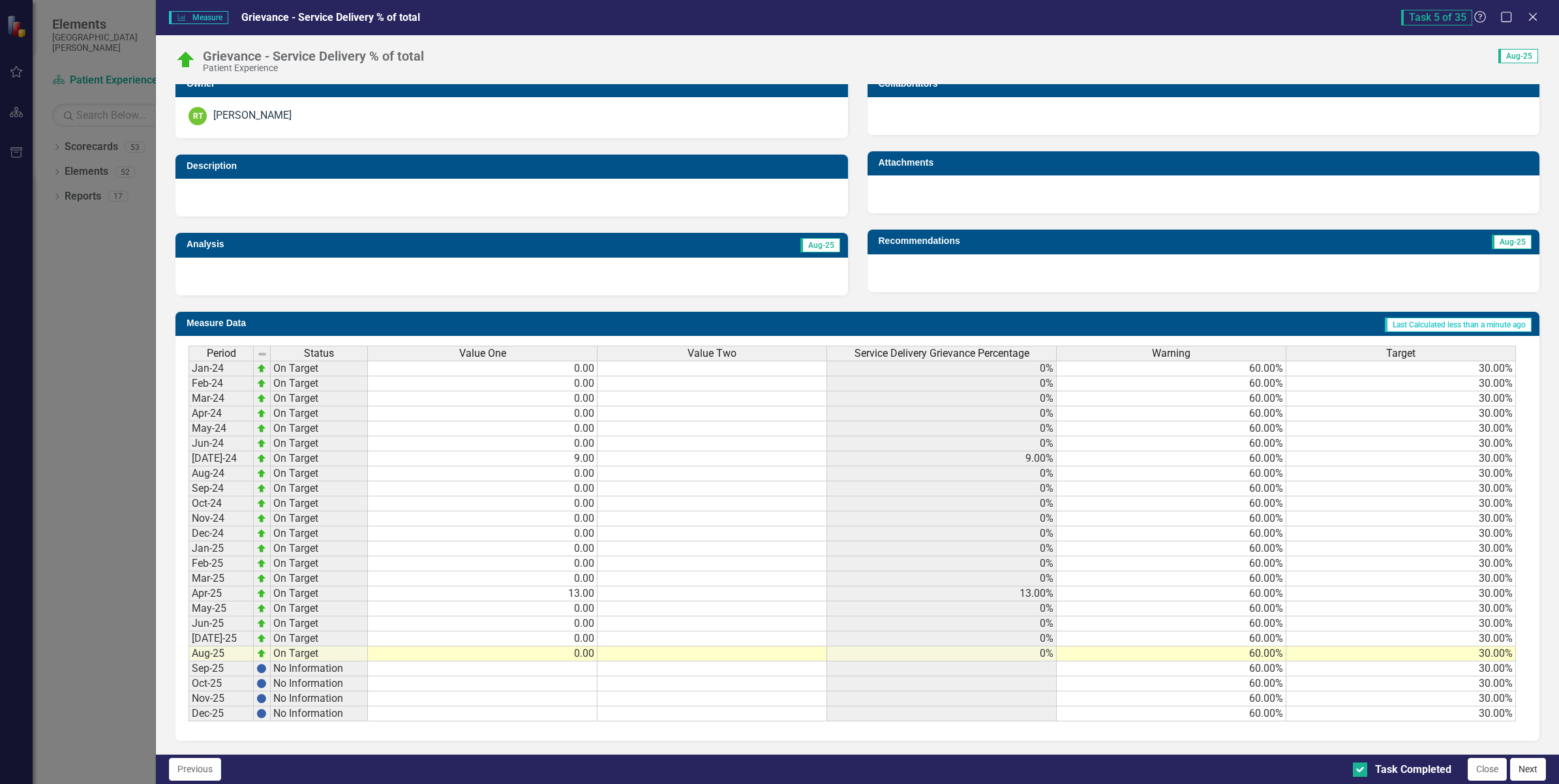
click at [1525, 769] on button "Next" at bounding box center [1528, 769] width 36 height 23
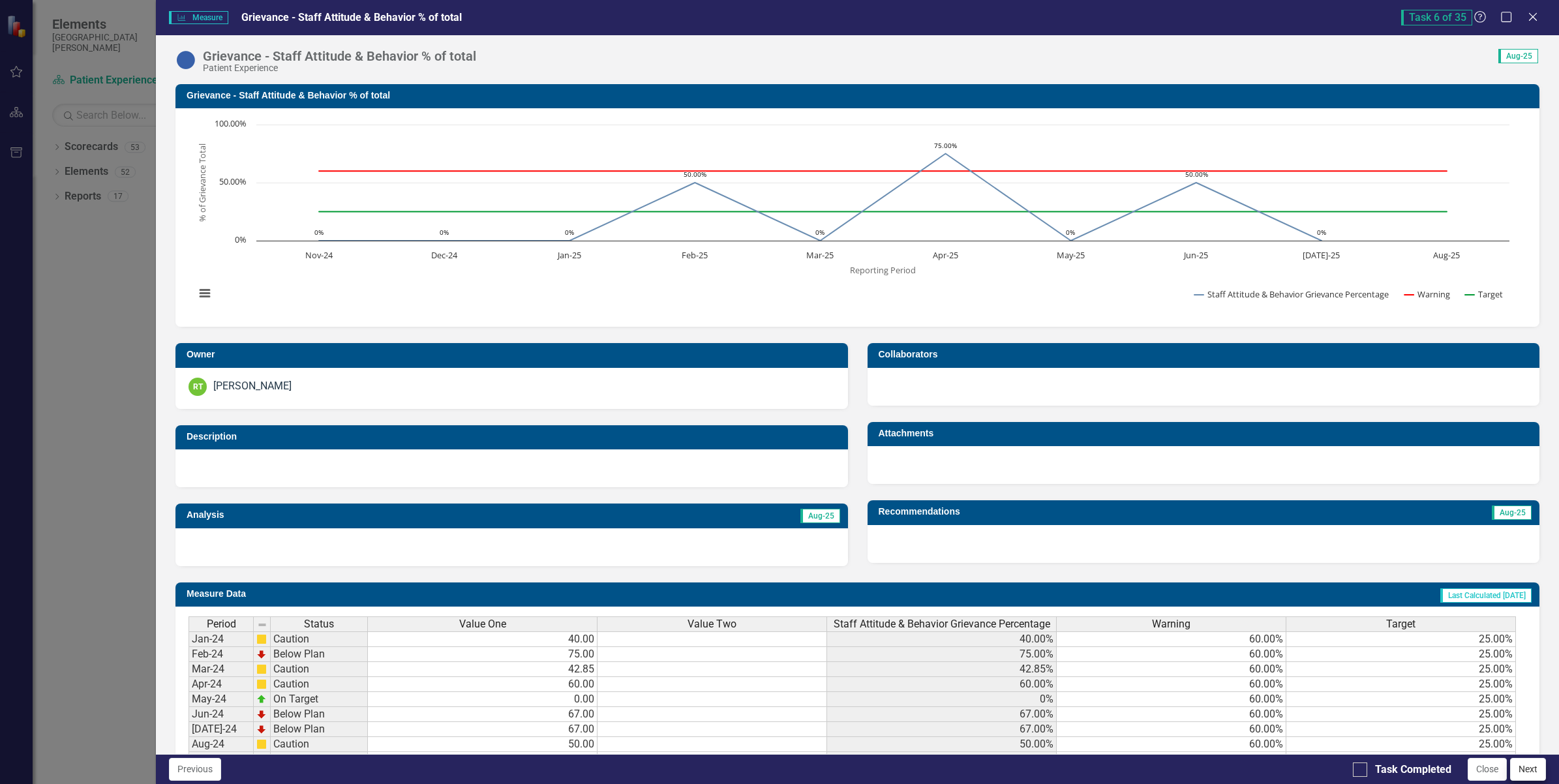
checkbox input "true"
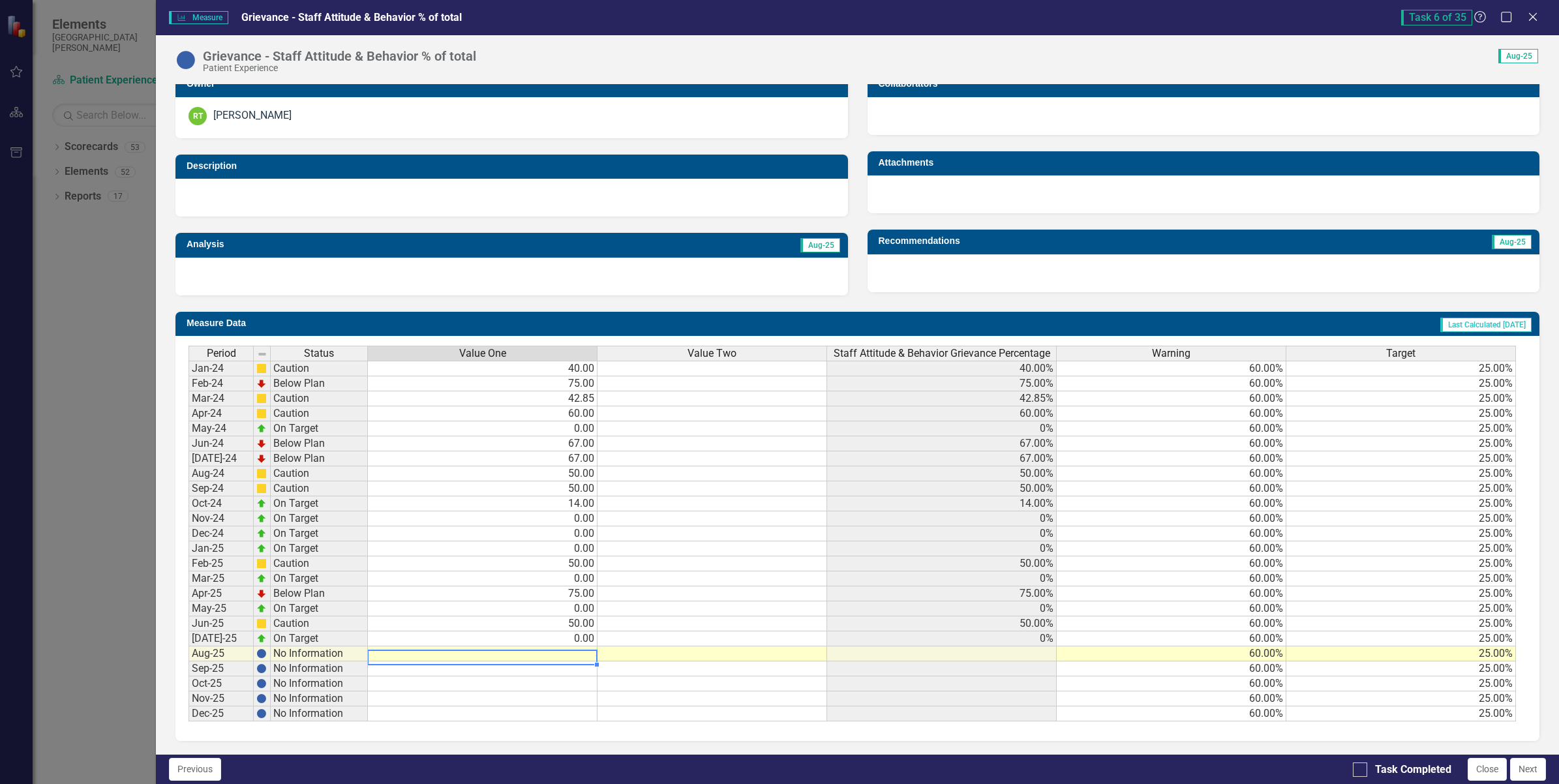
click at [576, 646] on td at bounding box center [483, 654] width 230 height 15
type textarea "0"
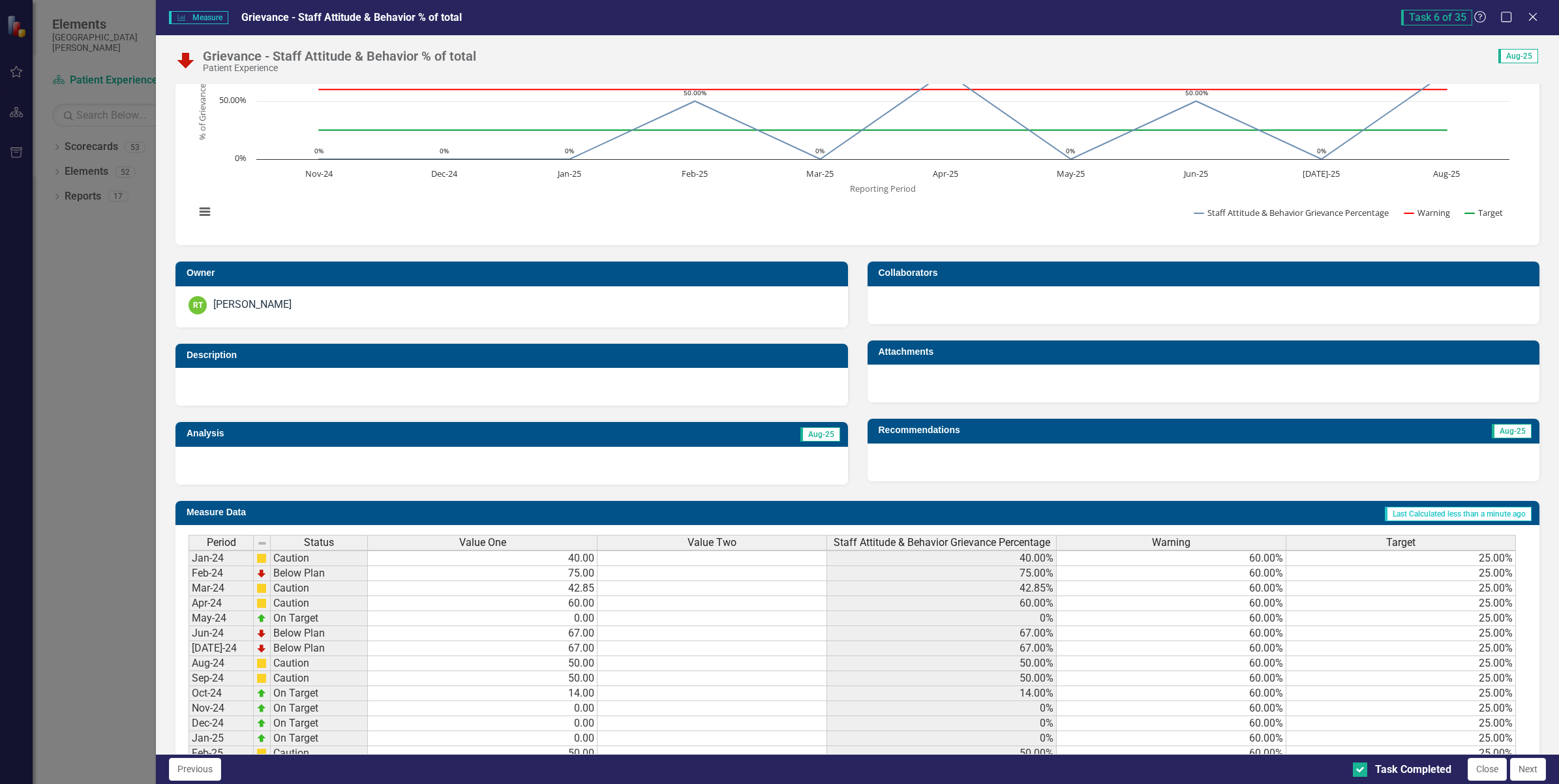
scroll to position [281, 0]
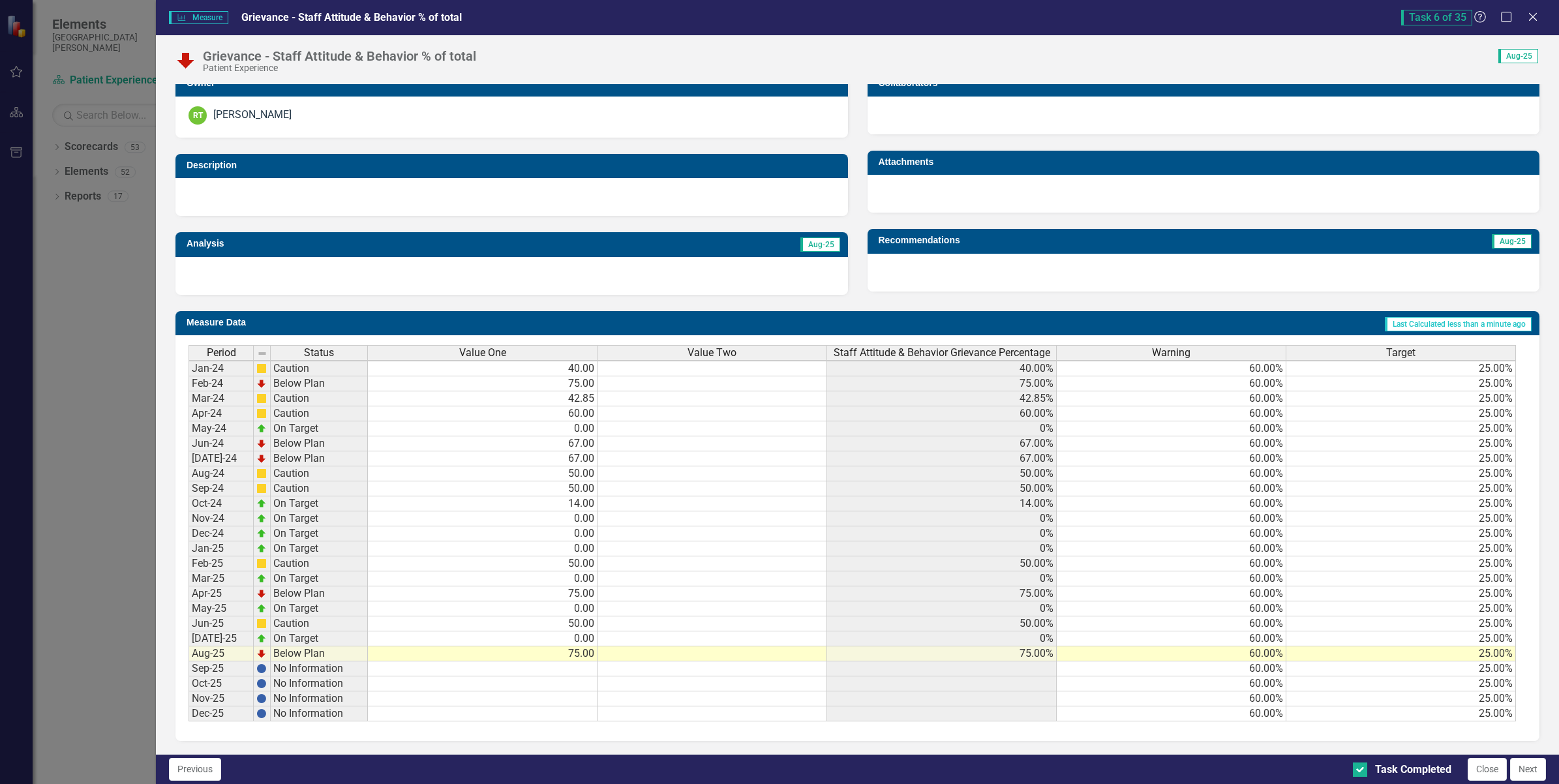
click at [1521, 768] on button "Next" at bounding box center [1528, 769] width 36 height 23
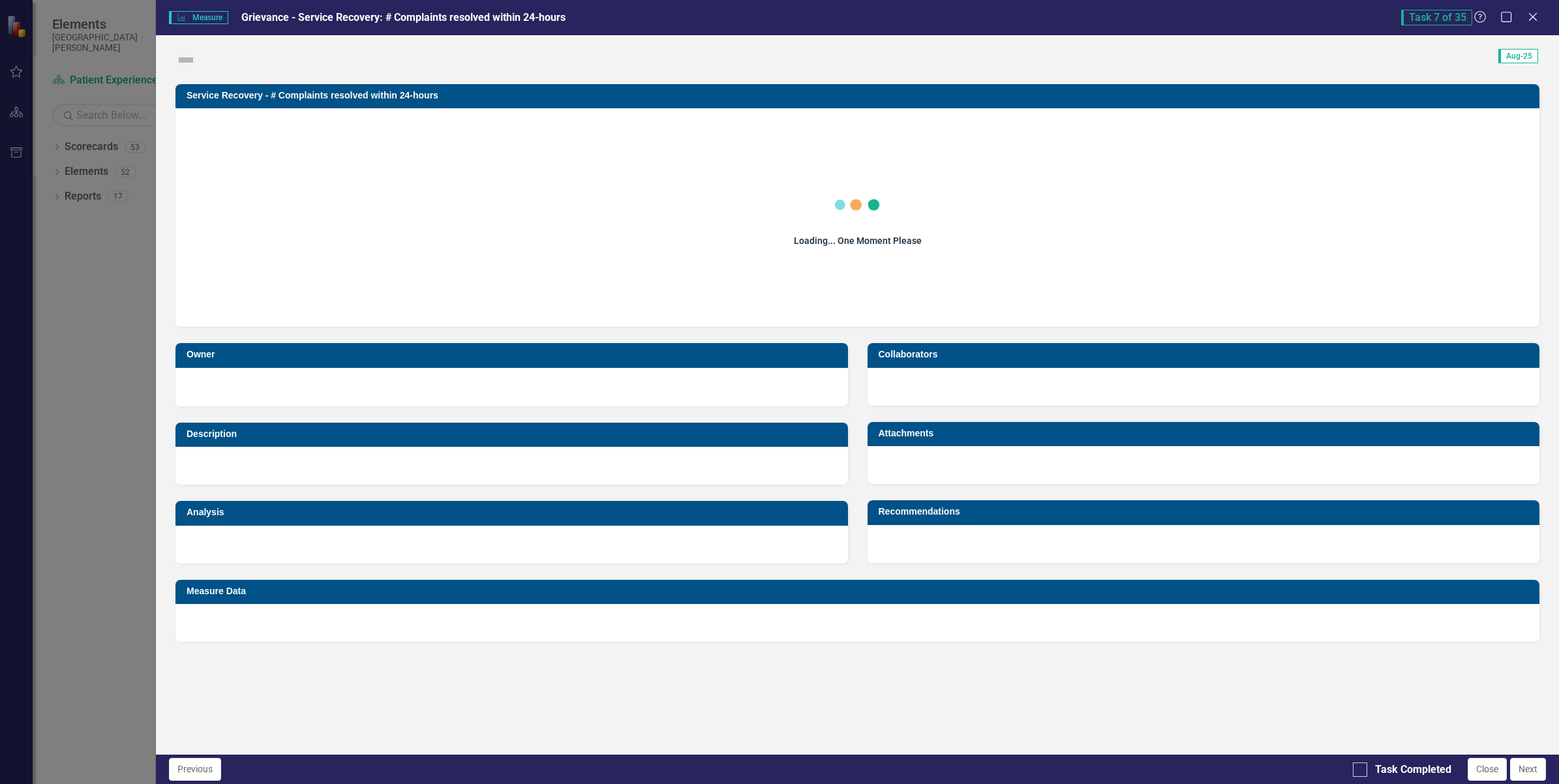
checkbox input "true"
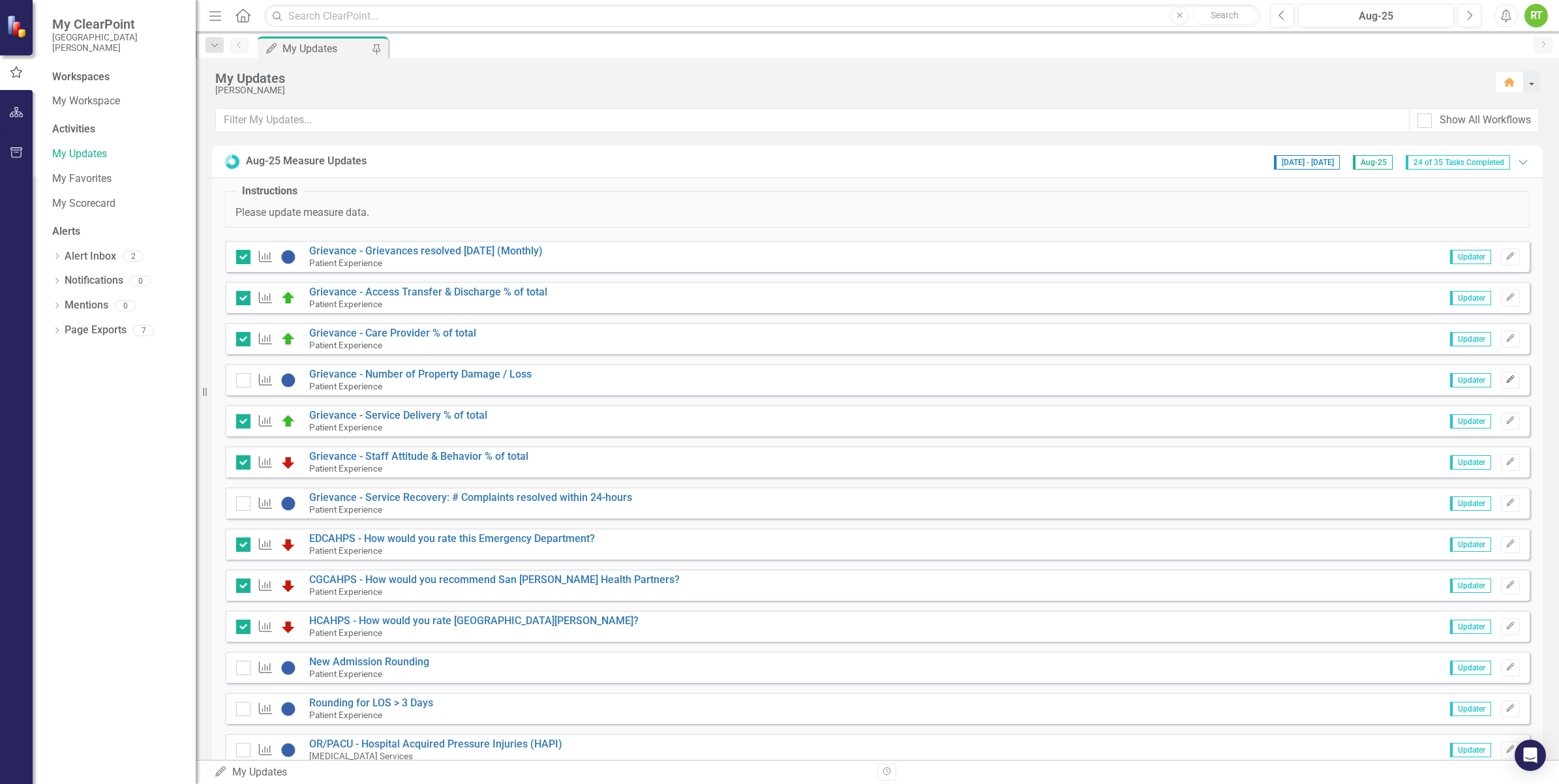
click at [1507, 382] on icon "button" at bounding box center [1510, 379] width 8 height 8
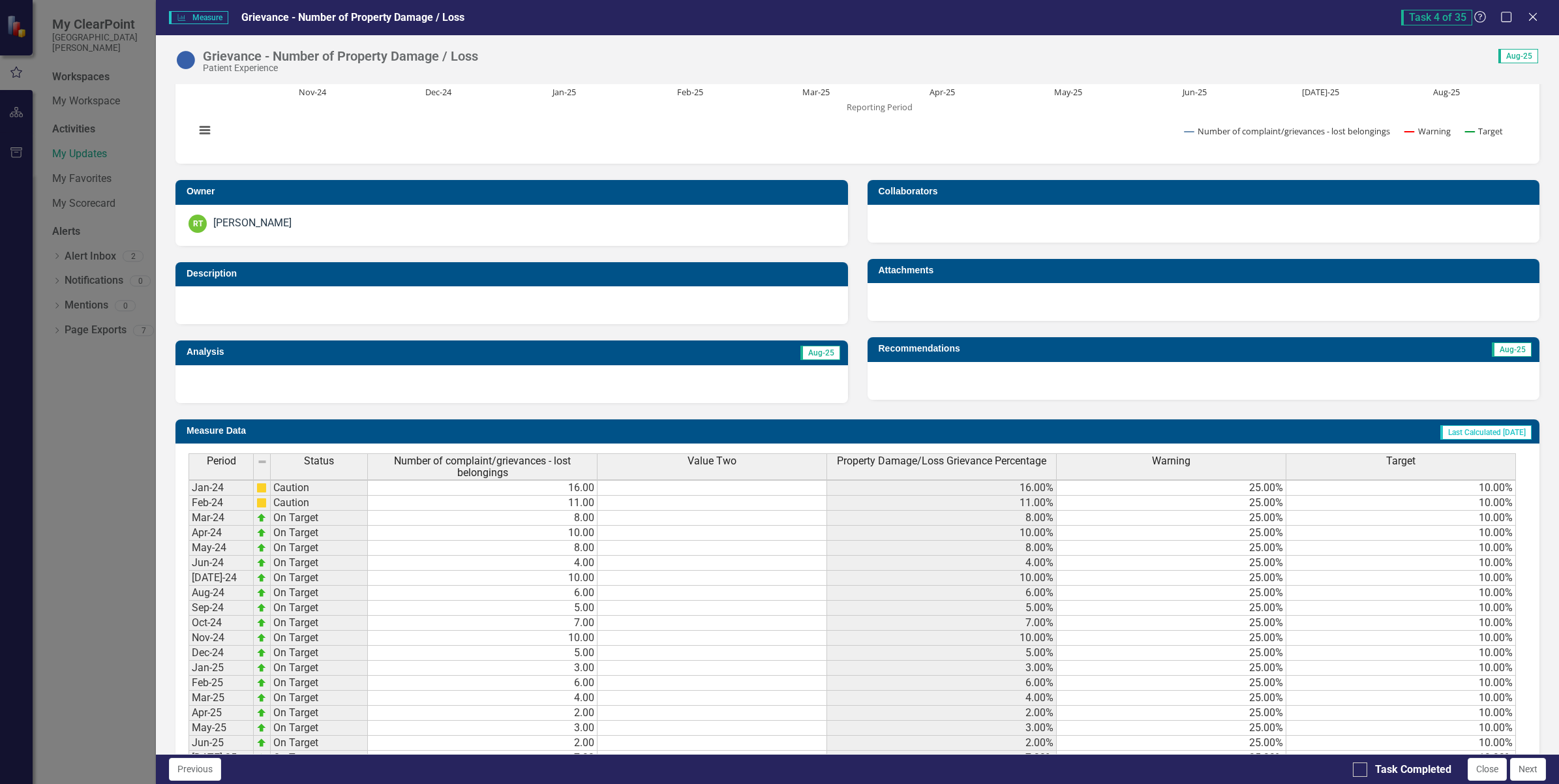
scroll to position [4, 0]
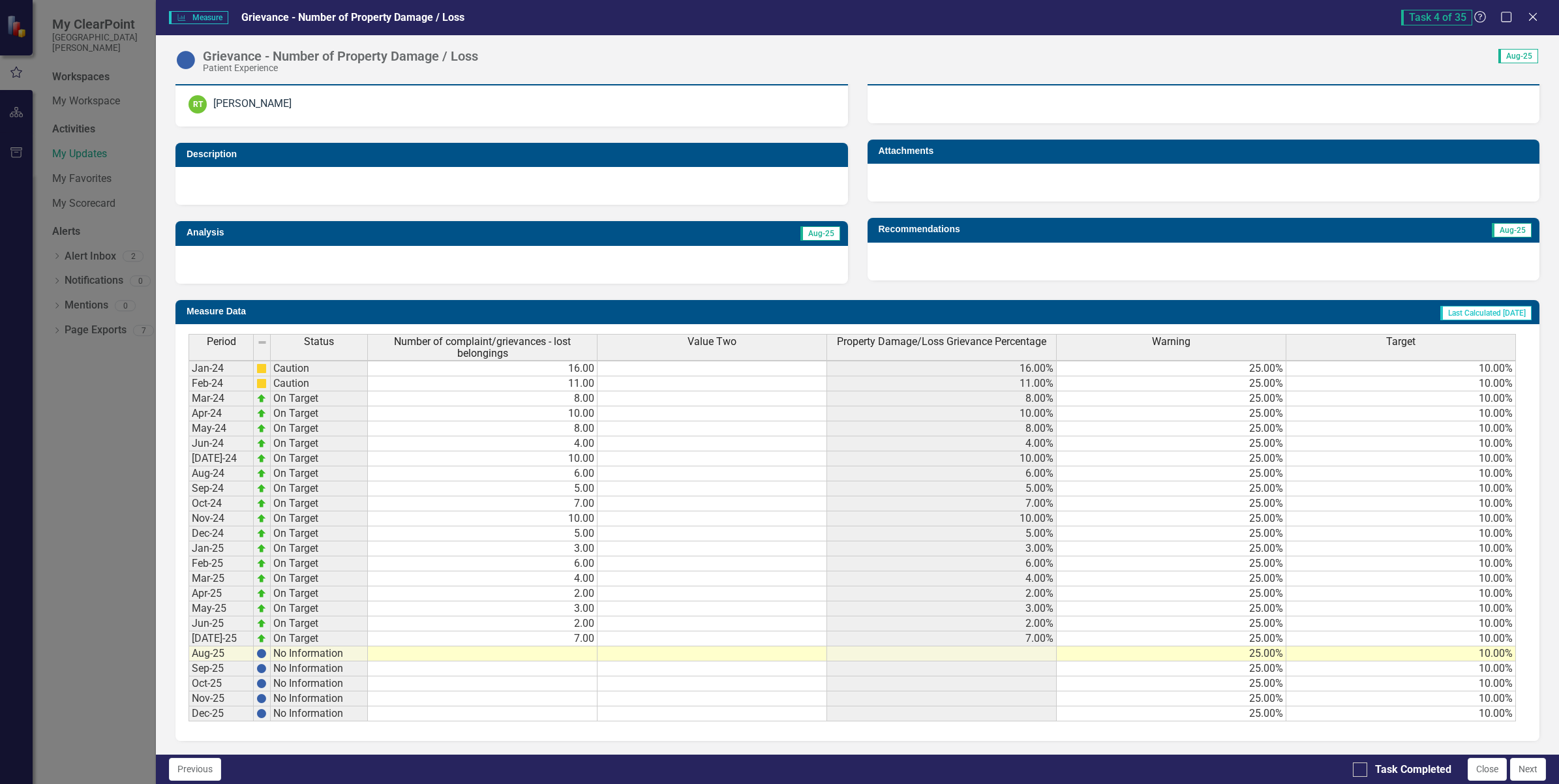
click at [586, 646] on td at bounding box center [483, 654] width 230 height 15
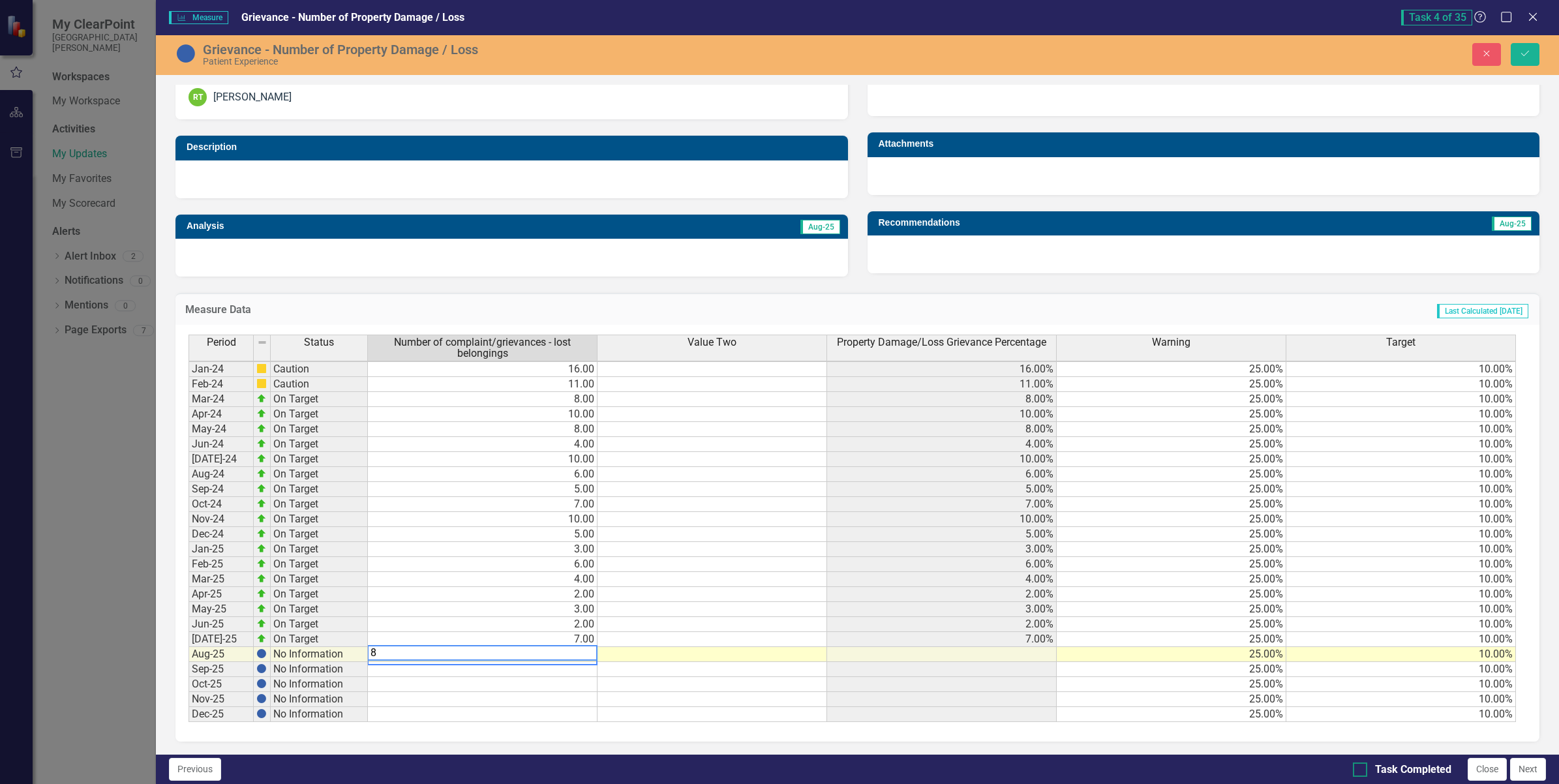
type textarea "8"
click at [1362, 771] on div at bounding box center [1360, 769] width 14 height 14
click at [1362, 771] on input "Task Completed" at bounding box center [1358, 766] width 9 height 9
checkbox input "true"
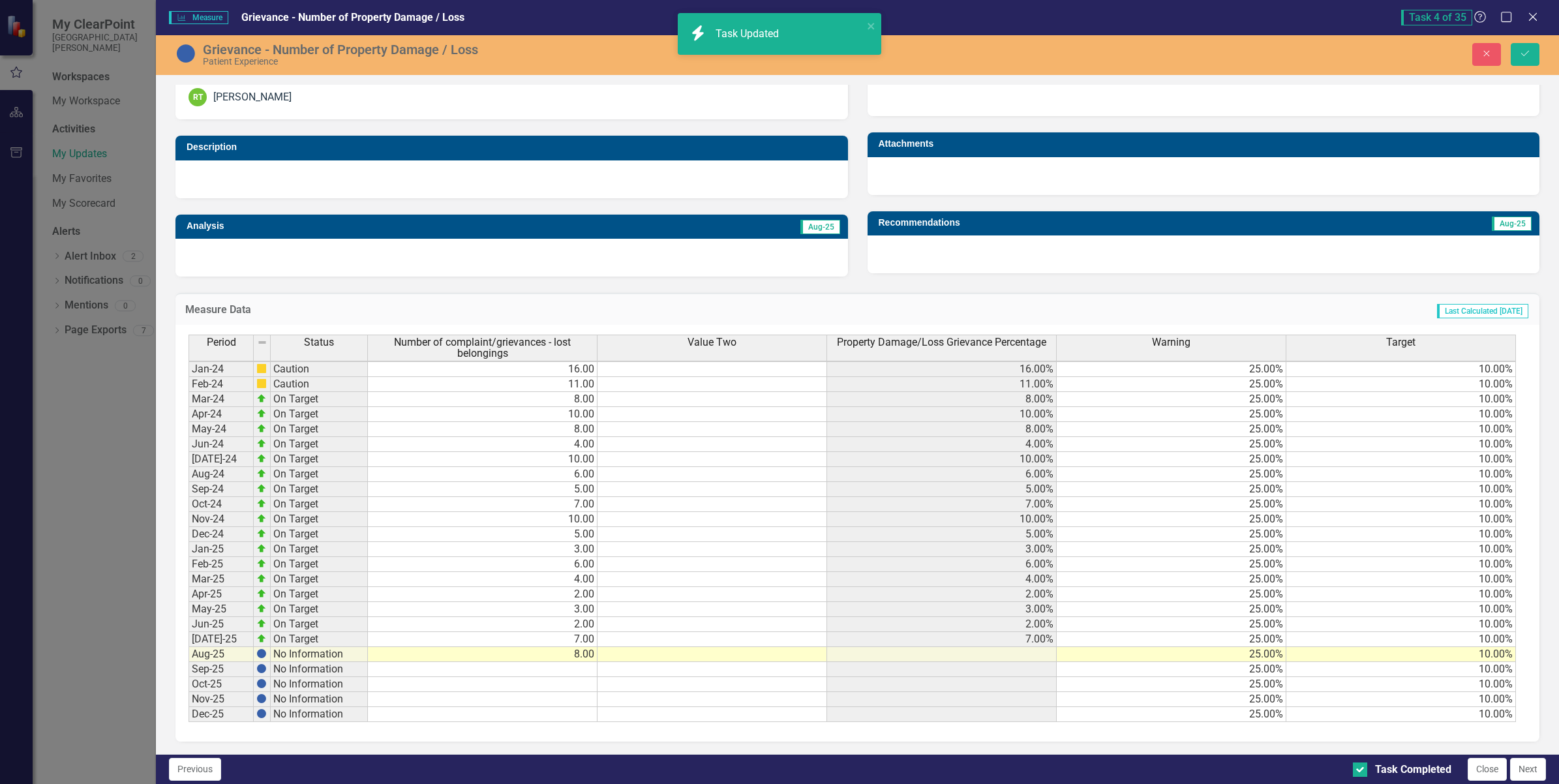
click at [543, 633] on td "7.00" at bounding box center [483, 639] width 230 height 15
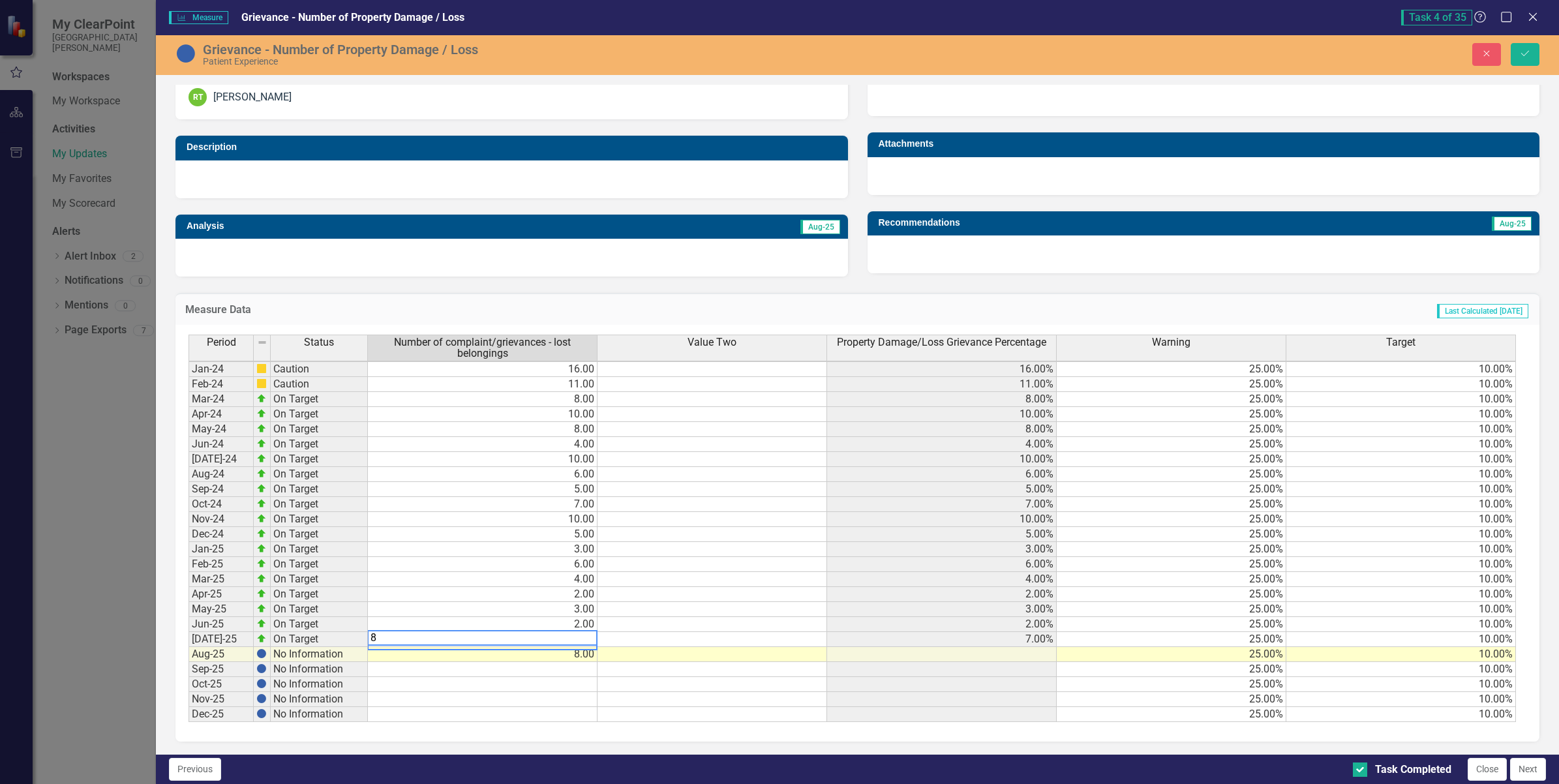
type textarea "8"
click at [486, 633] on textarea "8" at bounding box center [482, 638] width 231 height 16
click at [539, 656] on td "8.00" at bounding box center [483, 654] width 230 height 15
type textarea "3"
click at [189, 703] on div "Period Status Number of complaint/grievances - lost belongings Value Two Proper…" at bounding box center [189, 528] width 0 height 387
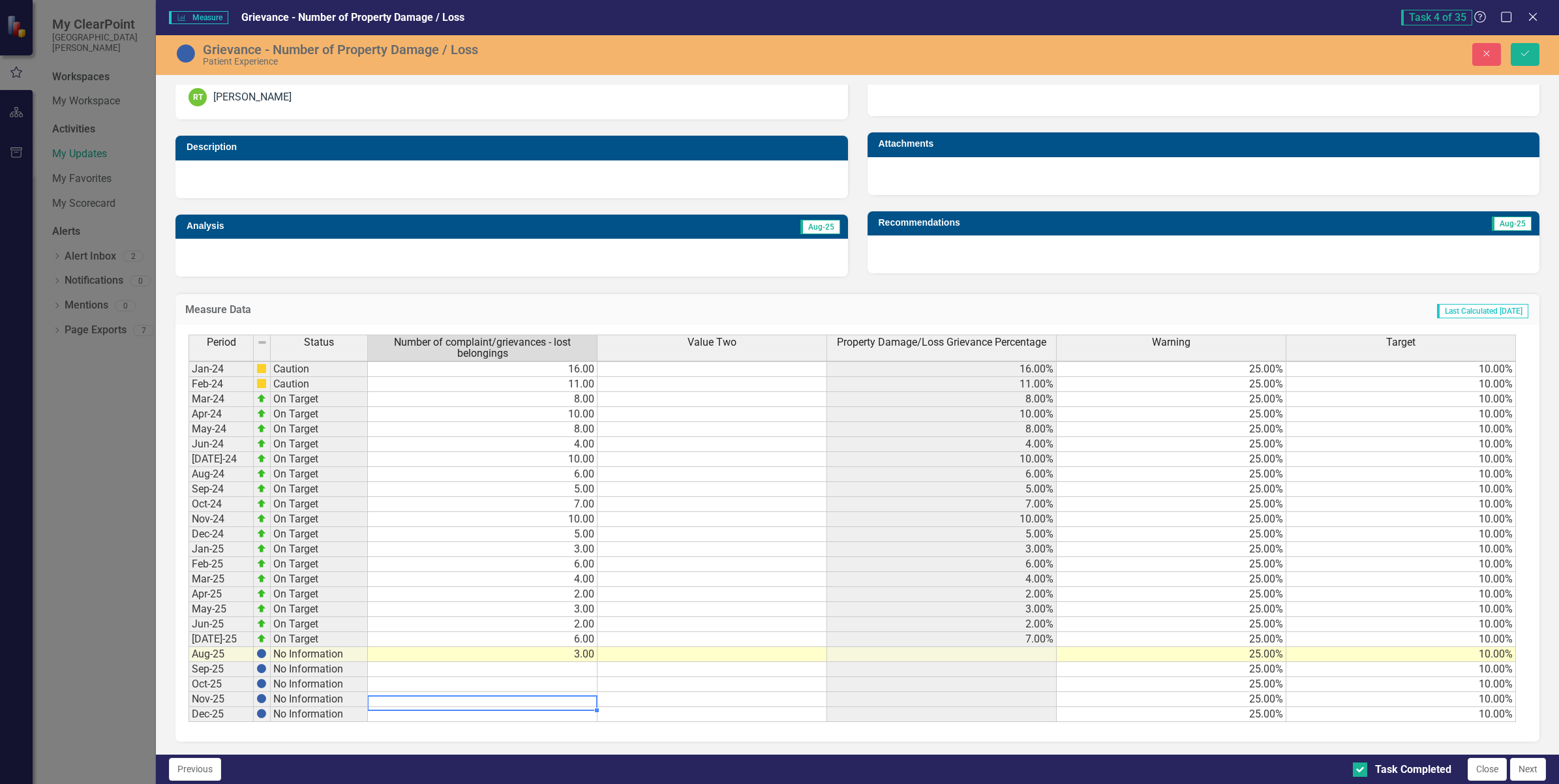
scroll to position [4, 0]
click at [543, 562] on td "6.00" at bounding box center [483, 564] width 230 height 15
type textarea "2"
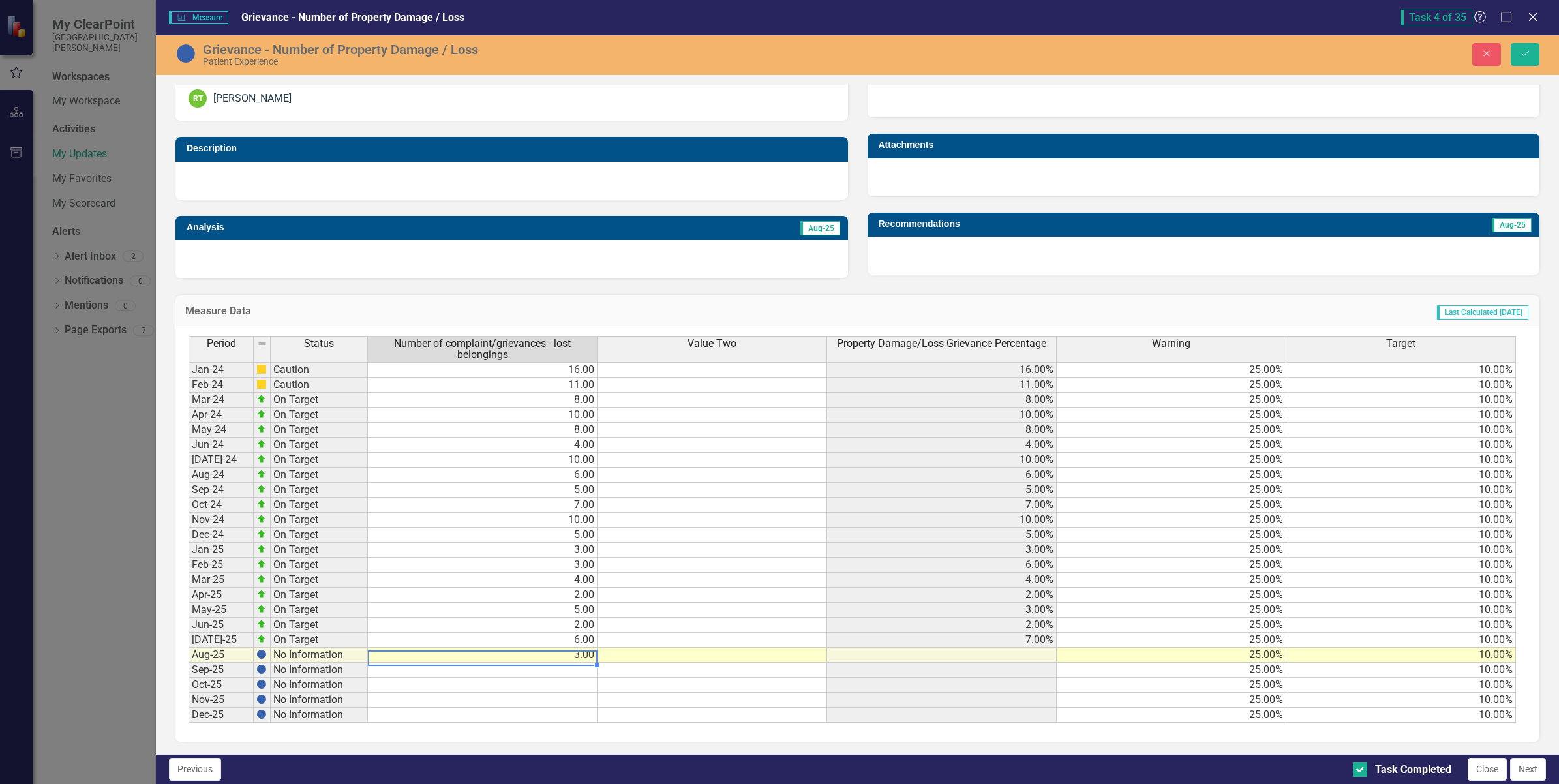
scroll to position [298, 0]
drag, startPoint x: 663, startPoint y: 520, endPoint x: 745, endPoint y: 486, distance: 88.8
click at [664, 527] on td at bounding box center [713, 534] width 230 height 15
click at [1524, 51] on icon "Save" at bounding box center [1525, 53] width 12 height 9
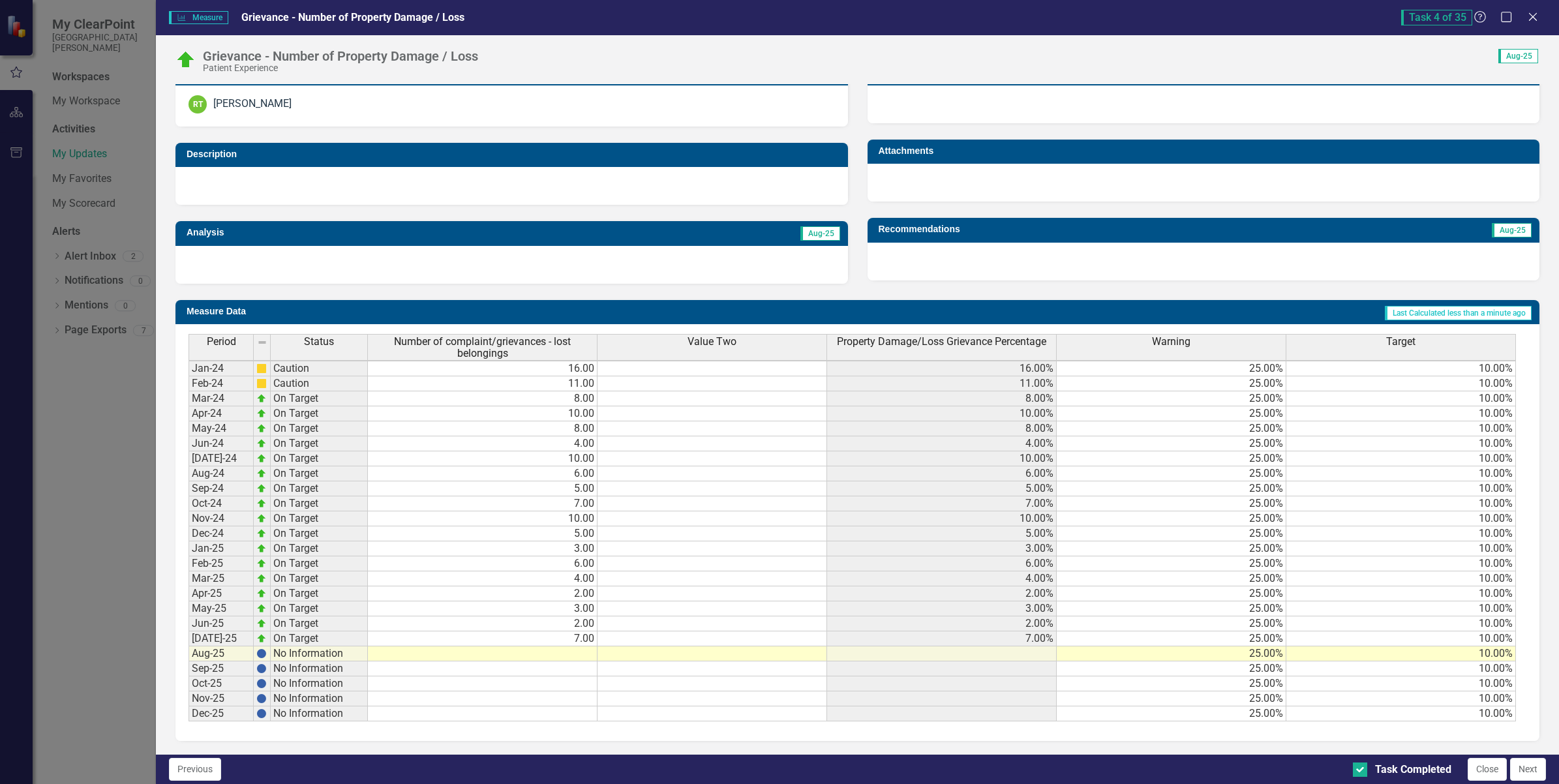
scroll to position [4, 0]
click at [189, 546] on div "Period Status Number of complaint/grievances - lost belongings Value Two Proper…" at bounding box center [189, 527] width 0 height 387
click at [589, 556] on td "6.00" at bounding box center [483, 564] width 230 height 15
click at [574, 646] on td at bounding box center [483, 654] width 230 height 15
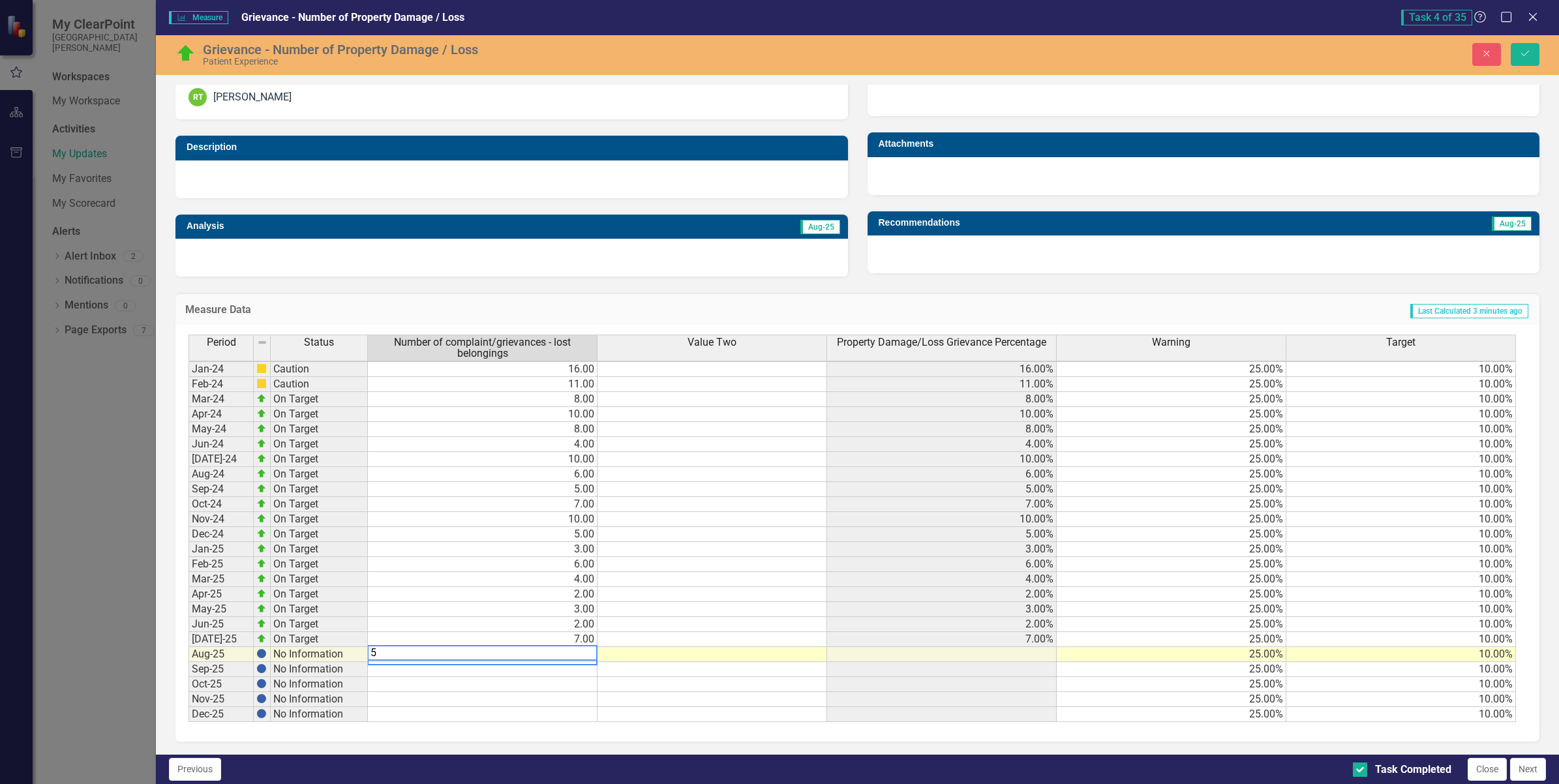
click at [549, 607] on td "3.00" at bounding box center [483, 609] width 230 height 15
click at [516, 581] on td "4.00" at bounding box center [483, 579] width 230 height 15
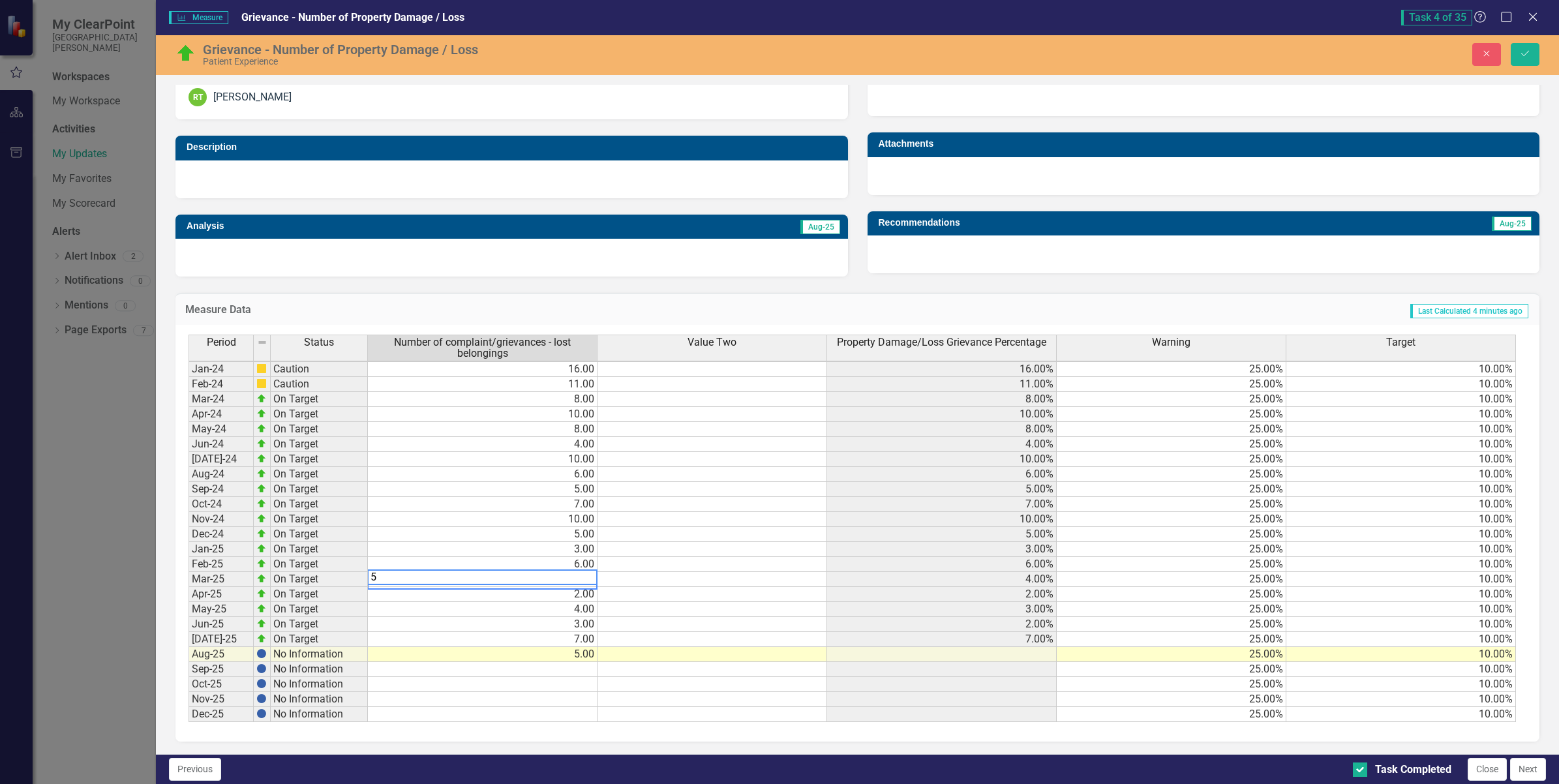
click at [549, 593] on td "2.00" at bounding box center [483, 594] width 230 height 15
type textarea "2"
click at [661, 655] on td at bounding box center [713, 654] width 230 height 15
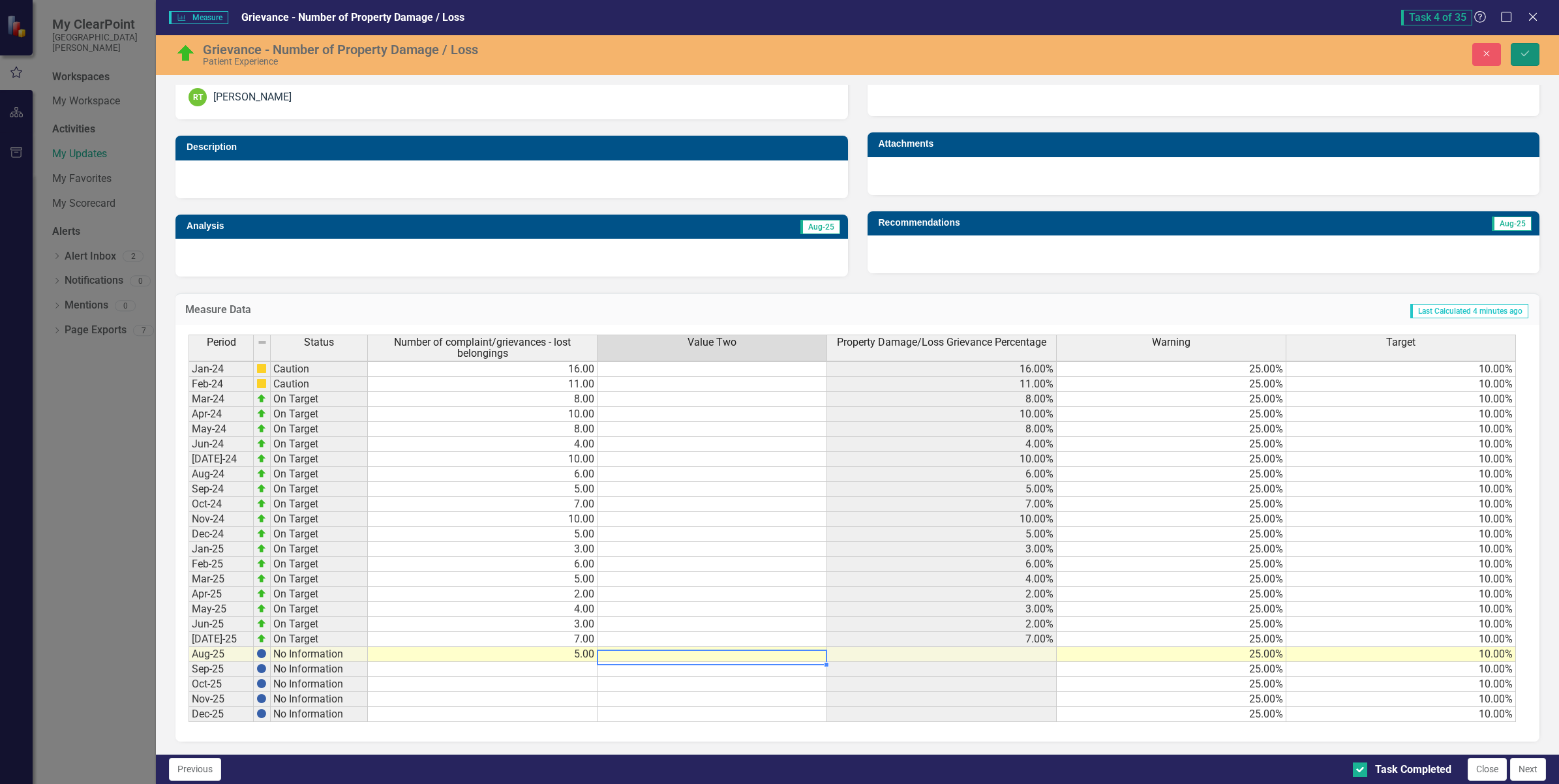
click at [1525, 47] on button "Save" at bounding box center [1525, 55] width 28 height 23
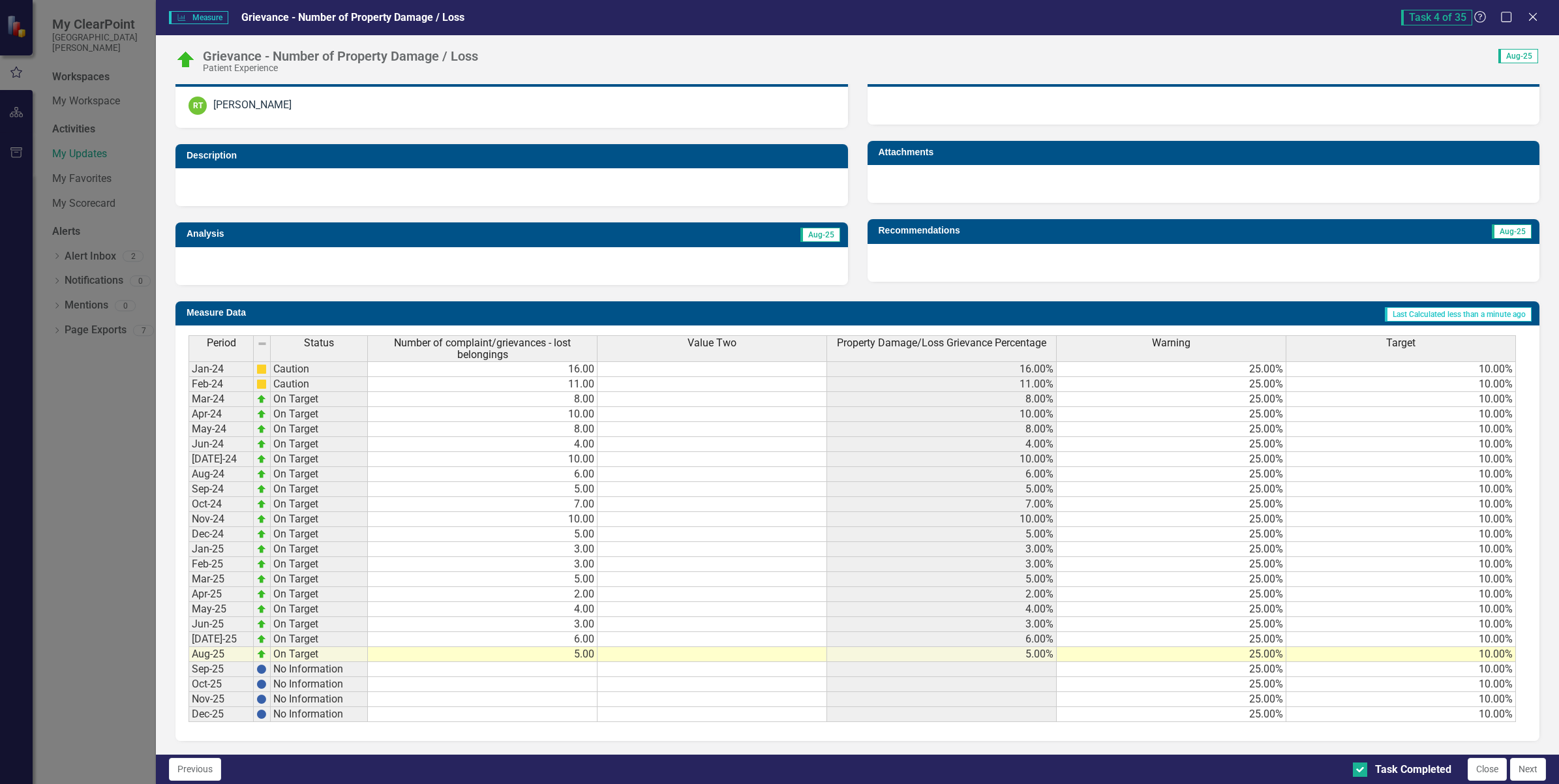
scroll to position [290, 0]
click at [1532, 14] on icon at bounding box center [1533, 17] width 10 height 10
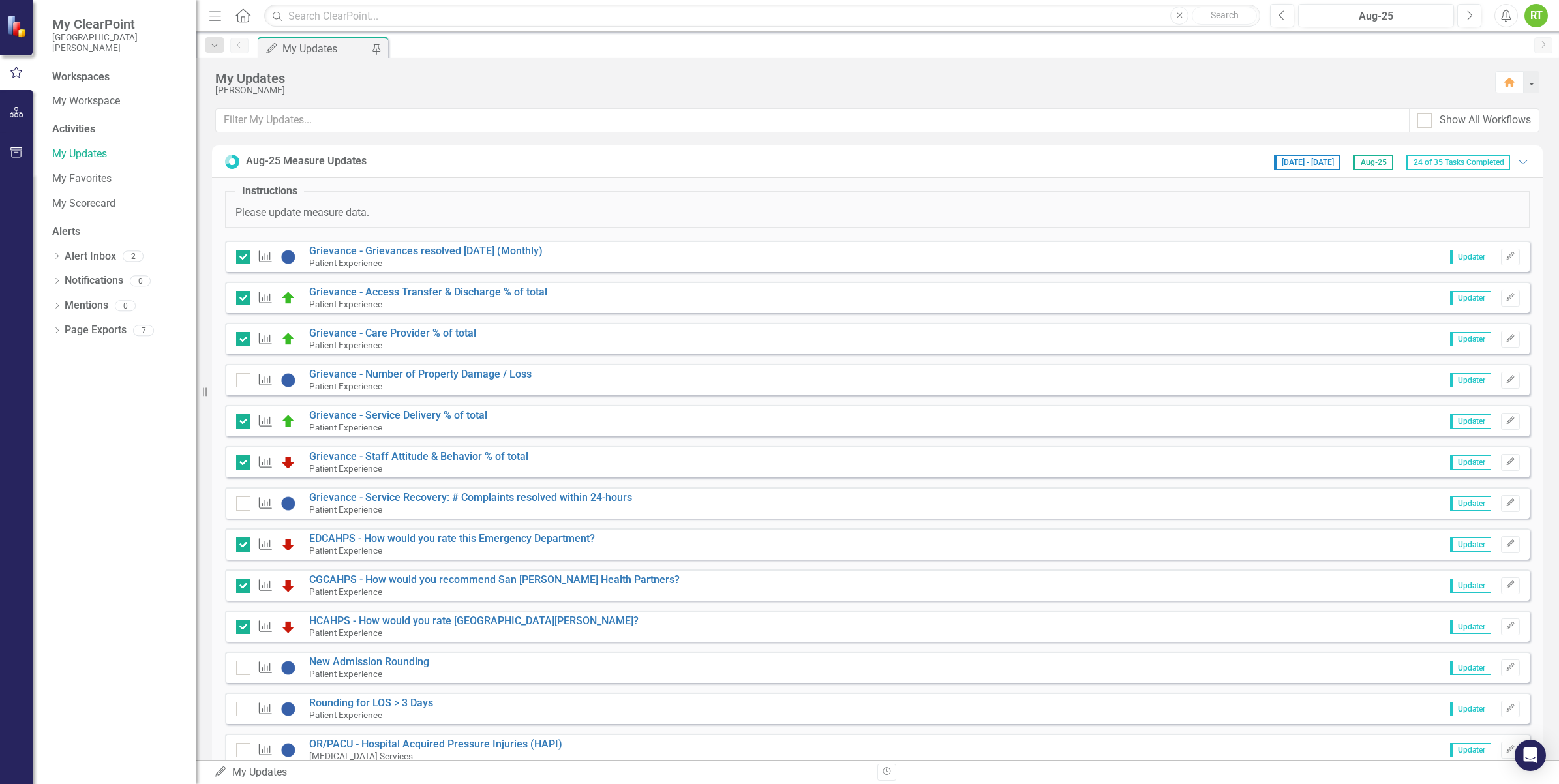
checkbox input "true"
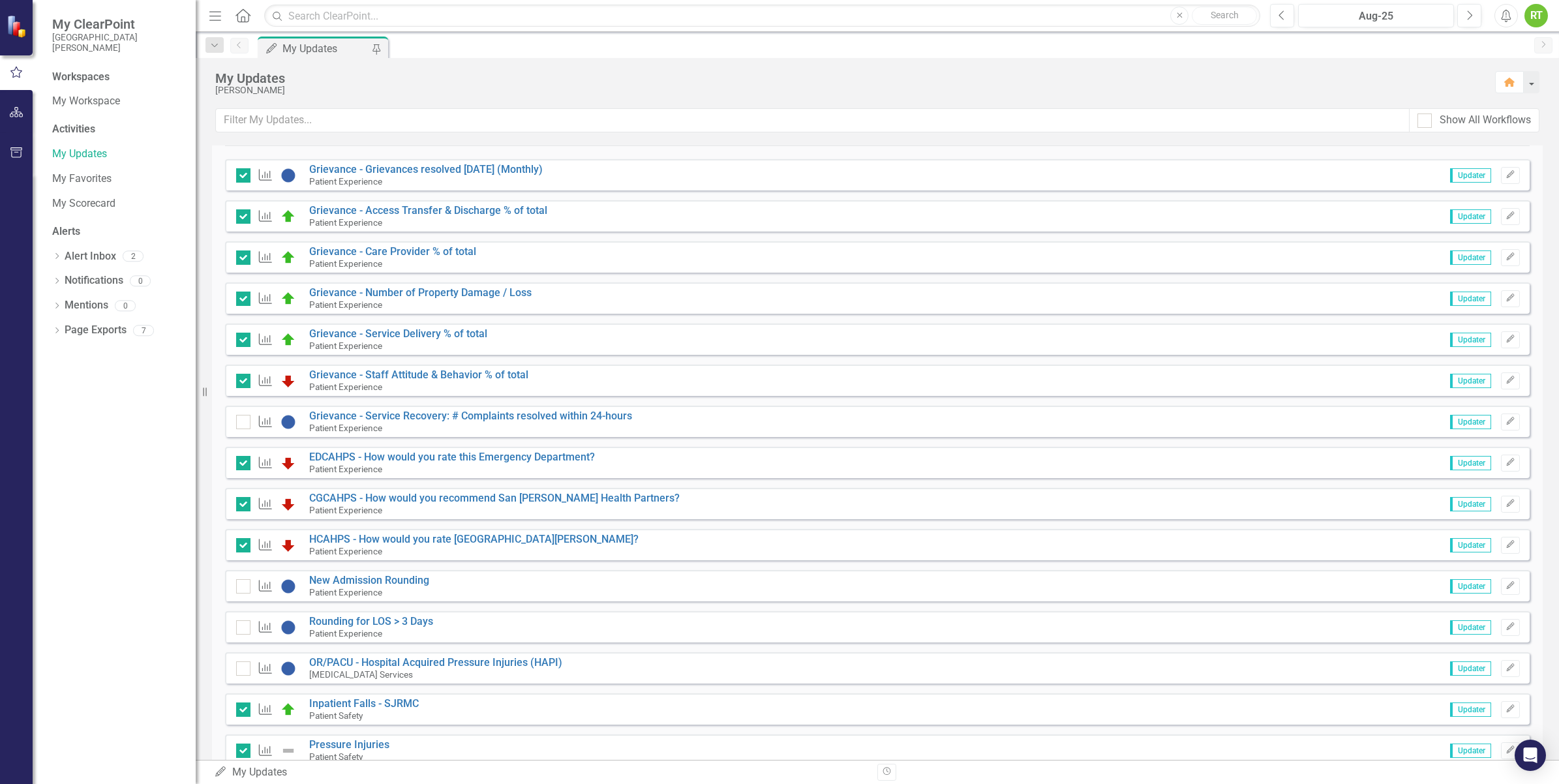
scroll to position [163, 0]
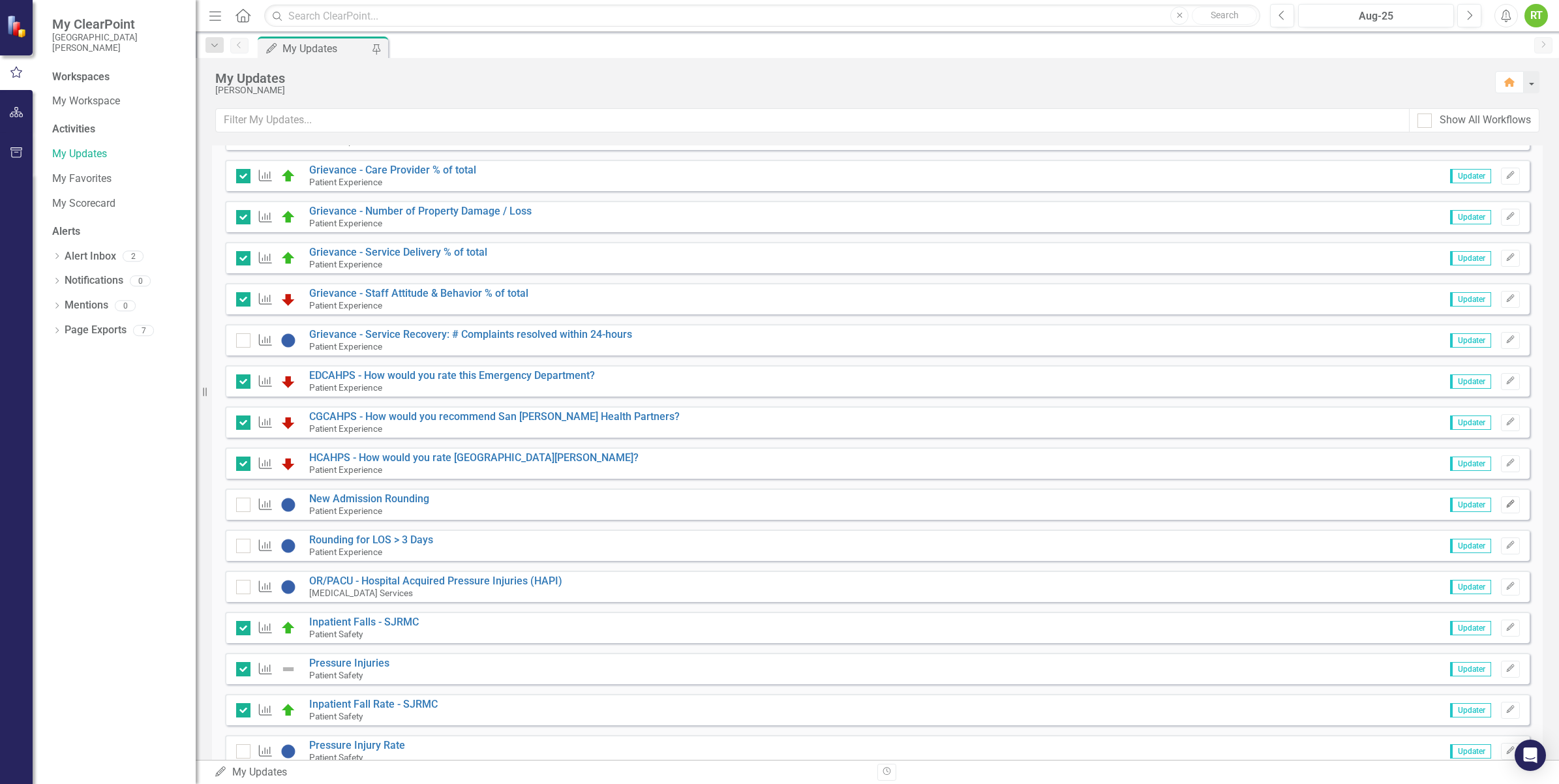
click at [1506, 505] on icon "Edit" at bounding box center [1511, 504] width 10 height 8
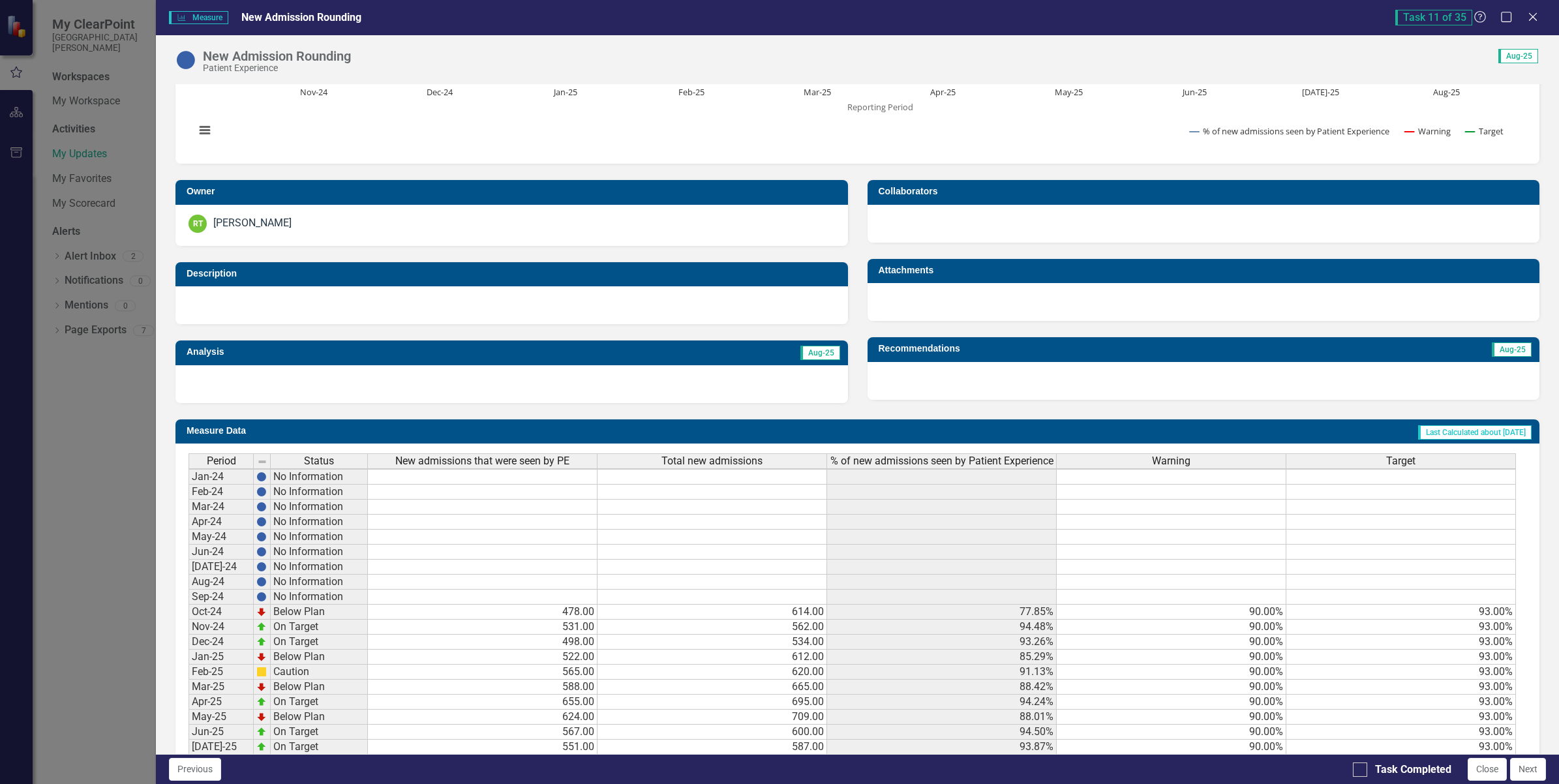
scroll to position [281, 0]
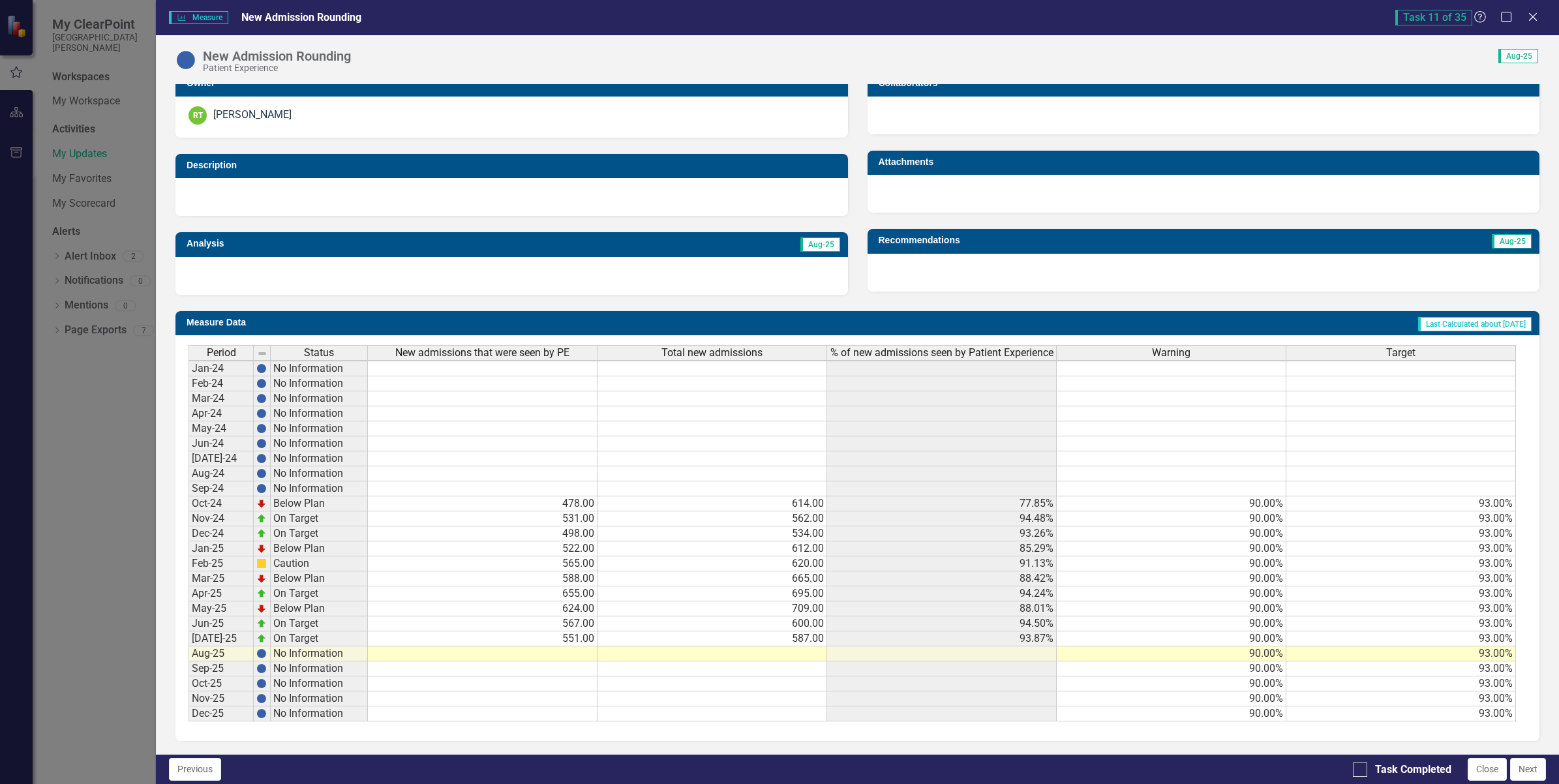
click at [189, 637] on div "Period Status New admissions that were seen by PE Total new admissions % of new…" at bounding box center [189, 533] width 0 height 376
type textarea "556"
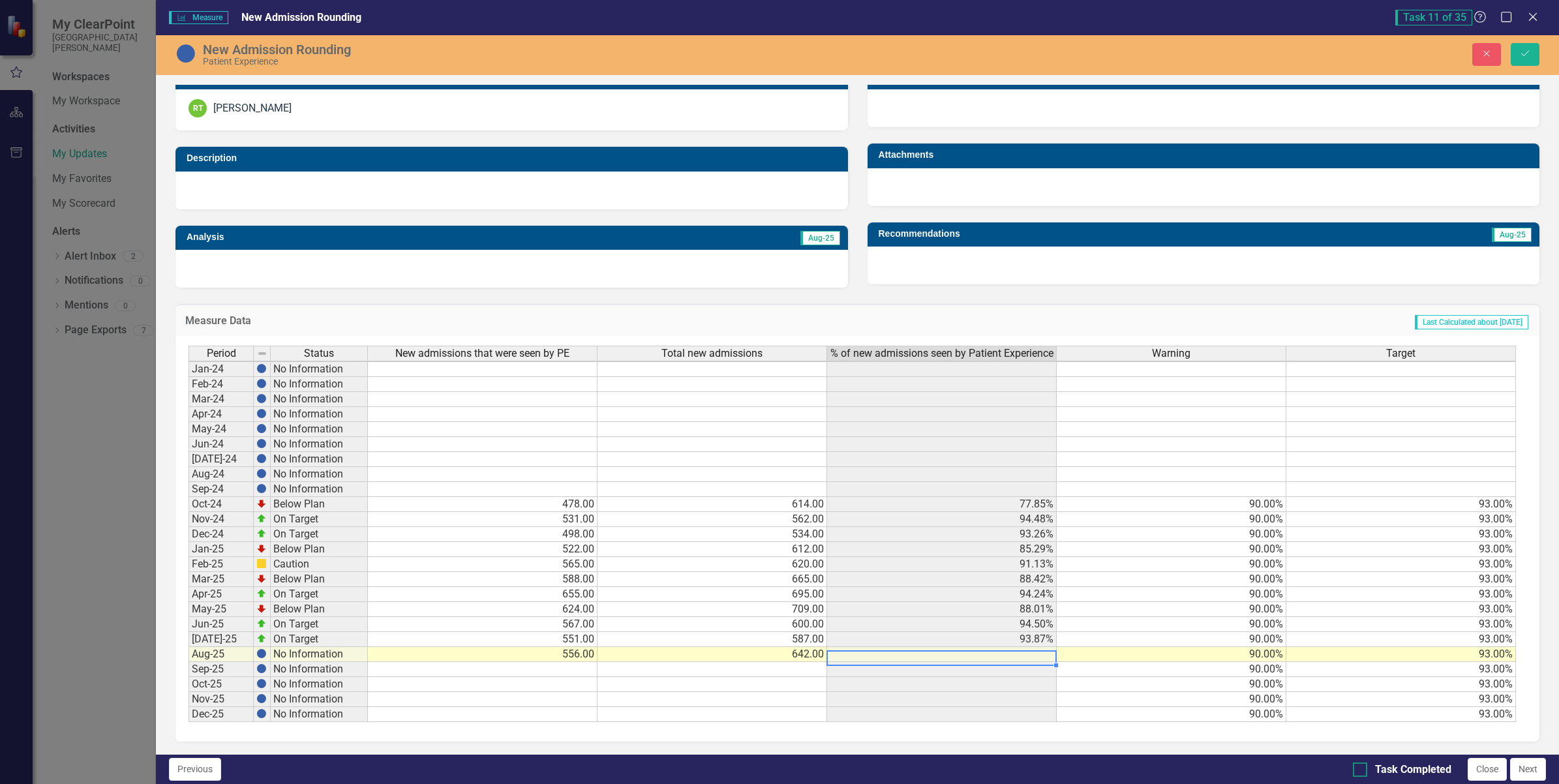
type textarea "642"
drag, startPoint x: 1358, startPoint y: 769, endPoint x: 1367, endPoint y: 716, distance: 53.8
click at [1359, 769] on input "Task Completed" at bounding box center [1358, 766] width 9 height 9
checkbox input "true"
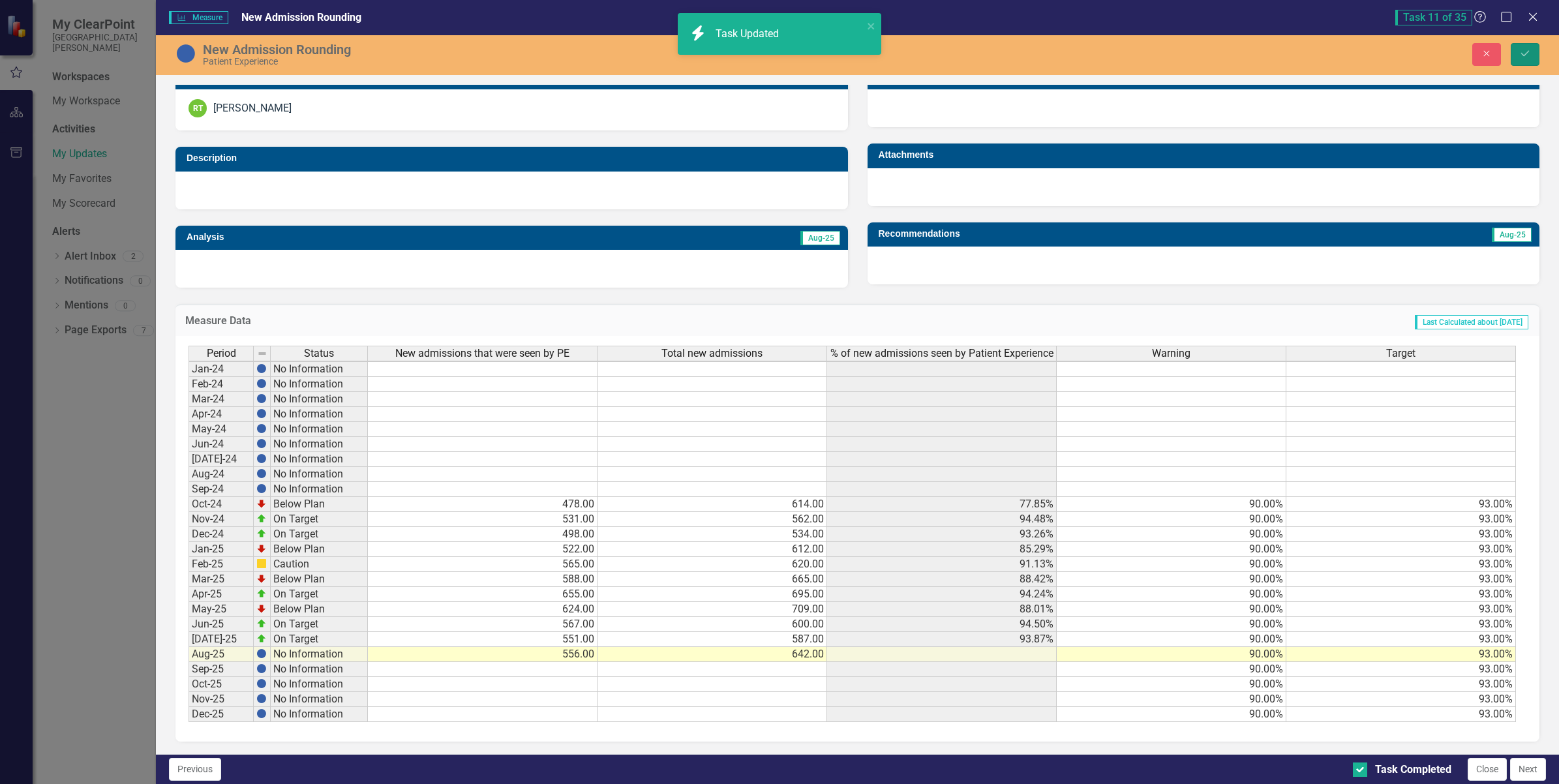
click at [1524, 54] on icon "Save" at bounding box center [1525, 53] width 12 height 9
